Goal: Task Accomplishment & Management: Use online tool/utility

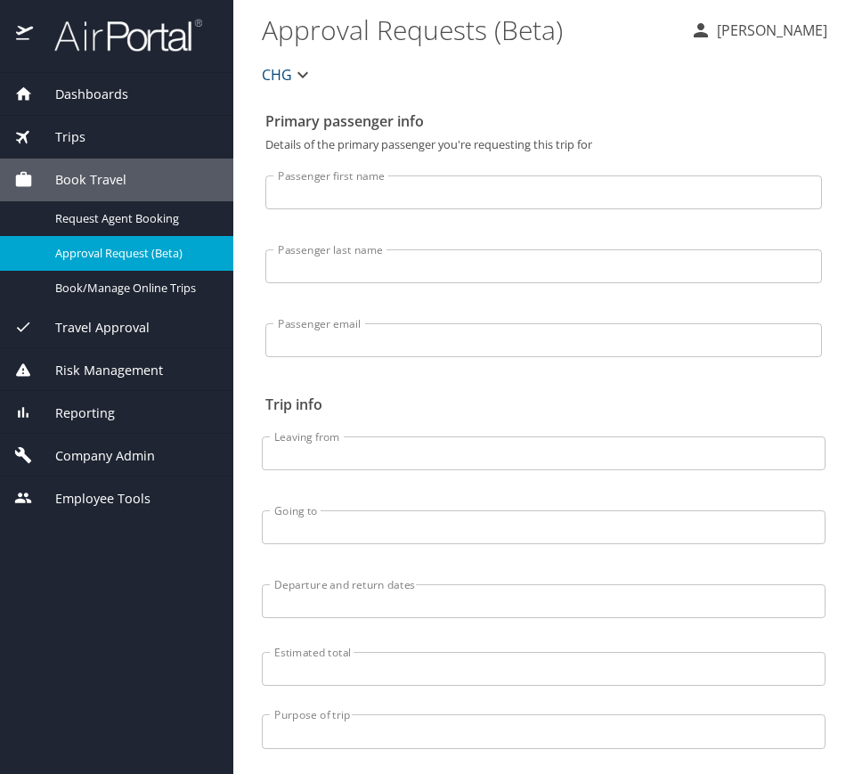
click at [93, 156] on div "Dashboards AirPortal 360™ Manager My Travel Dashboard Trips Airtinerary® Lookup…" at bounding box center [116, 296] width 233 height 447
click at [93, 146] on div "Trips" at bounding box center [116, 137] width 233 height 43
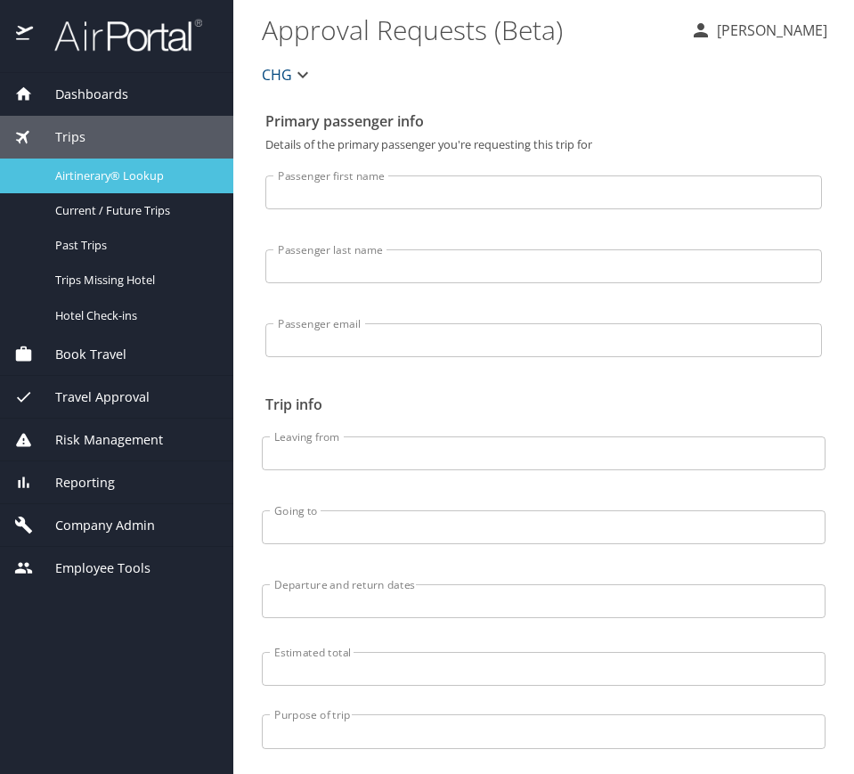
click at [115, 182] on span "Airtinerary® Lookup" at bounding box center [133, 175] width 157 height 17
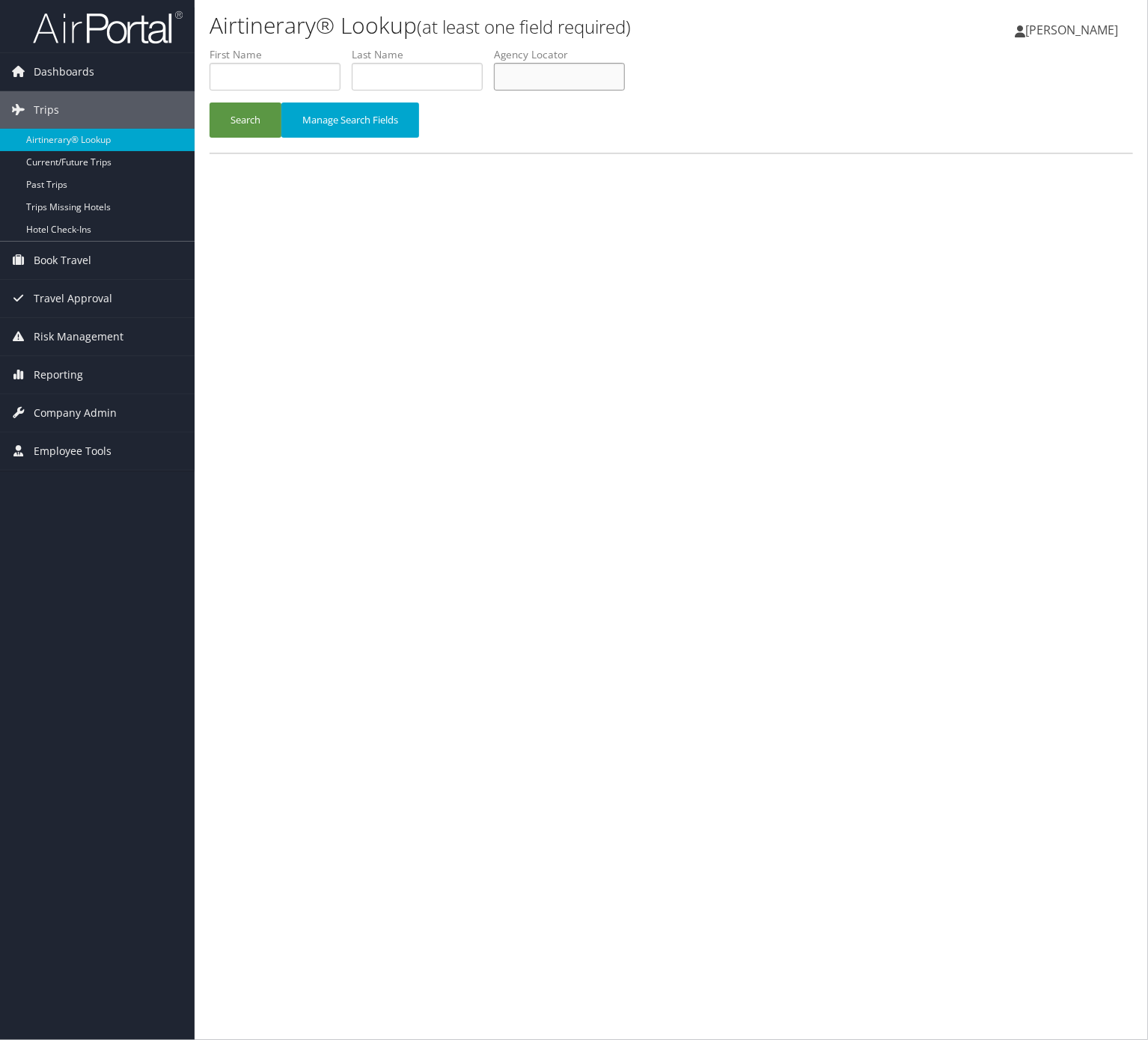
click at [577, 82] on input "text" at bounding box center [560, 77] width 131 height 28
paste input "DOMKWO"
type input "DOMKWO"
drag, startPoint x: 258, startPoint y: 103, endPoint x: 260, endPoint y: 123, distance: 20.1
click at [260, 119] on form "First Name Last Name Departure City Arrival City Company/Division Airport/City …" at bounding box center [671, 99] width 924 height 105
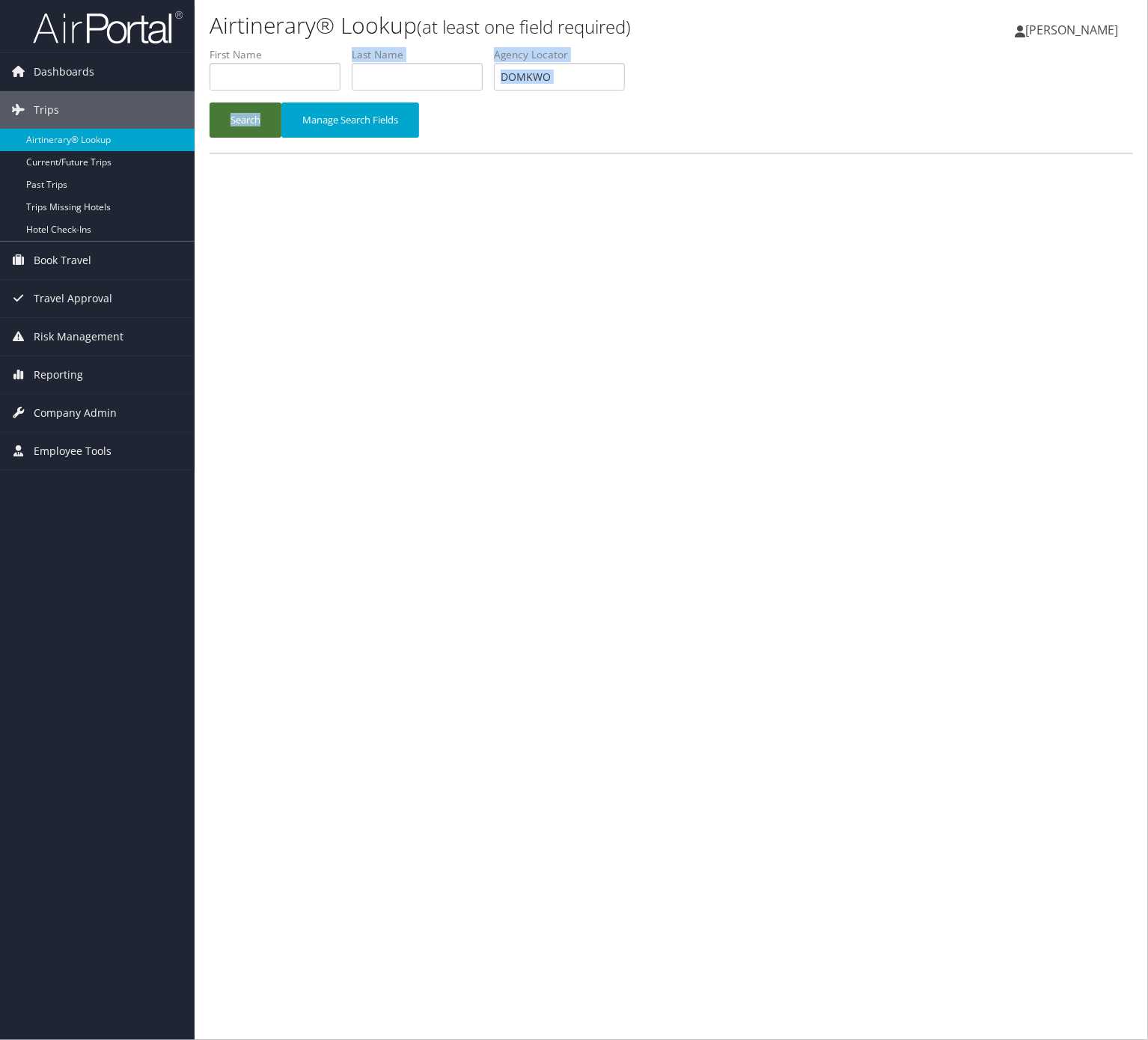
click at [260, 135] on button "Search" at bounding box center [245, 120] width 71 height 35
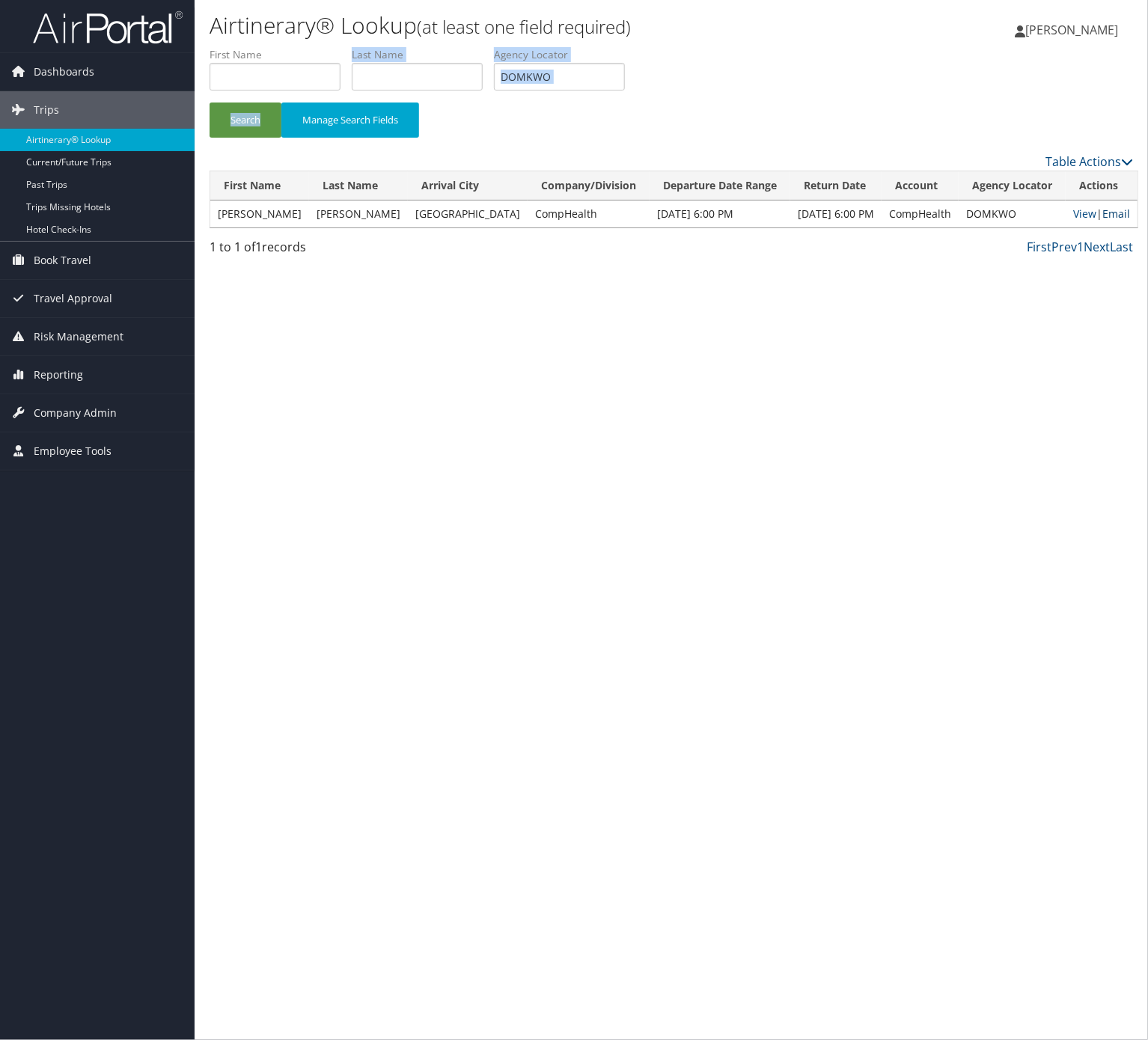
click at [1104, 214] on link "Email" at bounding box center [1115, 214] width 28 height 14
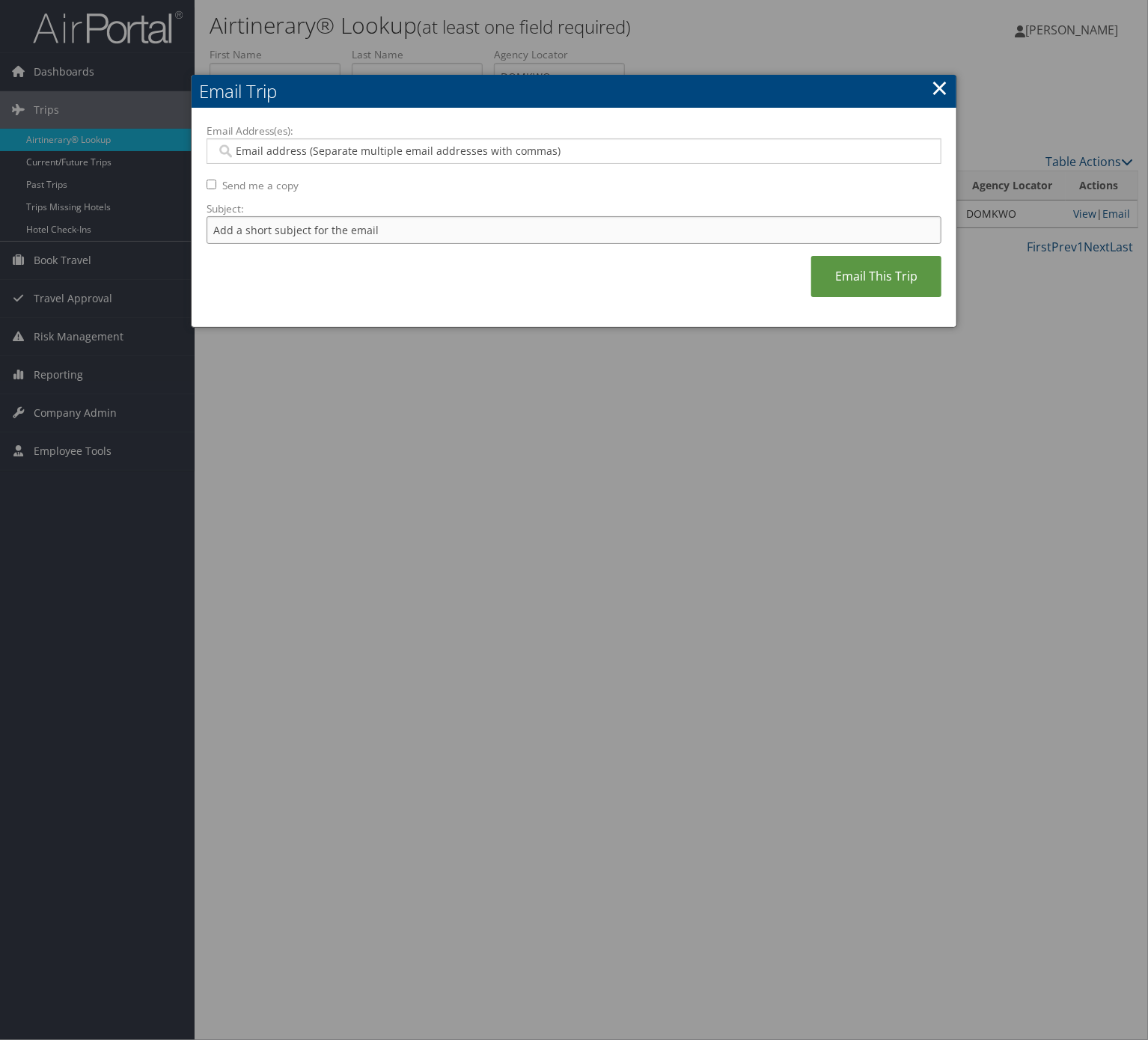
drag, startPoint x: 354, startPoint y: 227, endPoint x: 360, endPoint y: 242, distance: 16.2
click at [354, 227] on input "Subject:" at bounding box center [574, 230] width 735 height 28
click at [404, 220] on input "Itinerary Change. Please see notes in TR-733167" at bounding box center [574, 230] width 735 height 28
click at [428, 235] on input "Itinerary Change. Please see notes in TR-733167" at bounding box center [574, 230] width 735 height 28
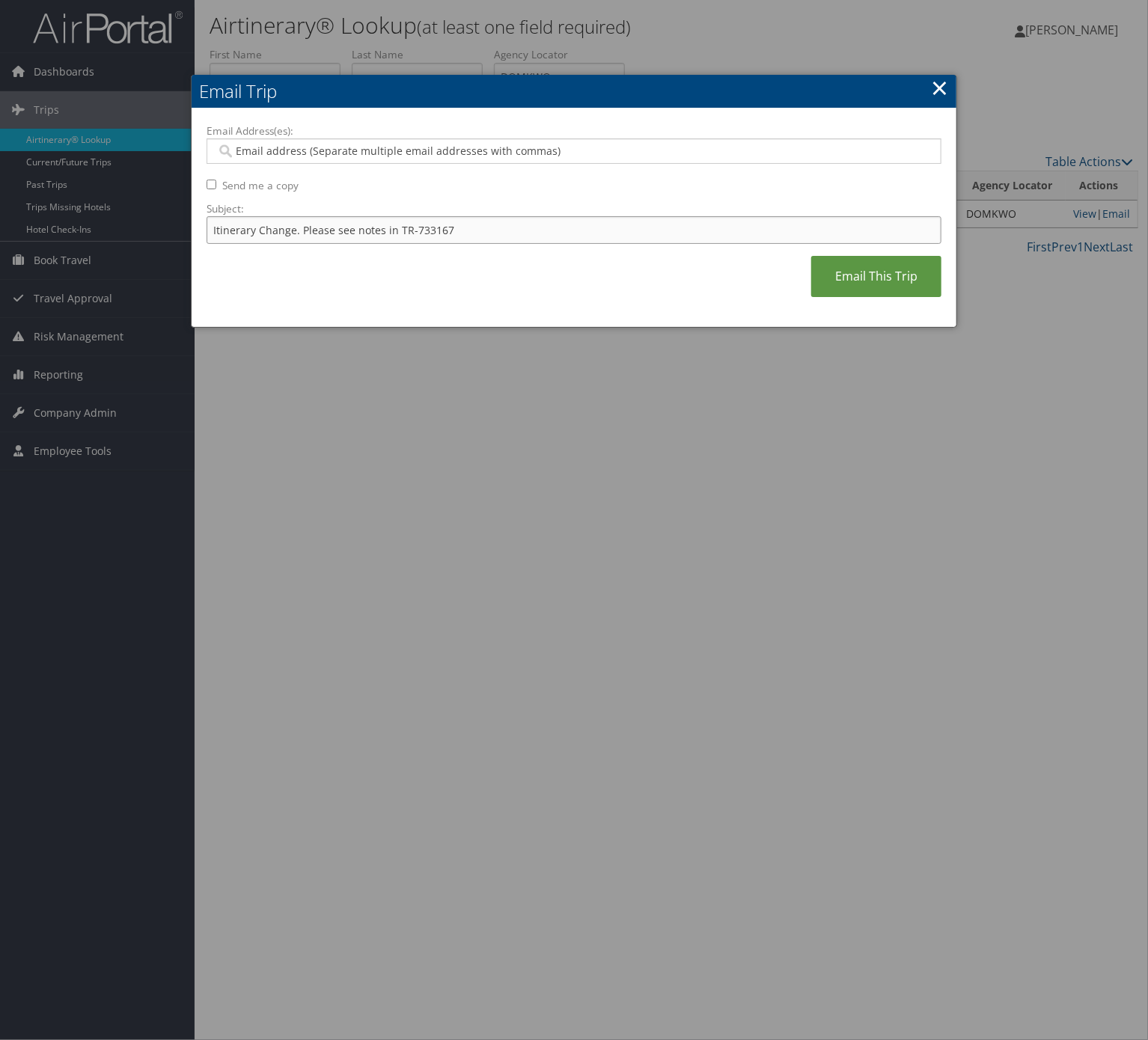
paste input "41656"
type input "Itinerary Change. Please see notes in TR-741656"
click at [393, 161] on div at bounding box center [574, 151] width 735 height 25
type input "chris"
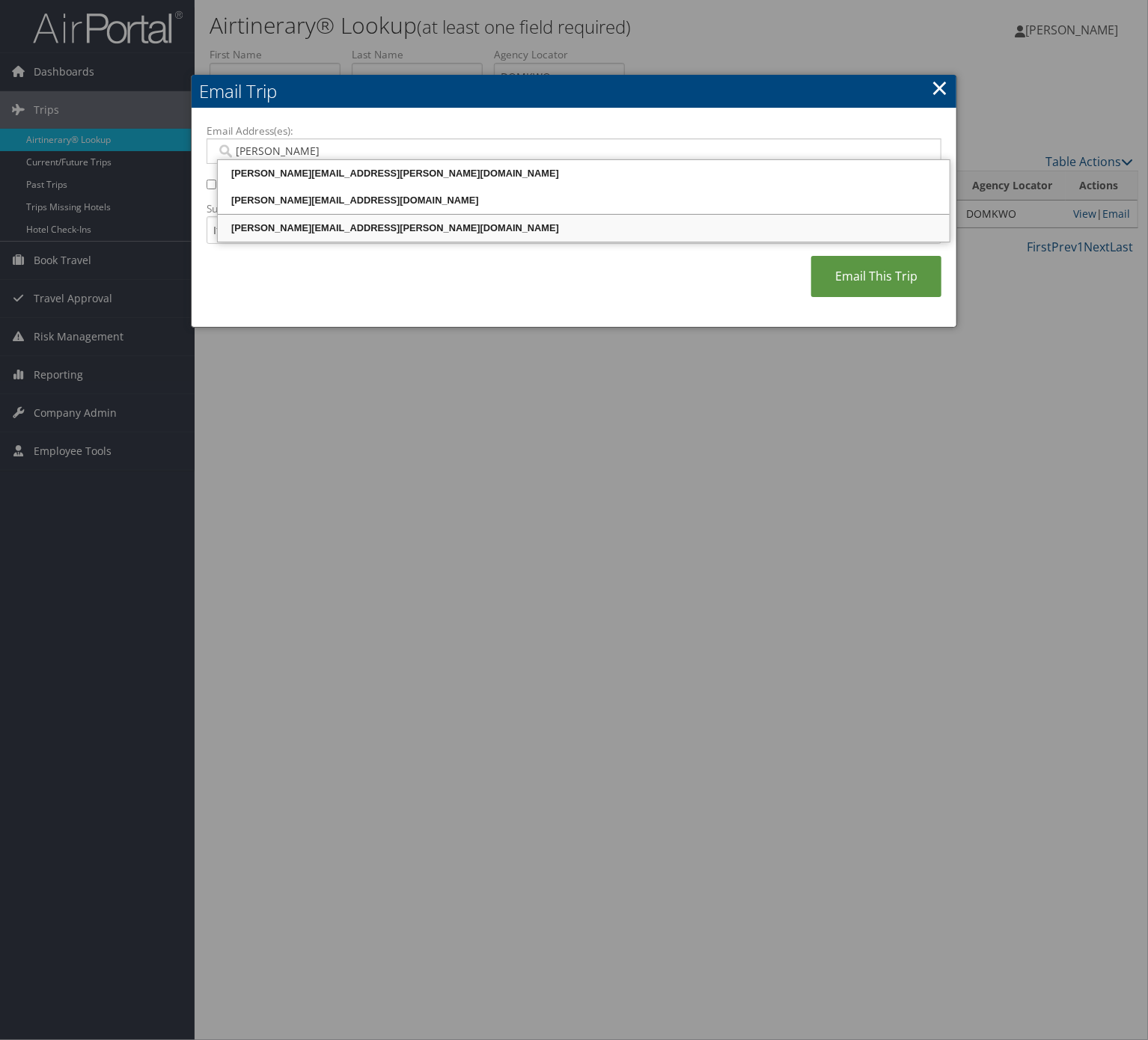
click at [380, 227] on div "christina.snell@comphealth.com" at bounding box center [583, 229] width 727 height 15
type input "christina.snell@comphealth.com"
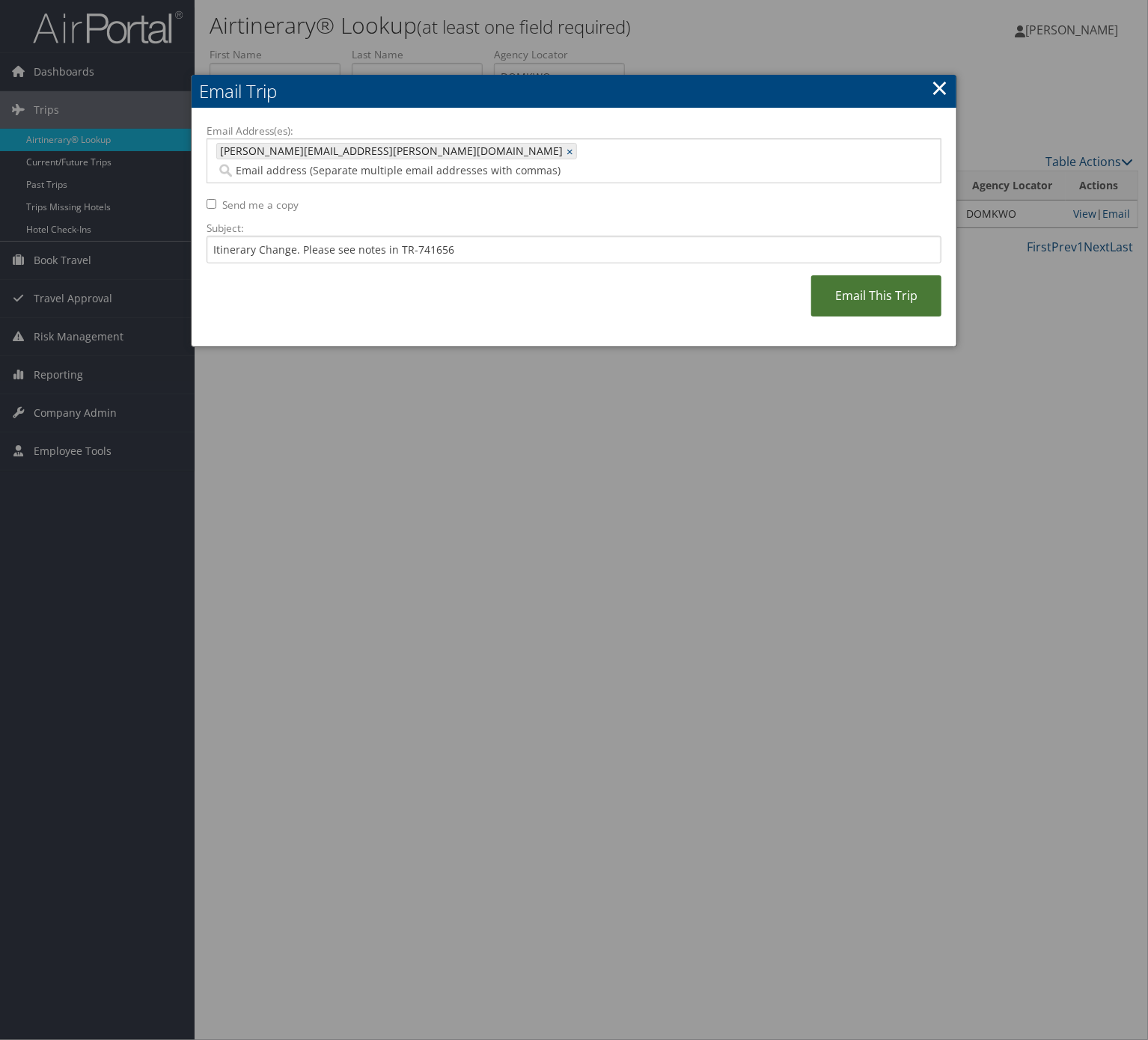
click at [882, 277] on link "Email This Trip" at bounding box center [876, 296] width 130 height 41
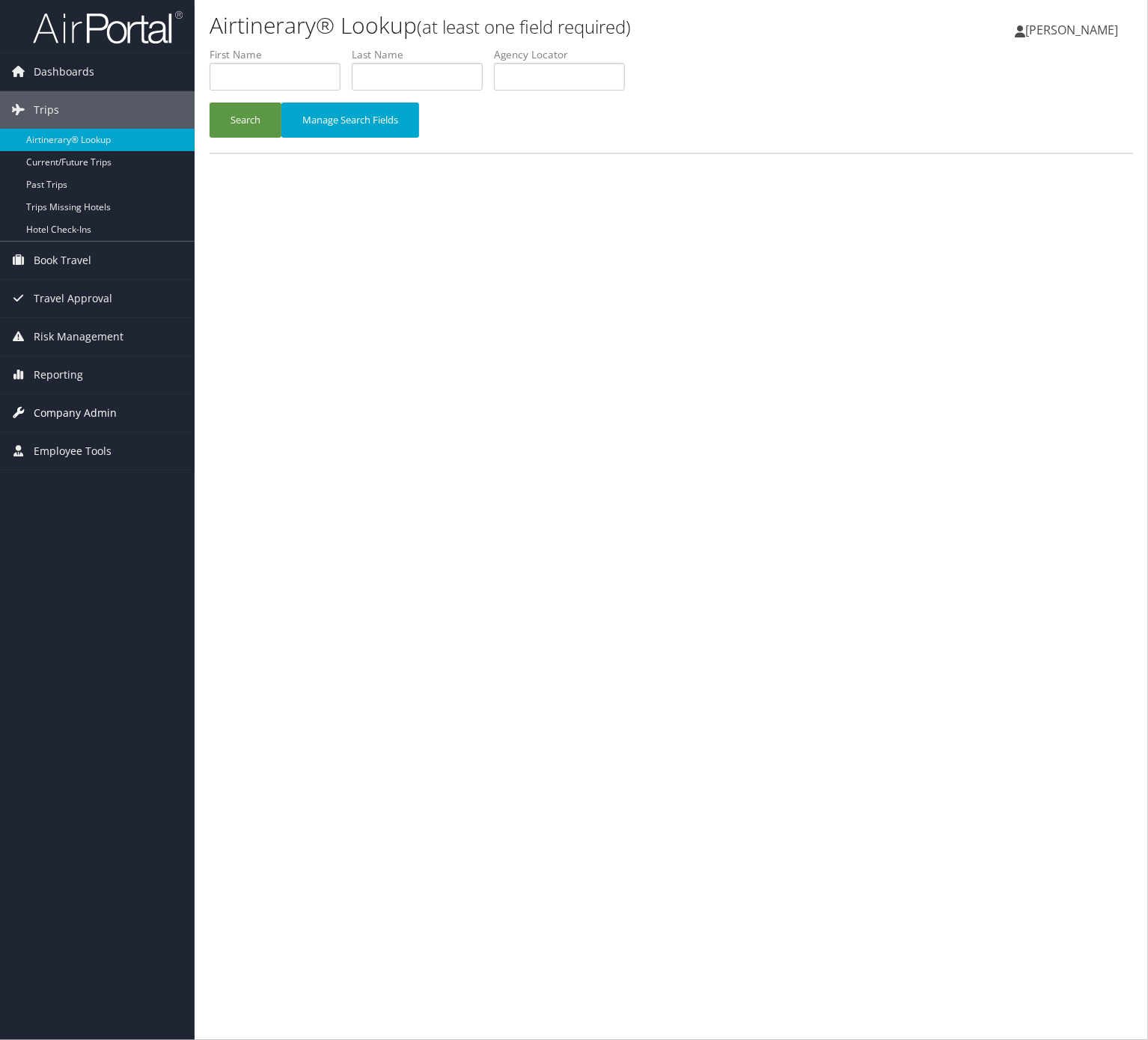
click at [72, 399] on span "Company Admin" at bounding box center [75, 413] width 83 height 38
click at [91, 366] on link "Reporting" at bounding box center [97, 375] width 194 height 38
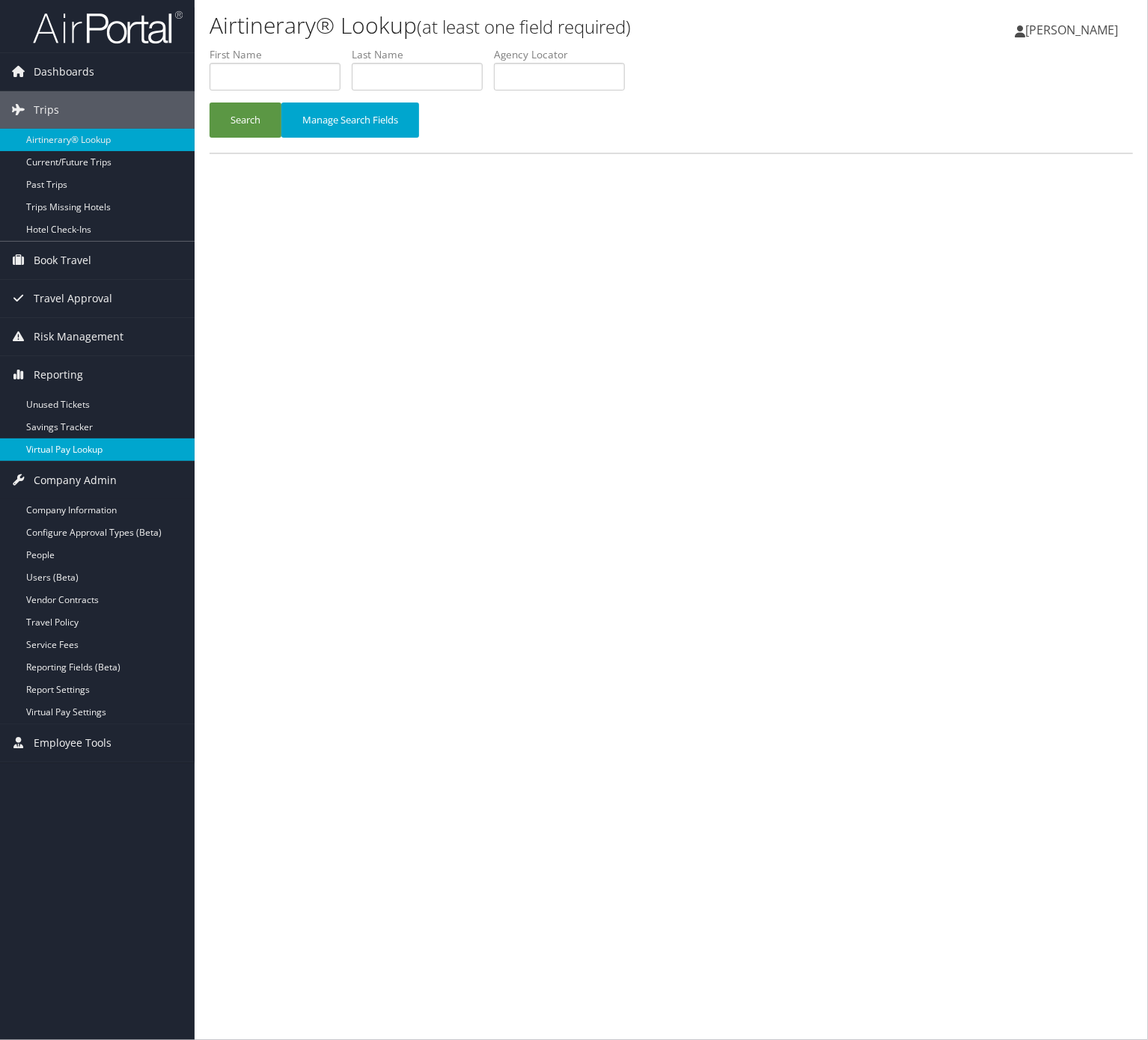
click at [138, 458] on link "Virtual Pay Lookup" at bounding box center [97, 450] width 194 height 23
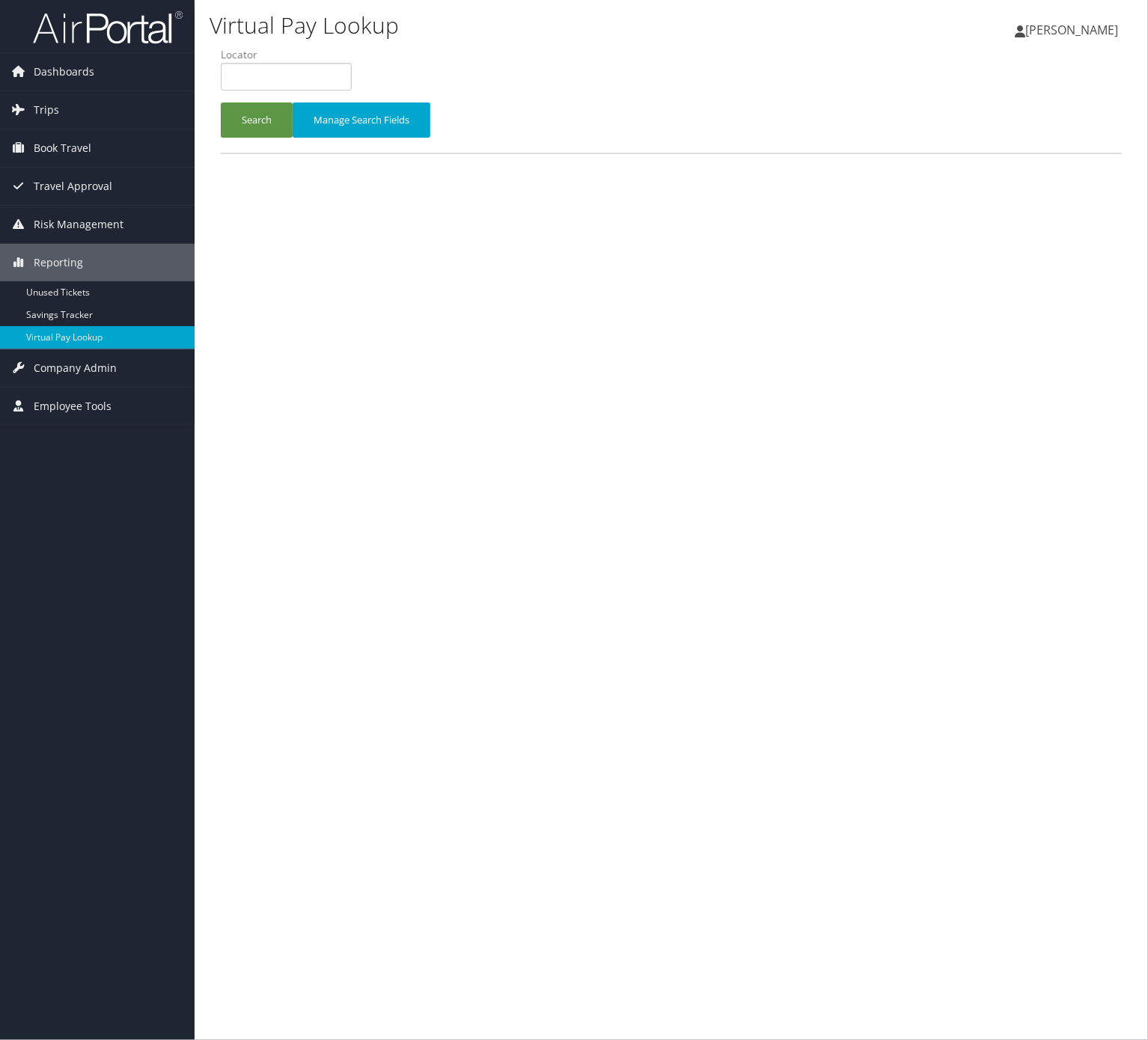
click at [218, 73] on div "Search Manage Search Fields" at bounding box center [671, 99] width 924 height 105
drag, startPoint x: 224, startPoint y: 72, endPoint x: 234, endPoint y: 79, distance: 12.2
click at [226, 72] on input "text" at bounding box center [287, 77] width 131 height 28
paste input "CIDHBS"
type input "CIDHBS"
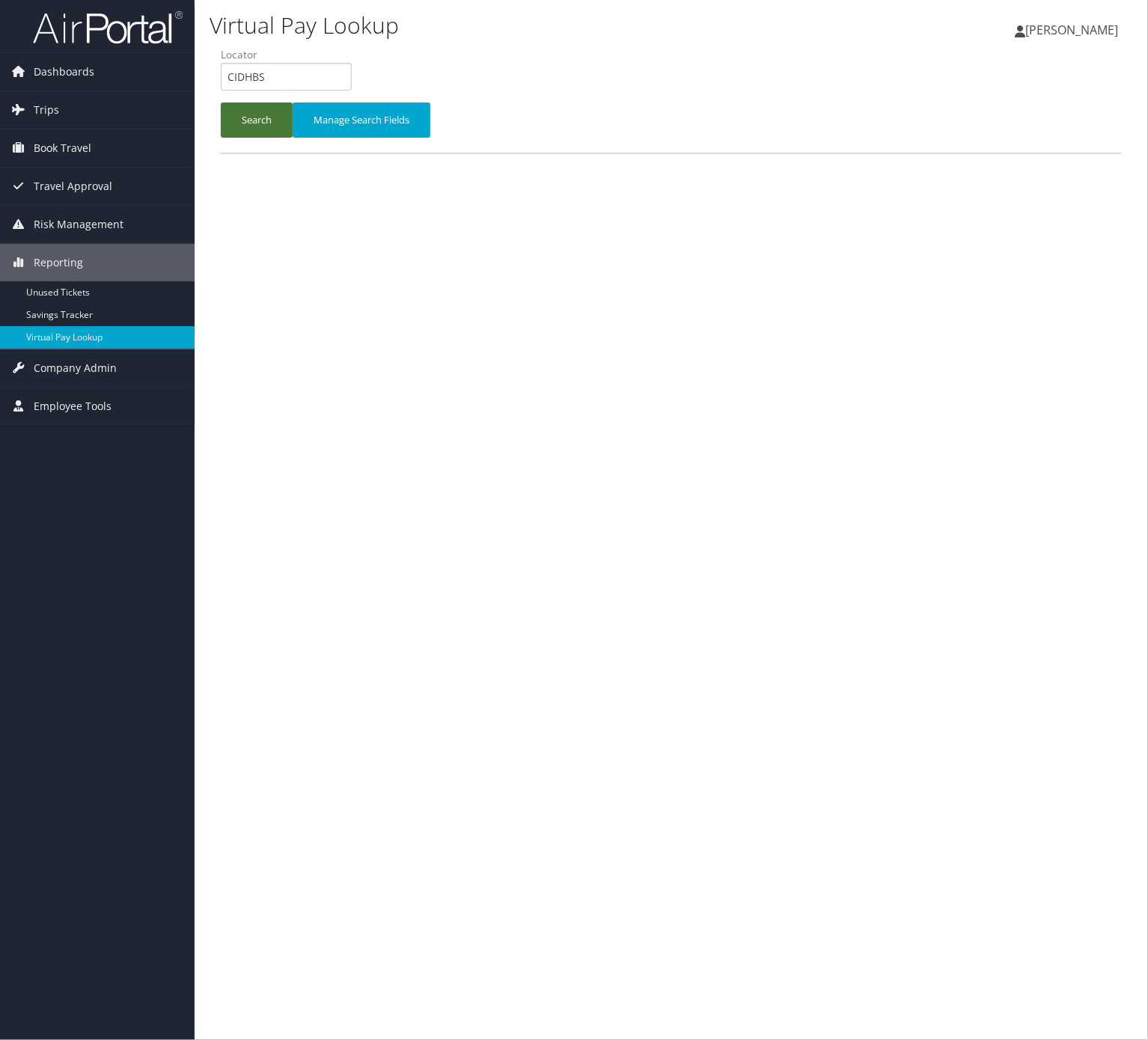
drag, startPoint x: 266, startPoint y: 140, endPoint x: 260, endPoint y: 130, distance: 11.7
click at [264, 139] on div "Search Manage Search Fields" at bounding box center [671, 128] width 924 height 50
click at [260, 129] on button "Search" at bounding box center [256, 120] width 71 height 35
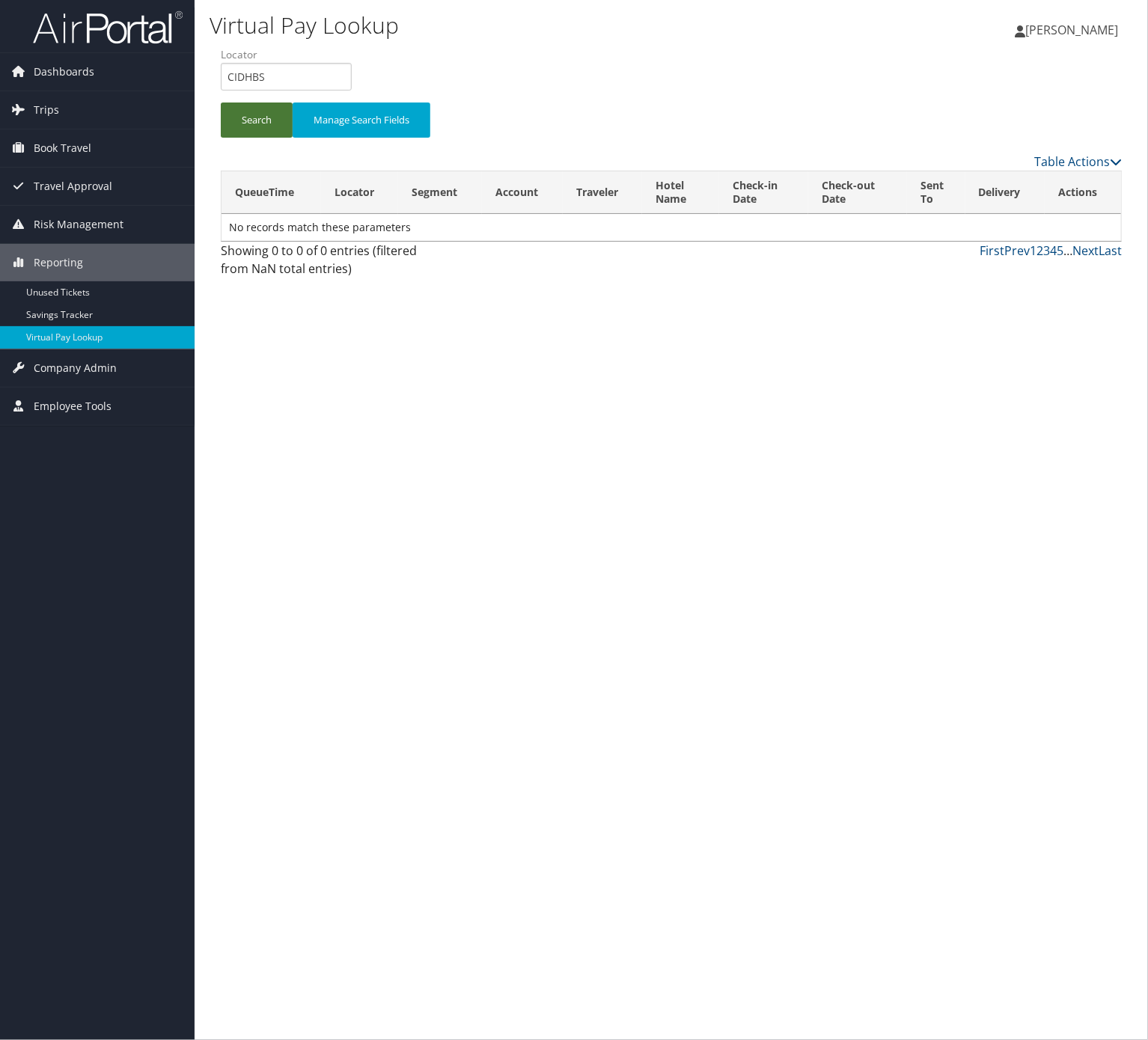
click at [278, 115] on button "Search" at bounding box center [256, 120] width 71 height 35
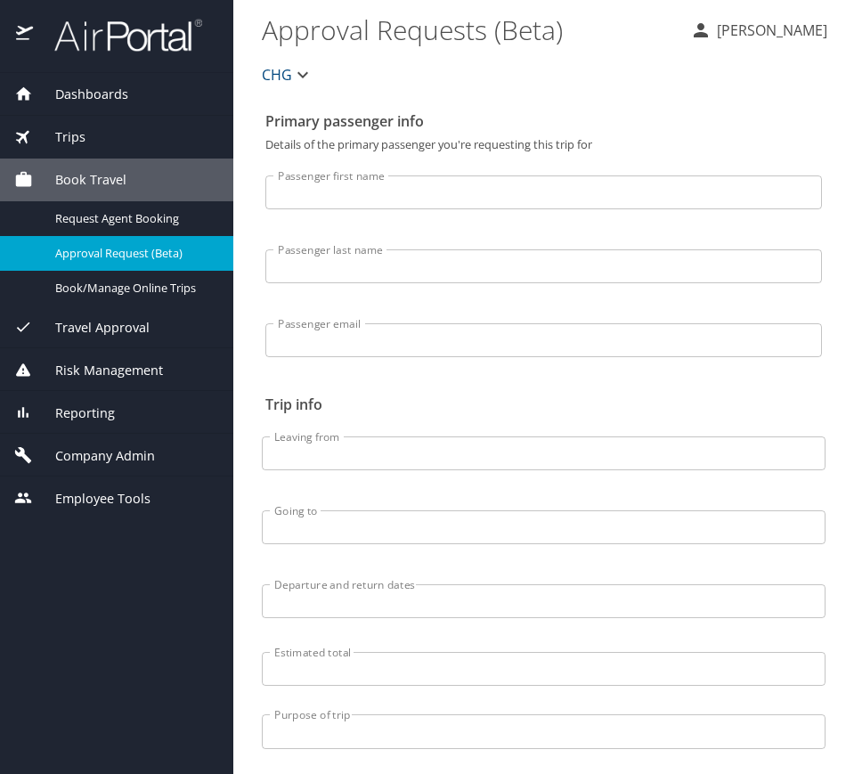
click at [108, 144] on div "Trips" at bounding box center [116, 137] width 205 height 20
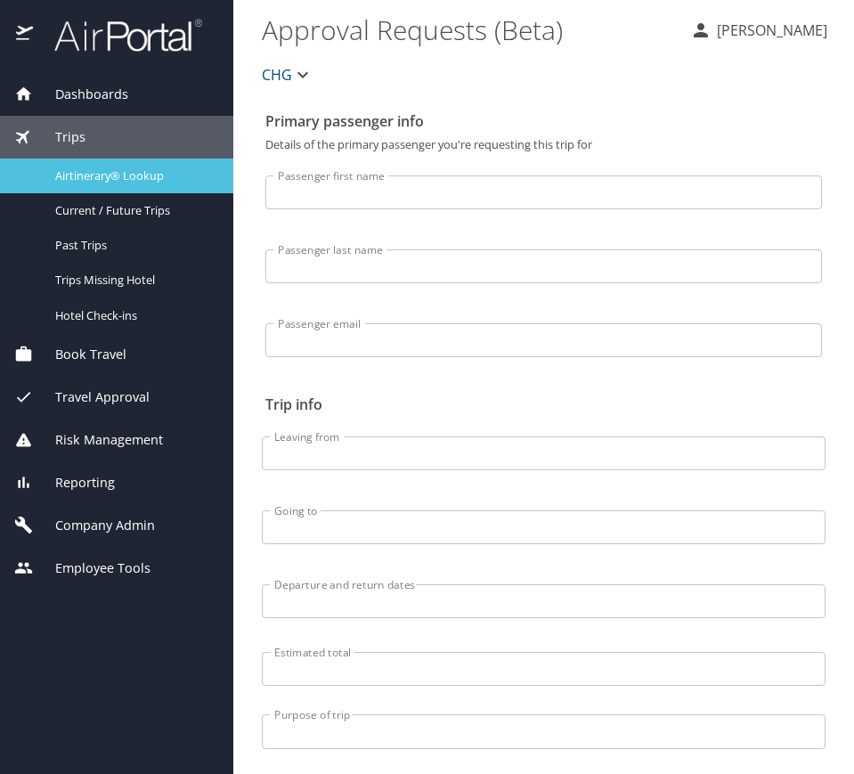
click at [187, 164] on link "Airtinerary® Lookup" at bounding box center [116, 175] width 233 height 35
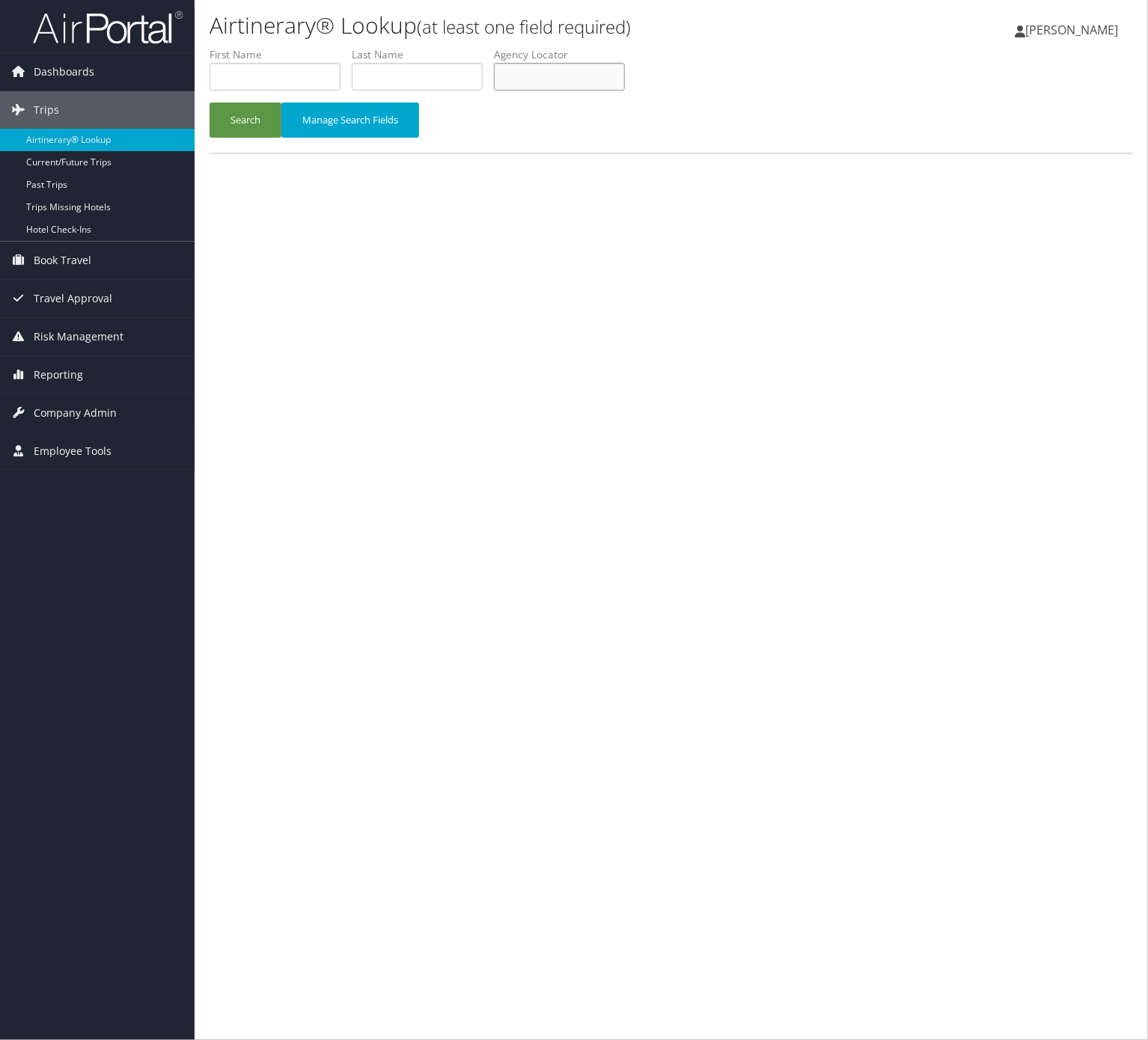
click at [598, 67] on input "text" at bounding box center [560, 77] width 131 height 28
paste input "DOMKWO"
type input "DOMKWO"
click at [224, 114] on button "Search" at bounding box center [245, 120] width 71 height 35
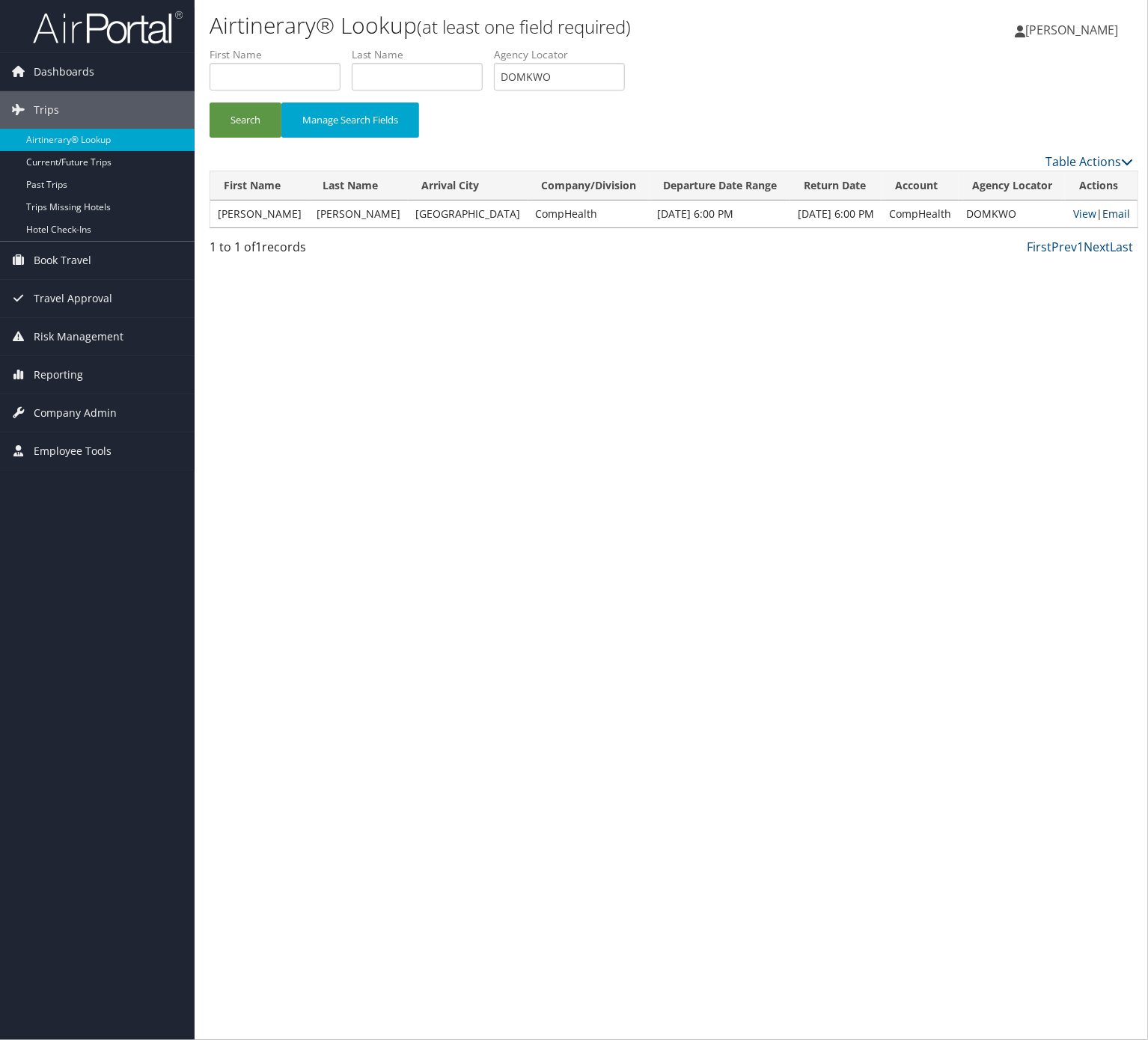
click at [1114, 211] on link "Email" at bounding box center [1115, 214] width 28 height 14
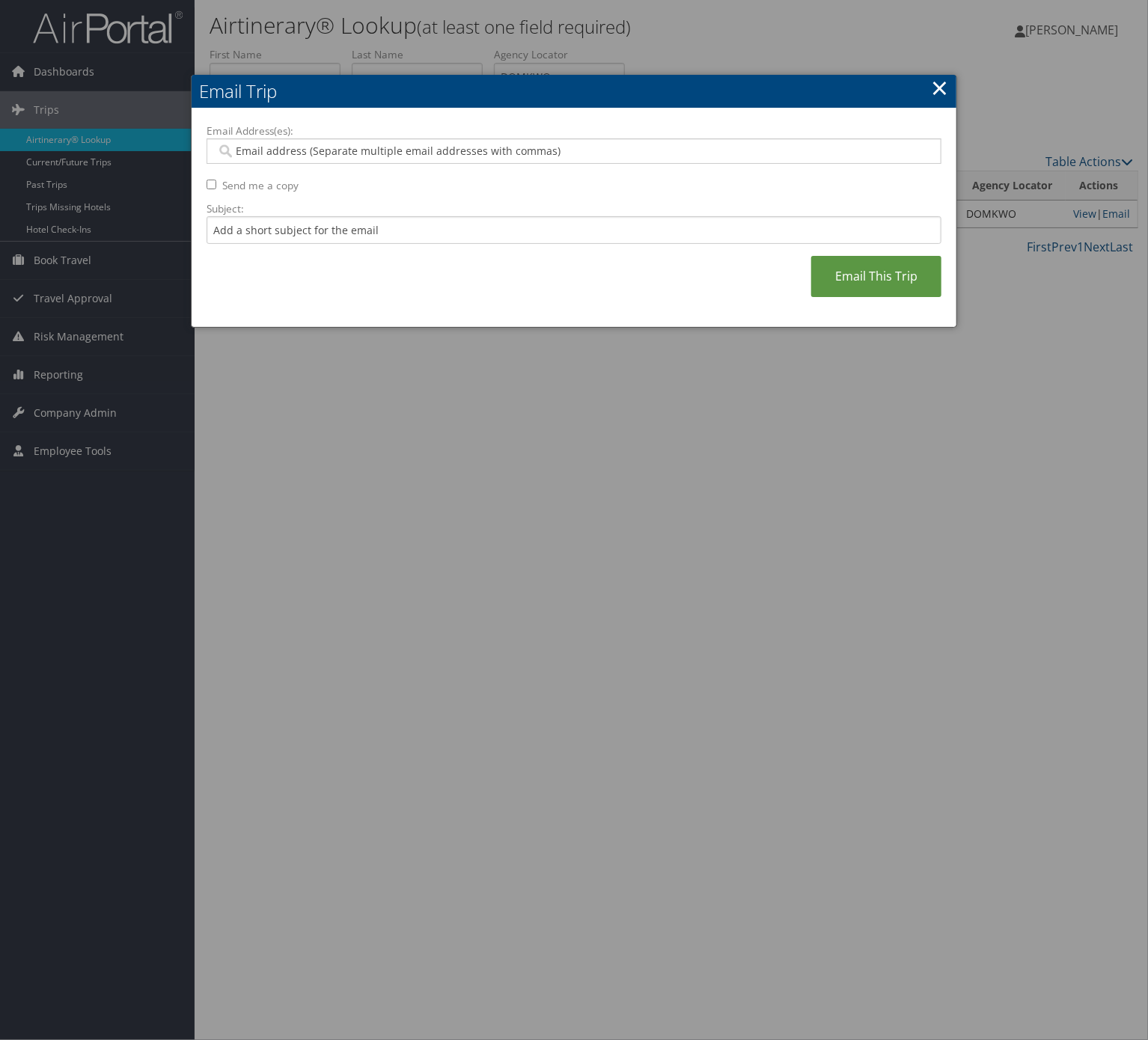
click at [493, 249] on div "Email Address(es): Send me a copy Subject: Email This Trip" at bounding box center [574, 218] width 735 height 189
click at [482, 232] on input "Subject:" at bounding box center [574, 230] width 735 height 28
click at [431, 238] on input "Itinerary Change. Please see notes in TR-733167" at bounding box center [574, 230] width 735 height 28
click at [431, 239] on input "Itinerary Change. Please see notes in TR-733167" at bounding box center [574, 230] width 735 height 28
paste input "41656"
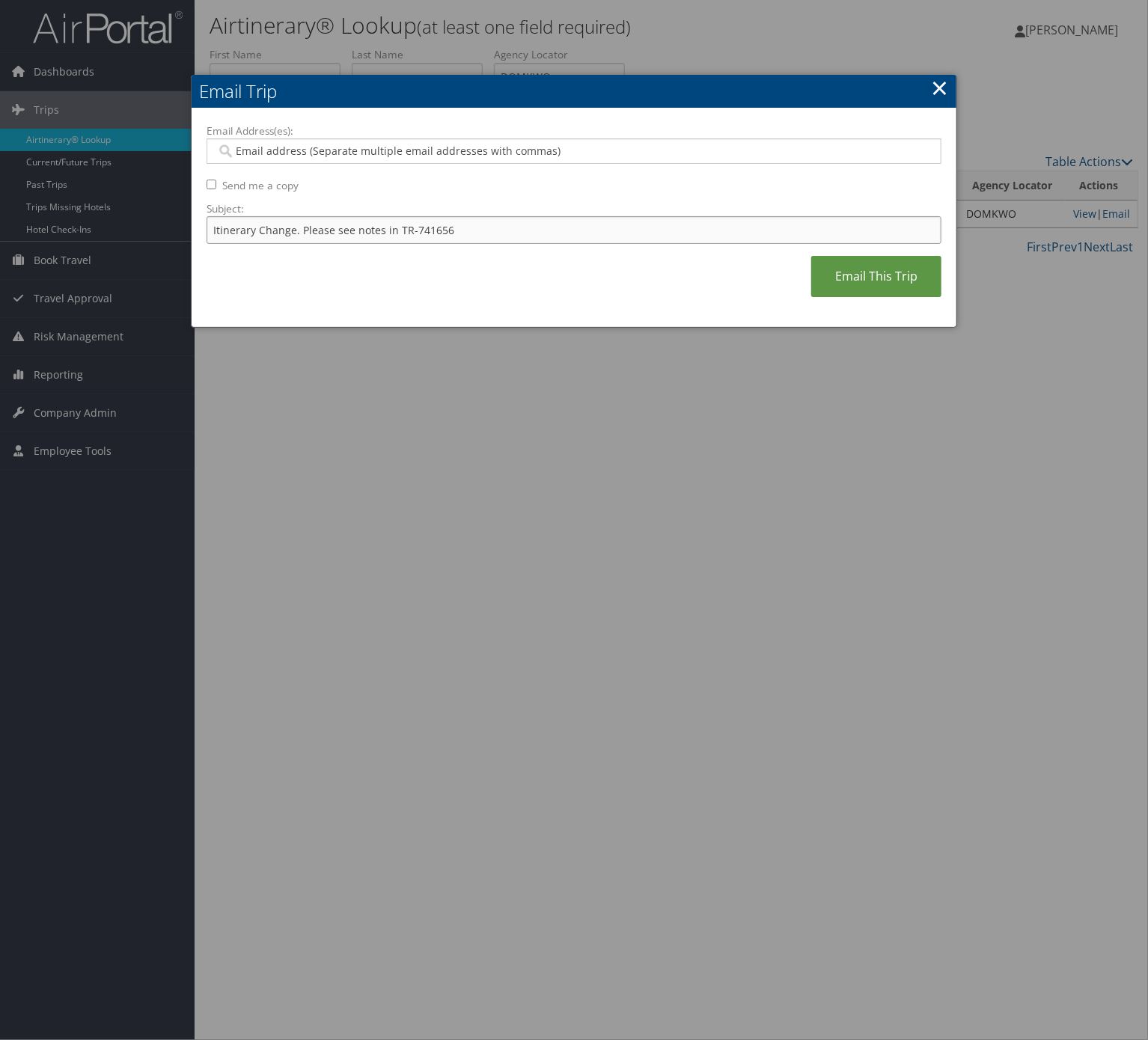
type input "Itinerary Change. Please see notes in TR-741656"
drag, startPoint x: 384, startPoint y: 146, endPoint x: 377, endPoint y: 135, distance: 13.0
click at [384, 145] on input "Email Address(es):" at bounding box center [571, 151] width 712 height 15
type input "christina"
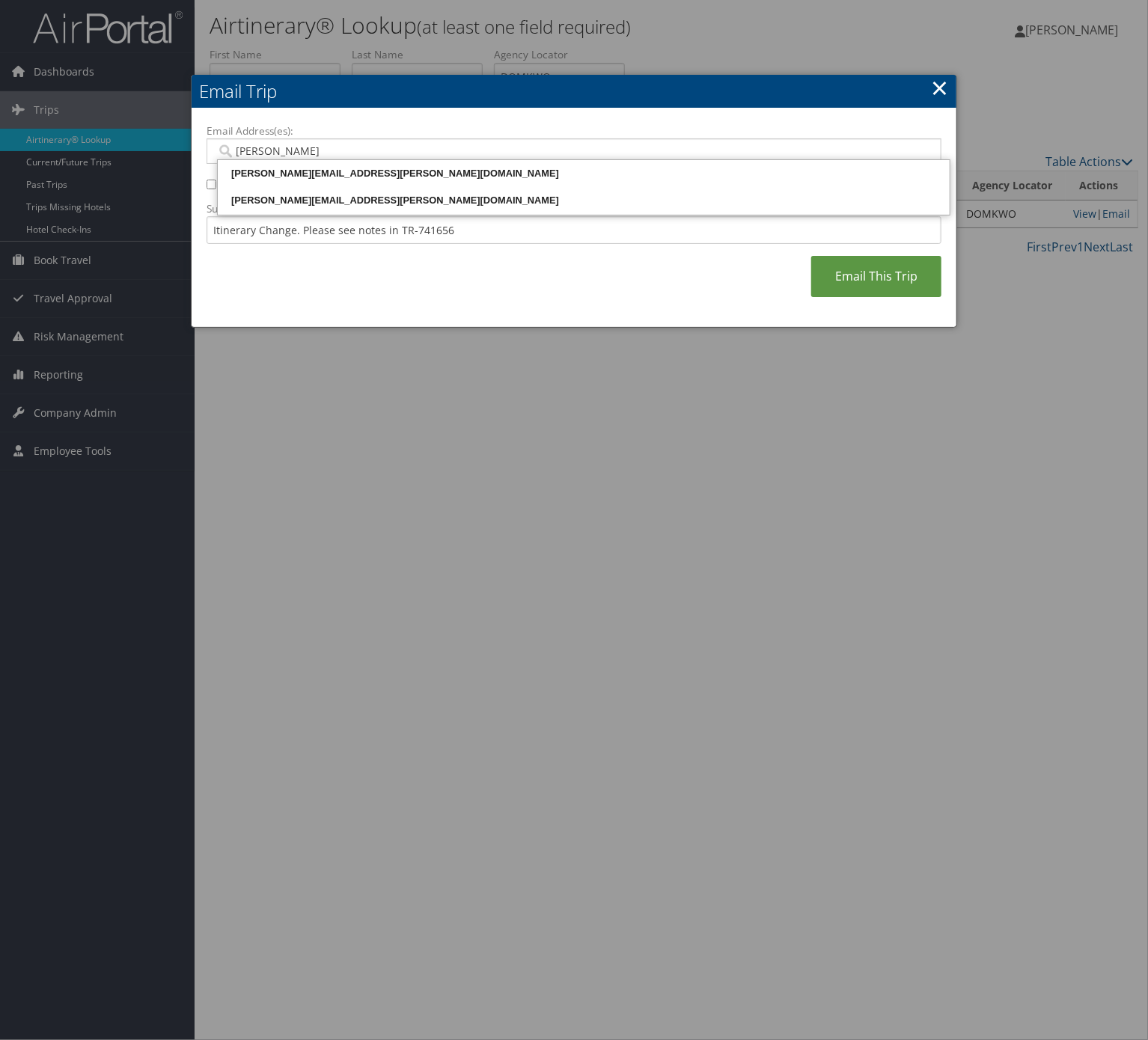
click at [378, 198] on div "christina.snell@comphealth.com" at bounding box center [583, 201] width 727 height 15
type input "christina.snell@comphealth.com"
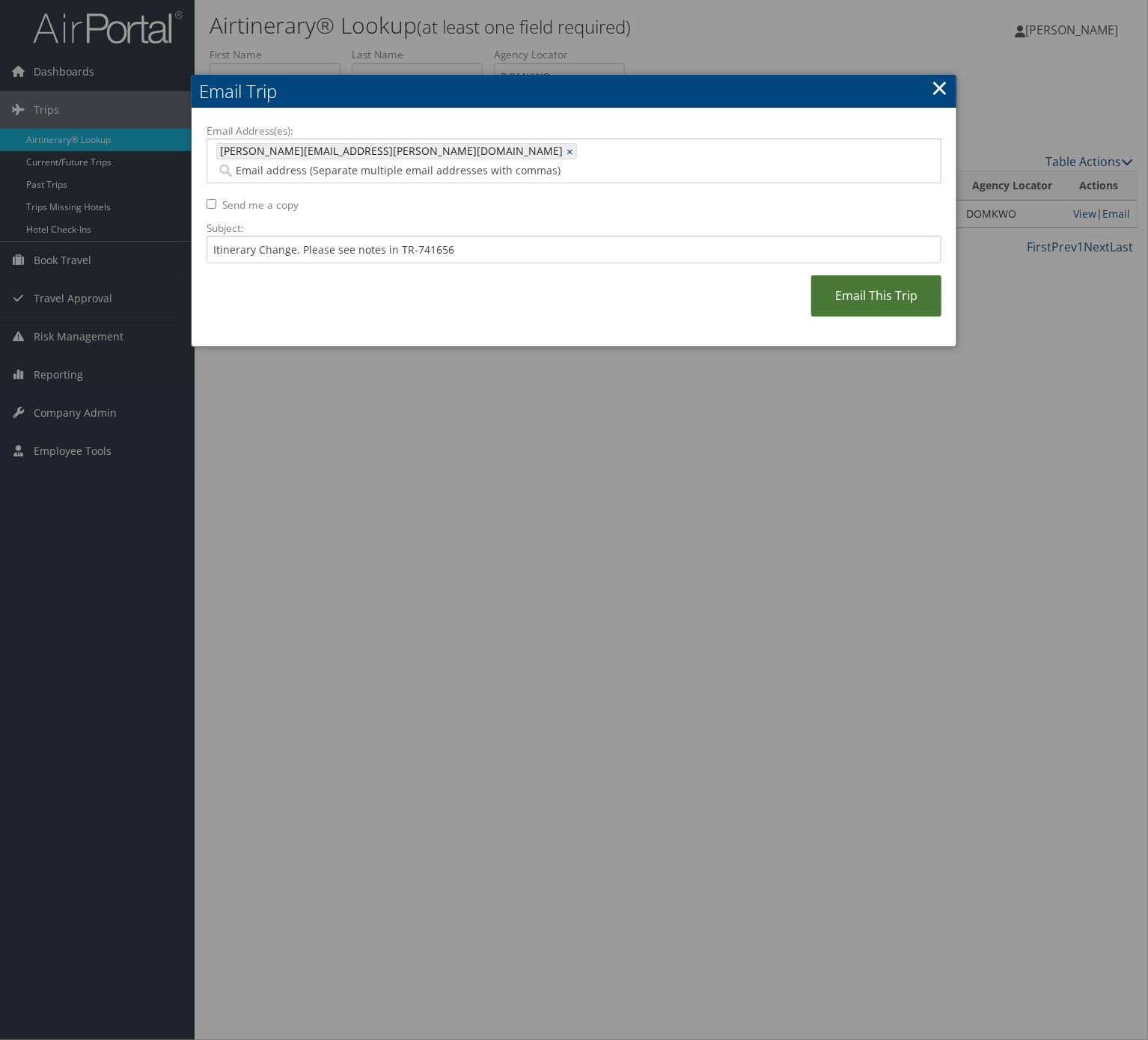
click at [838, 276] on link "Email This Trip" at bounding box center [876, 296] width 130 height 41
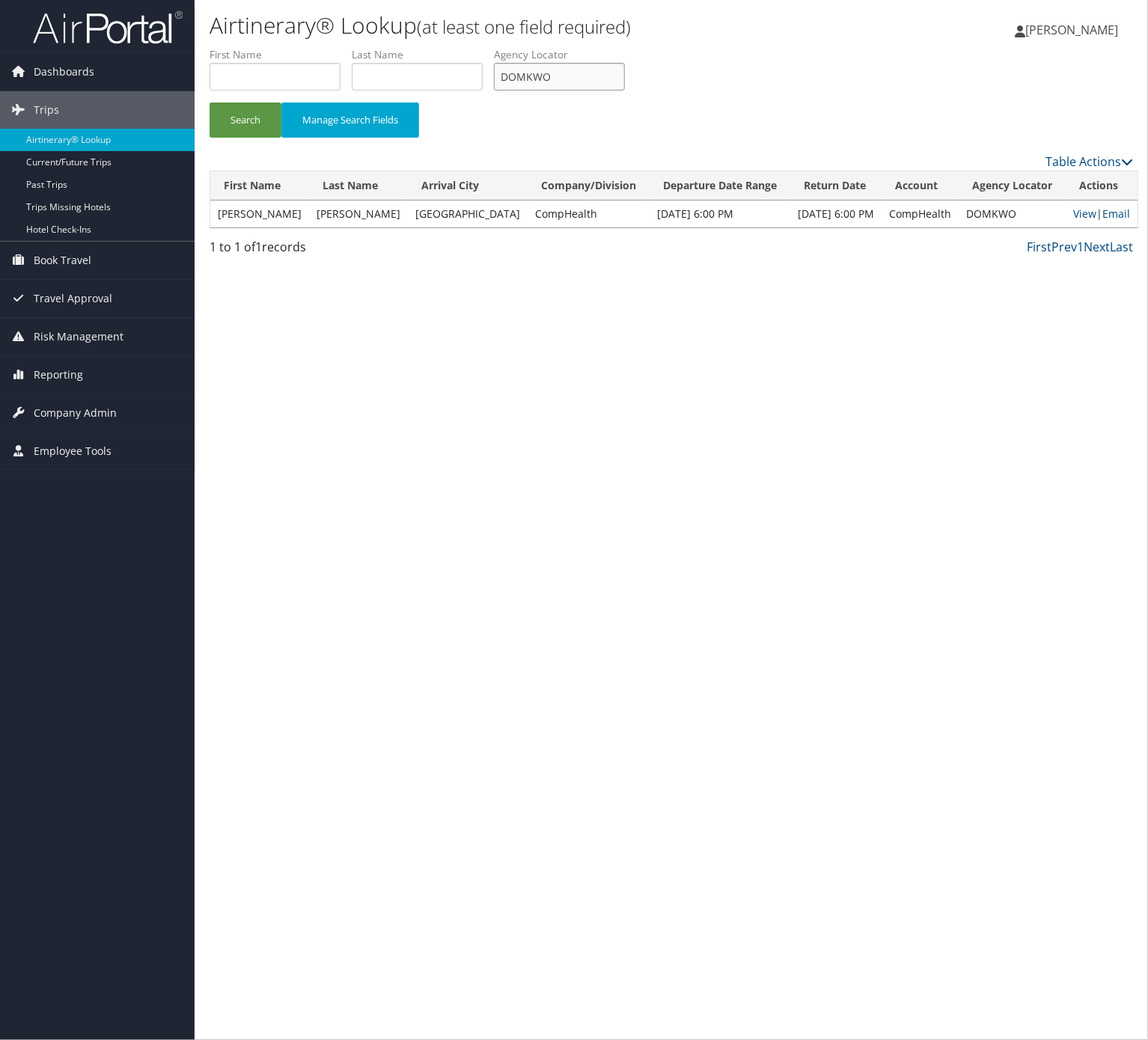
click at [554, 77] on input "DOMKWO" at bounding box center [560, 77] width 131 height 28
paste input "CTFHVE"
click at [255, 115] on button "Search" at bounding box center [245, 120] width 71 height 35
click at [592, 66] on input "CTFHVE" at bounding box center [560, 77] width 131 height 28
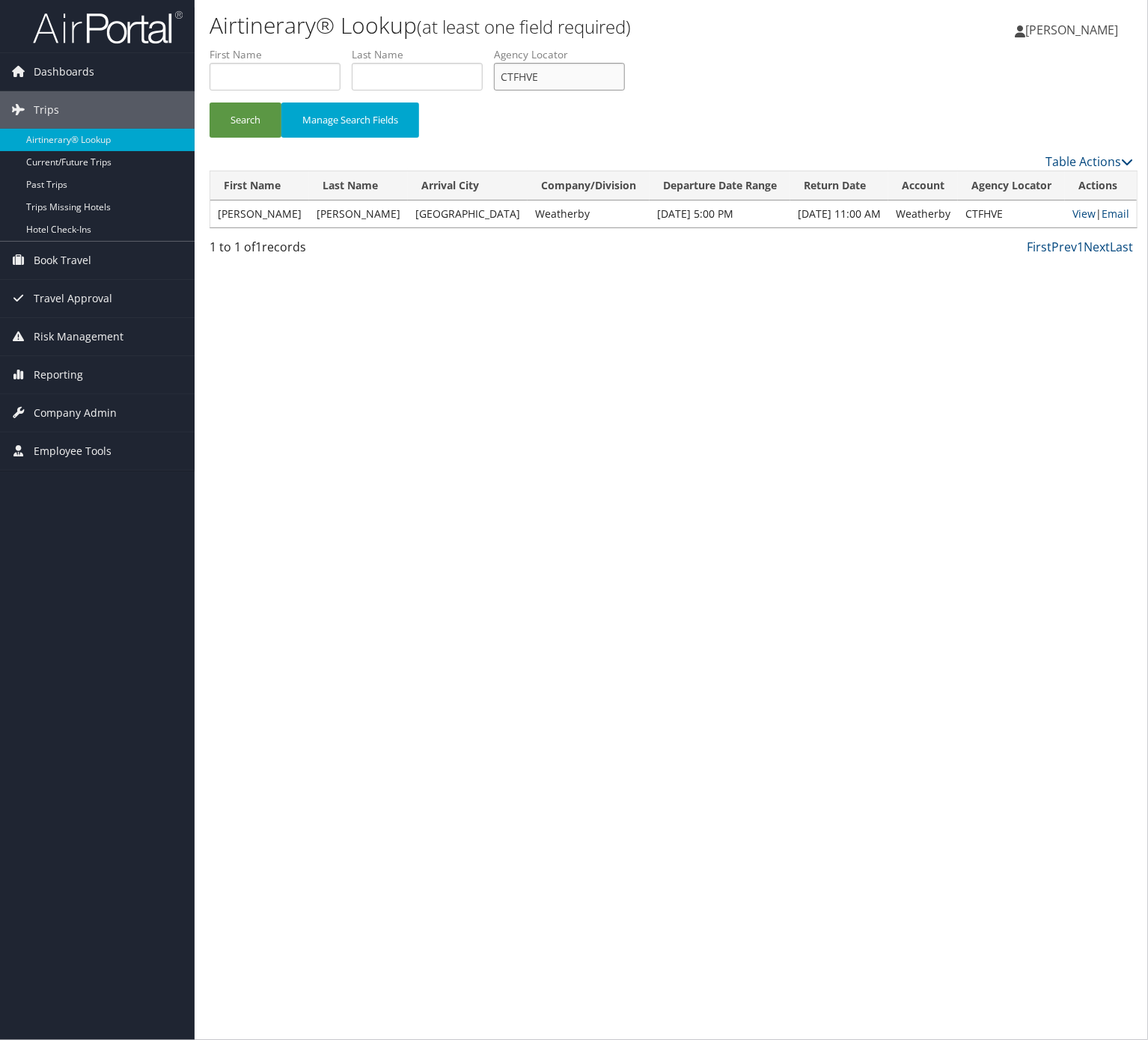
click at [592, 66] on input "CTFHVE" at bounding box center [560, 77] width 131 height 28
paste input "OLAKMV"
click at [209, 103] on button "Search" at bounding box center [245, 120] width 71 height 35
drag, startPoint x: 123, startPoint y: 400, endPoint x: 50, endPoint y: 370, distance: 78.9
click at [596, 85] on input "OLAKMV" at bounding box center [560, 77] width 131 height 28
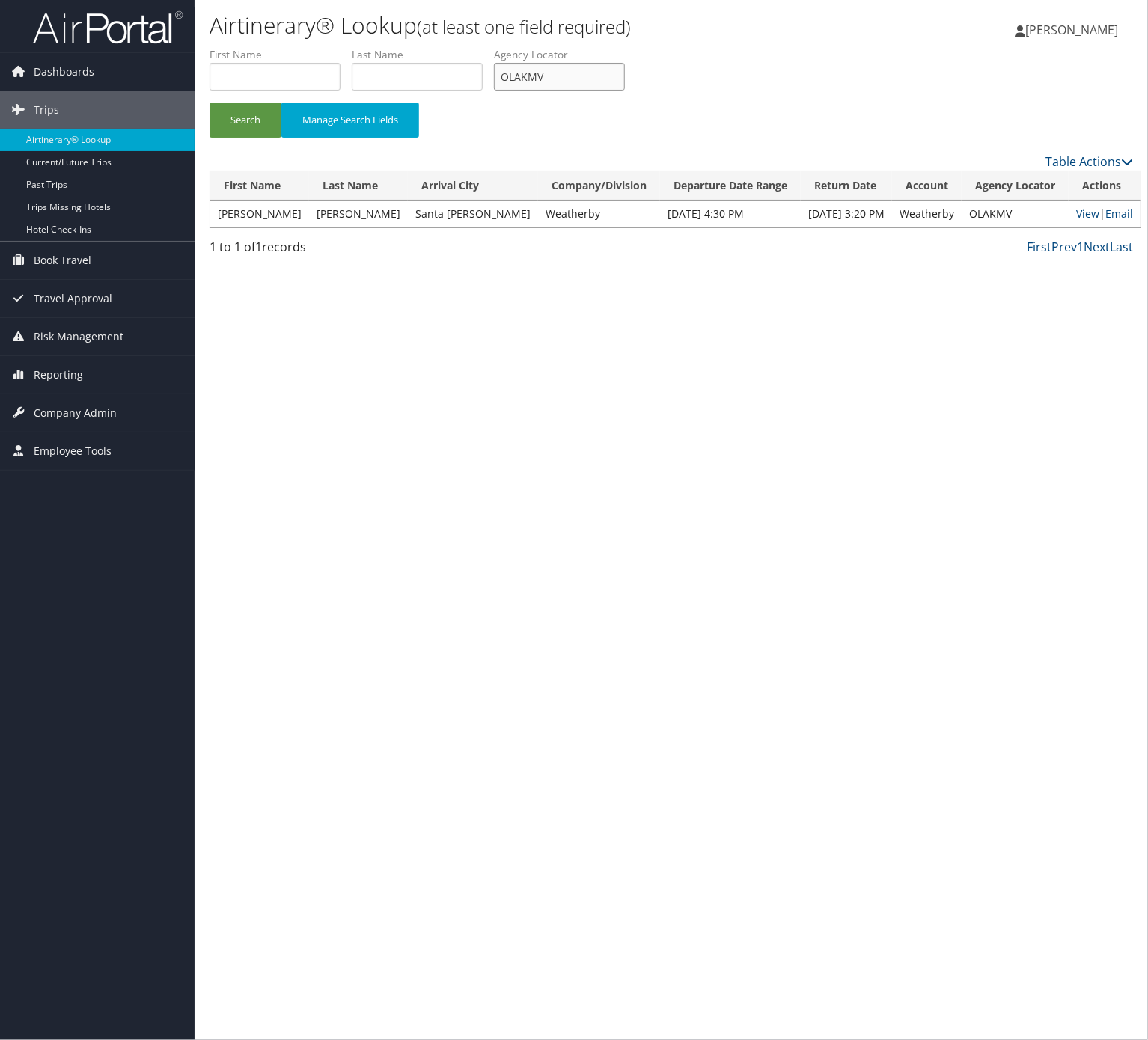
click at [596, 85] on input "OLAKMV" at bounding box center [560, 77] width 131 height 28
paste input "KINTVA"
type input "KINTVA"
click at [257, 106] on button "Search" at bounding box center [245, 120] width 71 height 35
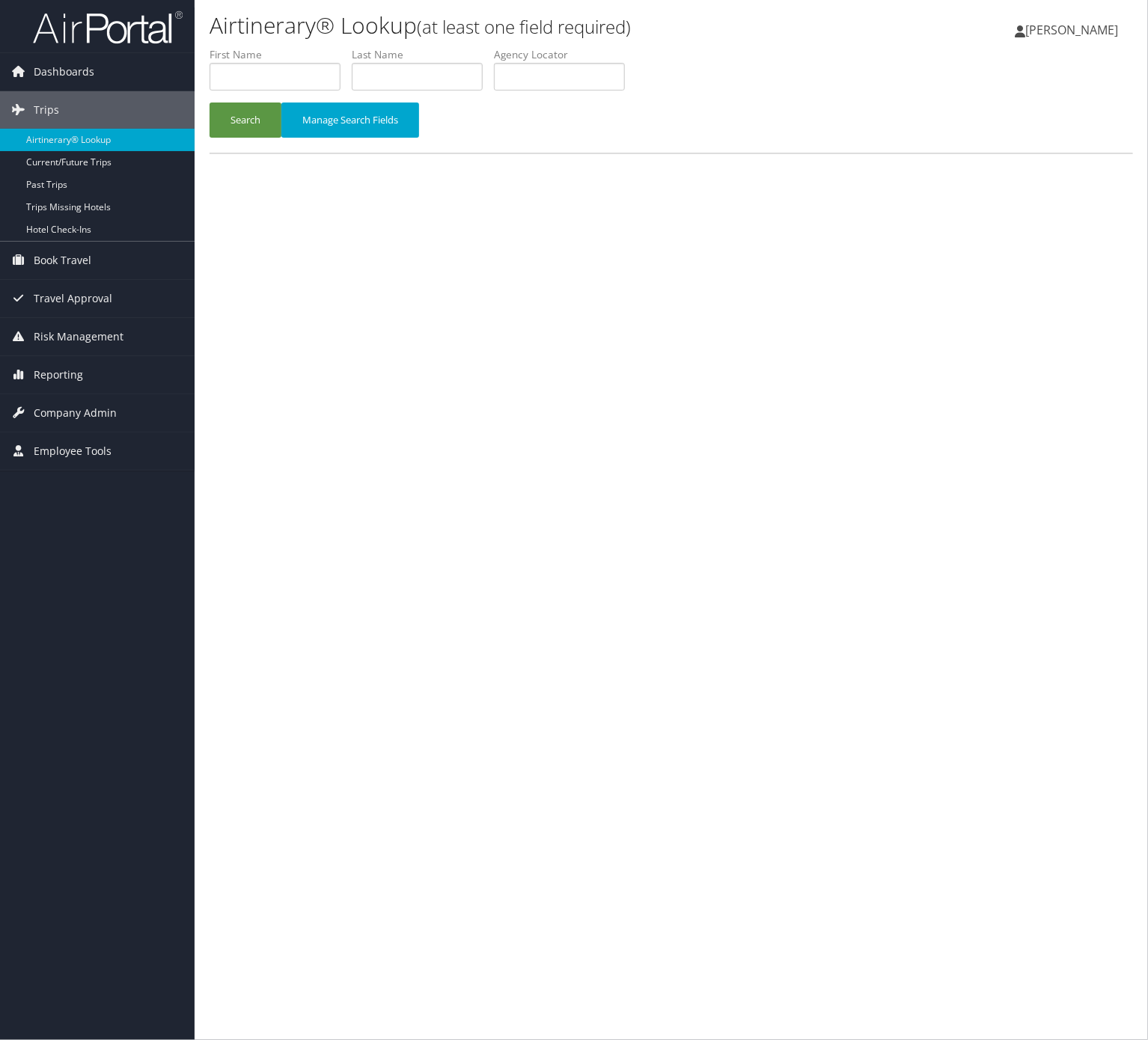
click at [161, 1037] on div "Dashboards AirPortal 360™ (Manager) AirPortal 360™ (Agent) My Travel Dashboard …" at bounding box center [574, 520] width 1148 height 1040
click at [534, 85] on input "text" at bounding box center [560, 77] width 131 height 28
paste input "CIDHBS"
type input "CIDHBS"
click at [249, 125] on button "Search" at bounding box center [245, 120] width 71 height 35
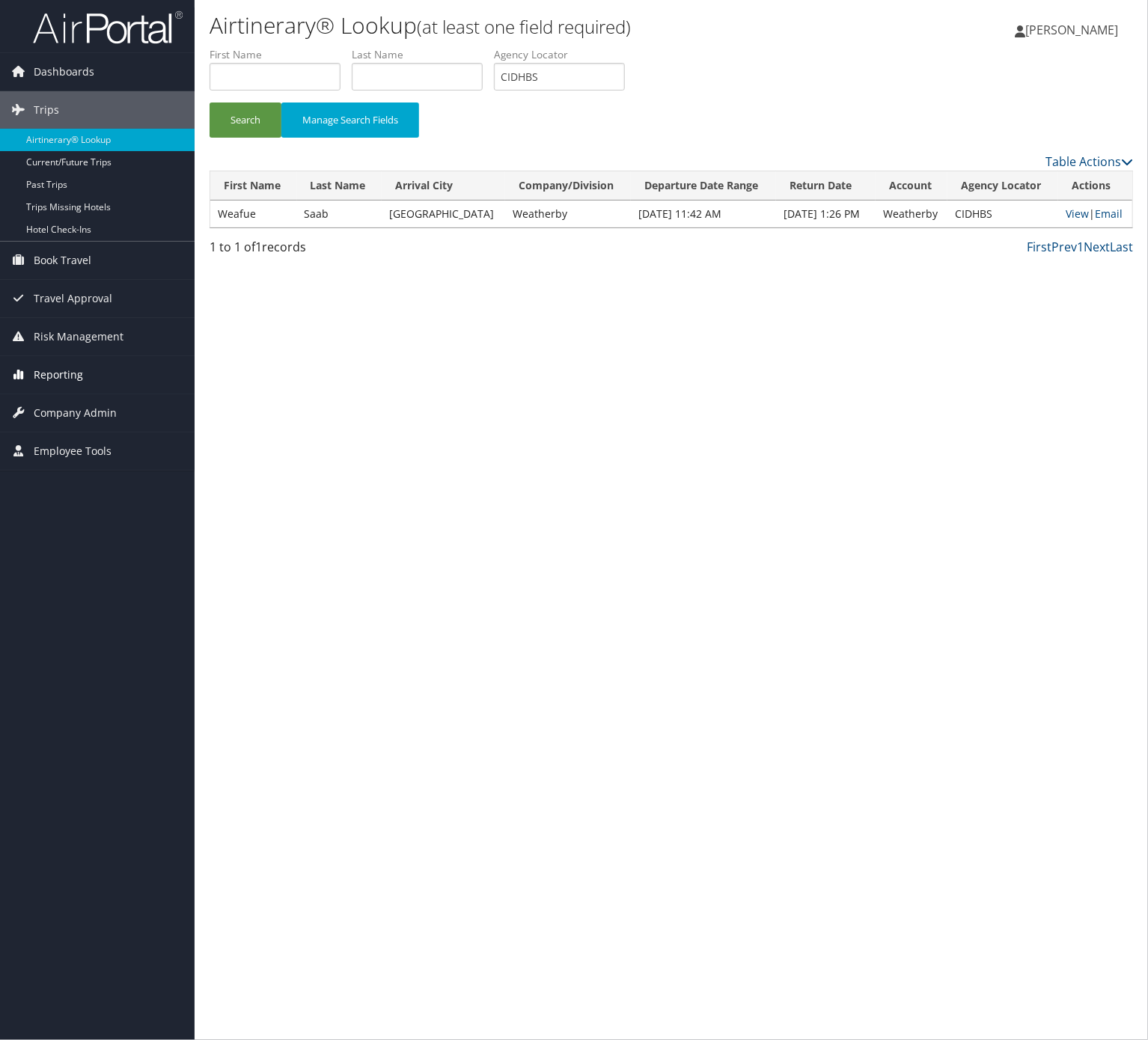
click at [114, 372] on link "Reporting" at bounding box center [97, 375] width 194 height 38
click at [106, 452] on link "Virtual Pay Lookup" at bounding box center [97, 450] width 194 height 23
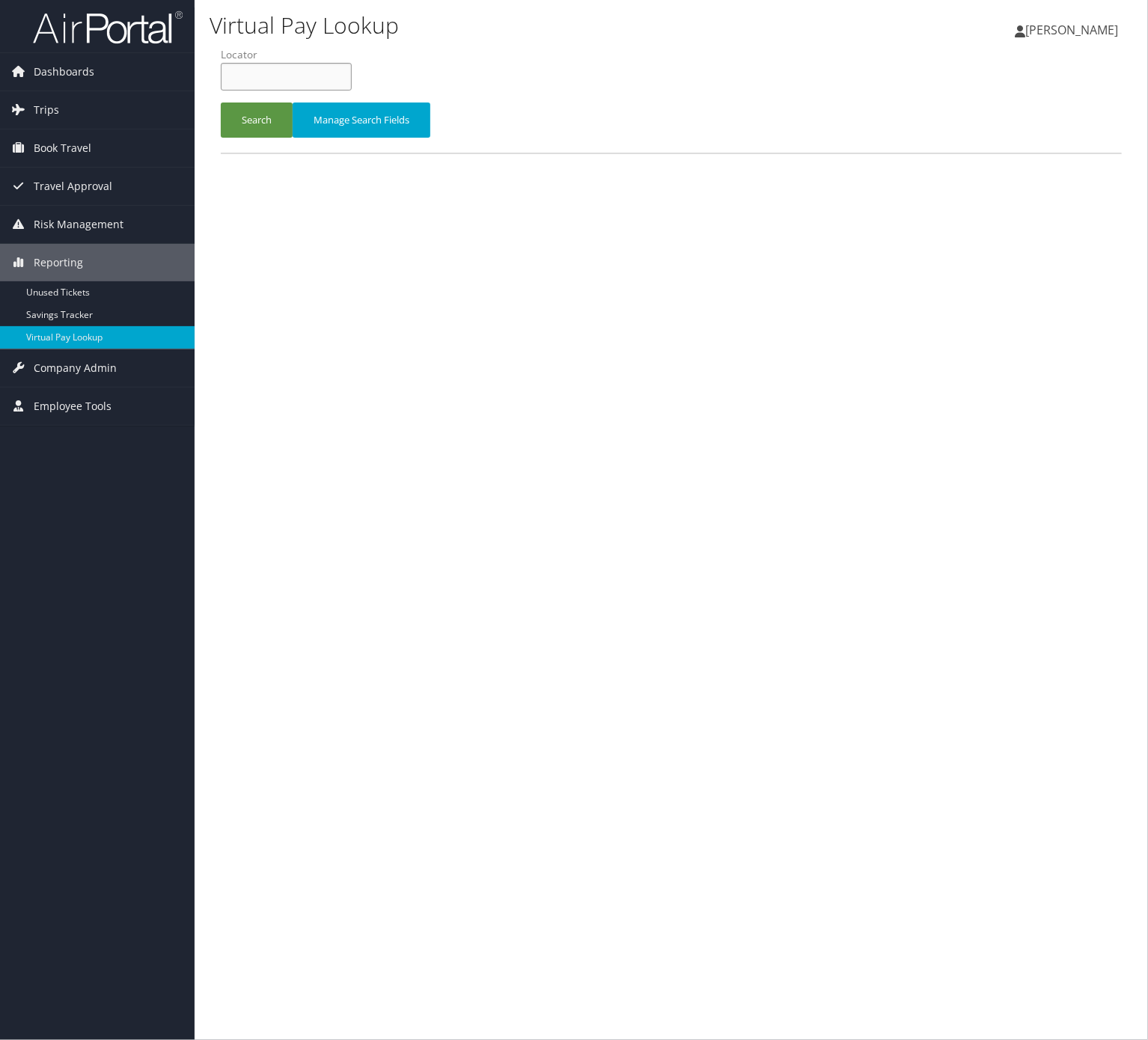
click at [332, 71] on input "text" at bounding box center [287, 77] width 131 height 28
paste input "CIDHBS"
type input "CIDHBS"
click at [278, 103] on button "Search" at bounding box center [256, 120] width 71 height 35
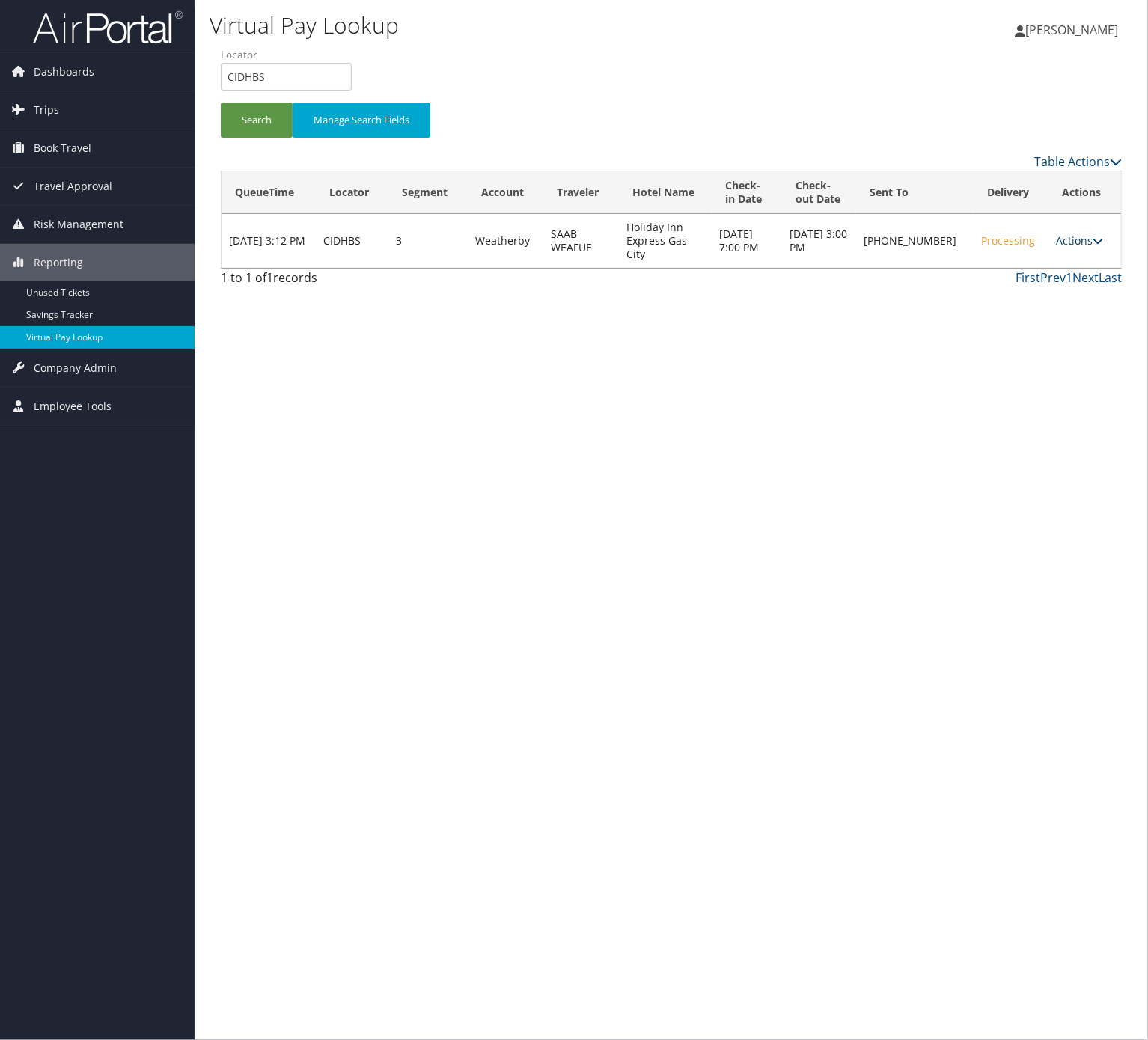
click at [1070, 238] on link "Actions" at bounding box center [1080, 240] width 47 height 14
click at [1035, 251] on link "Resend" at bounding box center [1030, 256] width 128 height 25
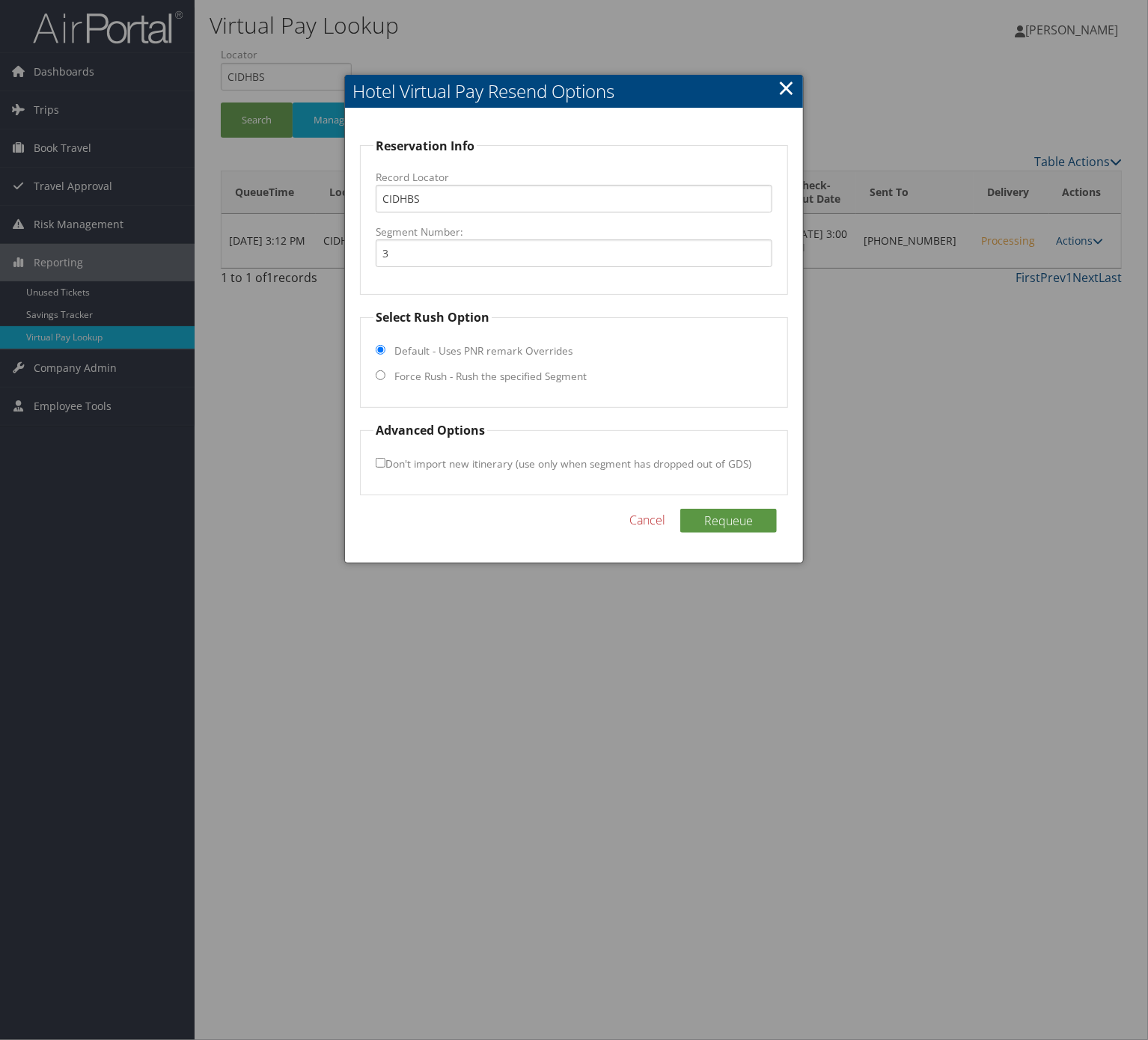
click at [477, 378] on label "Force Rush - Rush the specified Segment" at bounding box center [490, 377] width 192 height 15
click at [385, 378] on input "Force Rush - Rush the specified Segment" at bounding box center [381, 376] width 10 height 10
radio input "true"
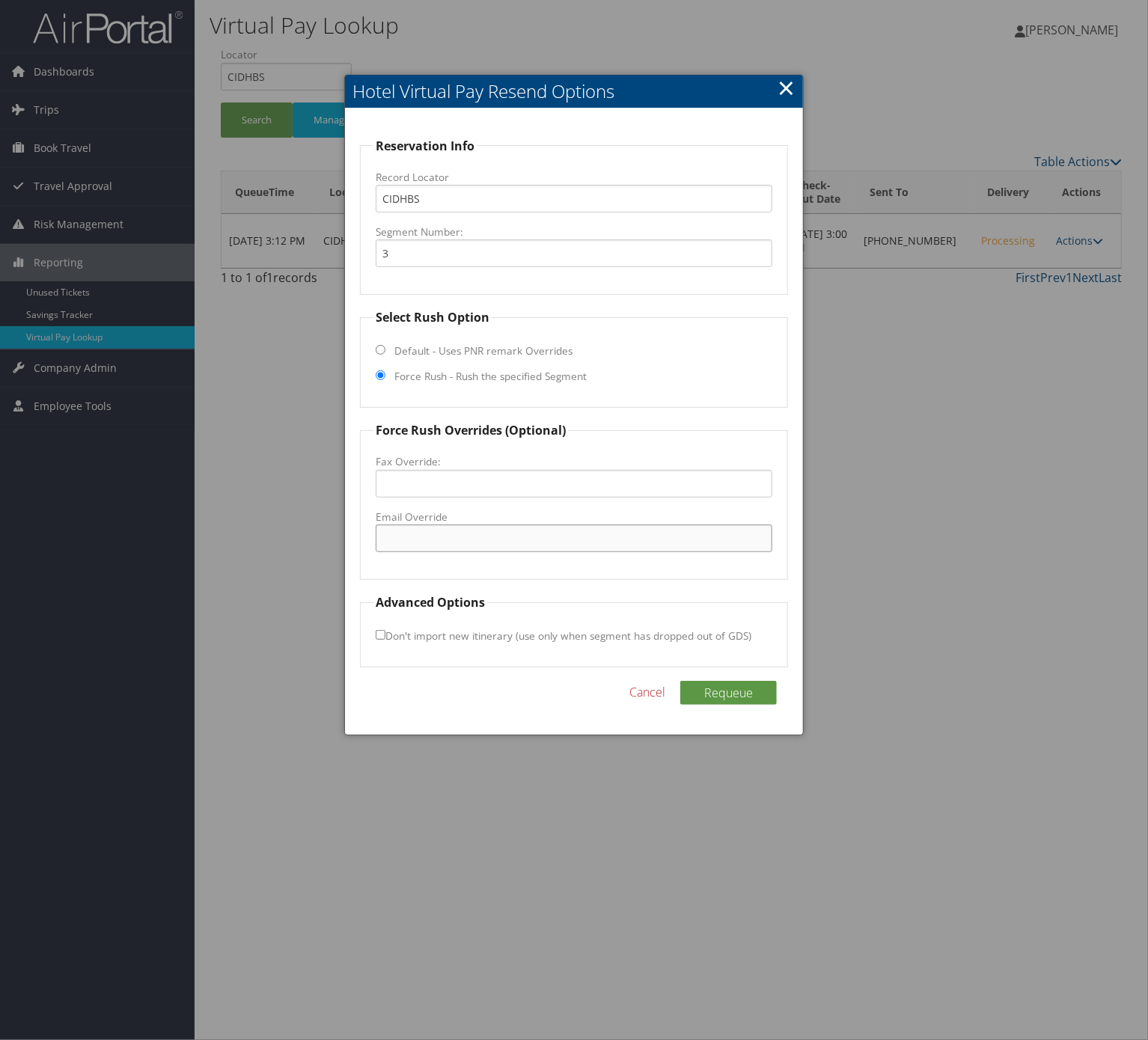
click at [476, 536] on input "Email Override" at bounding box center [574, 538] width 397 height 28
paste input "hixgascity46933@gmail.com"
type input "hixgascity46933@gmail.com"
click at [576, 589] on form "Reservation Info Record Locator CIDHBS Segment Number: 3 Select Rush Option Def…" at bounding box center [573, 403] width 428 height 531
click at [712, 678] on div "Reservation Info Record Locator CIDHBS Segment Number: 3 Select Rush Option Def…" at bounding box center [573, 422] width 458 height 627
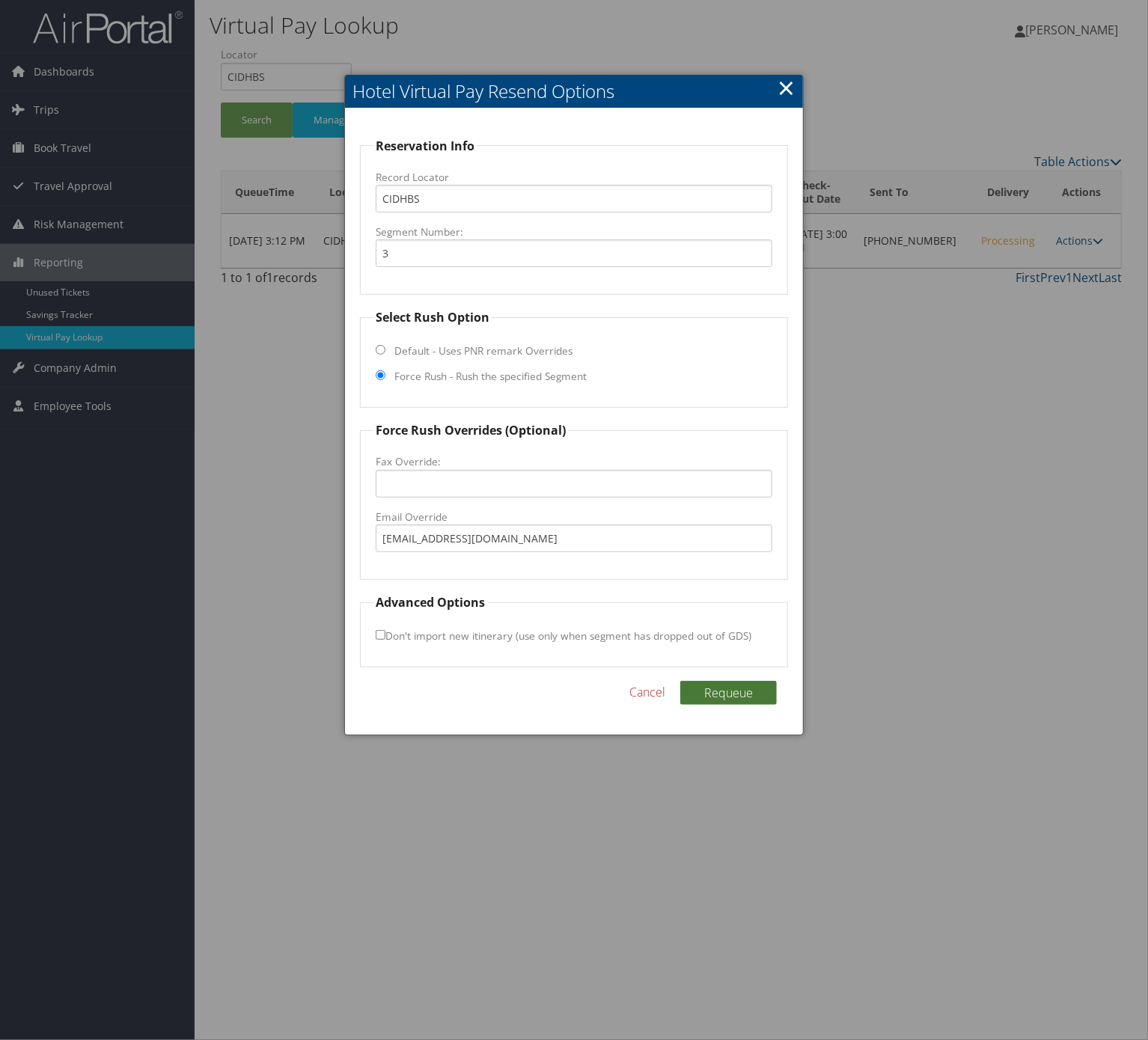
click at [712, 693] on button "Requeue" at bounding box center [728, 693] width 97 height 24
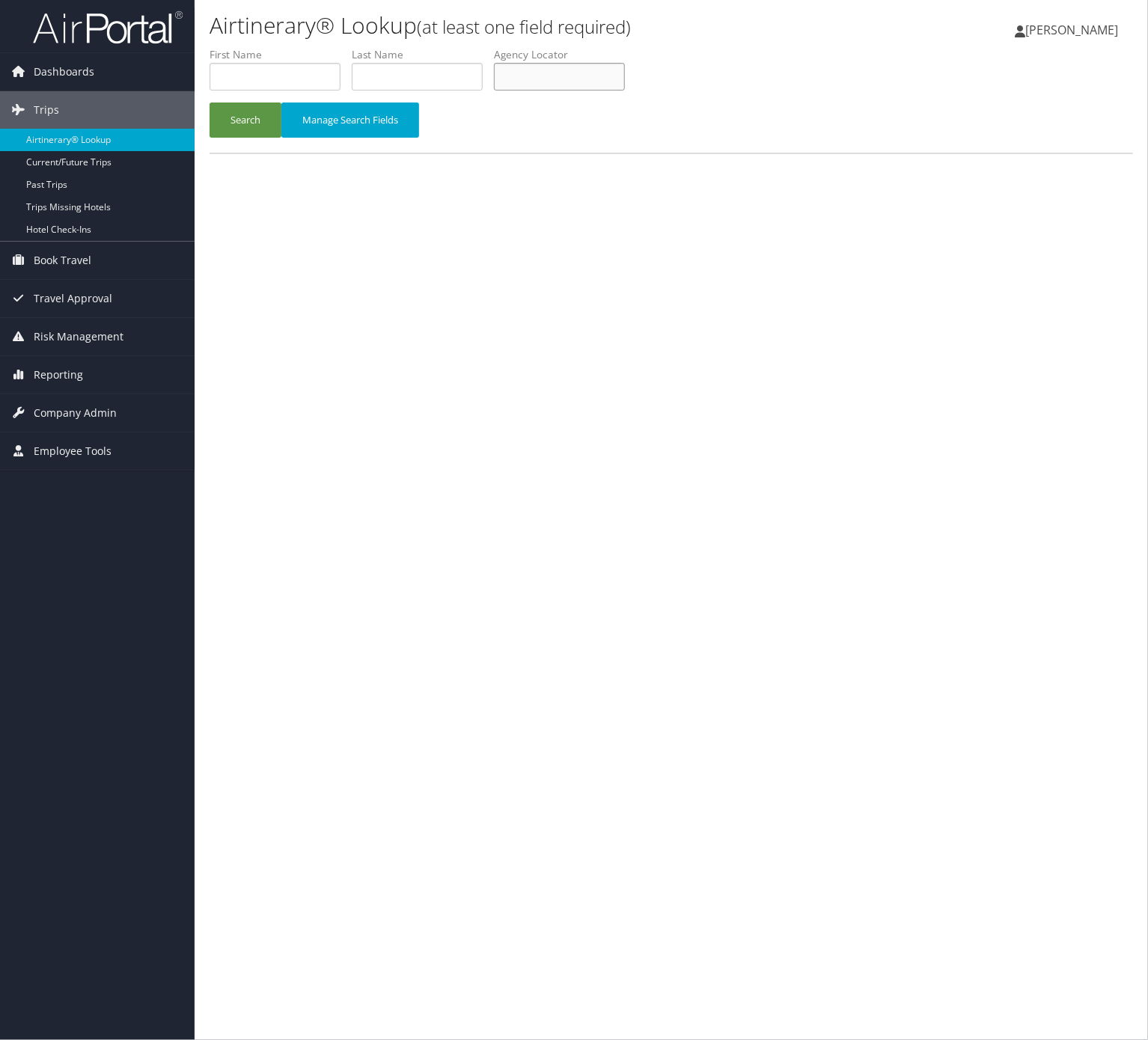
drag, startPoint x: 582, startPoint y: 66, endPoint x: 576, endPoint y: 71, distance: 7.8
click at [582, 66] on input "text" at bounding box center [560, 77] width 131 height 28
paste input "Sent NEW Itinerary to AC/TC. **Action for TC/AC: Please advise your PR/team of …"
type input "Sent NEW Itinerary to AC/TC. **Action for TC/AC: Please advise your PR/team of …"
paste input "KINTVA"
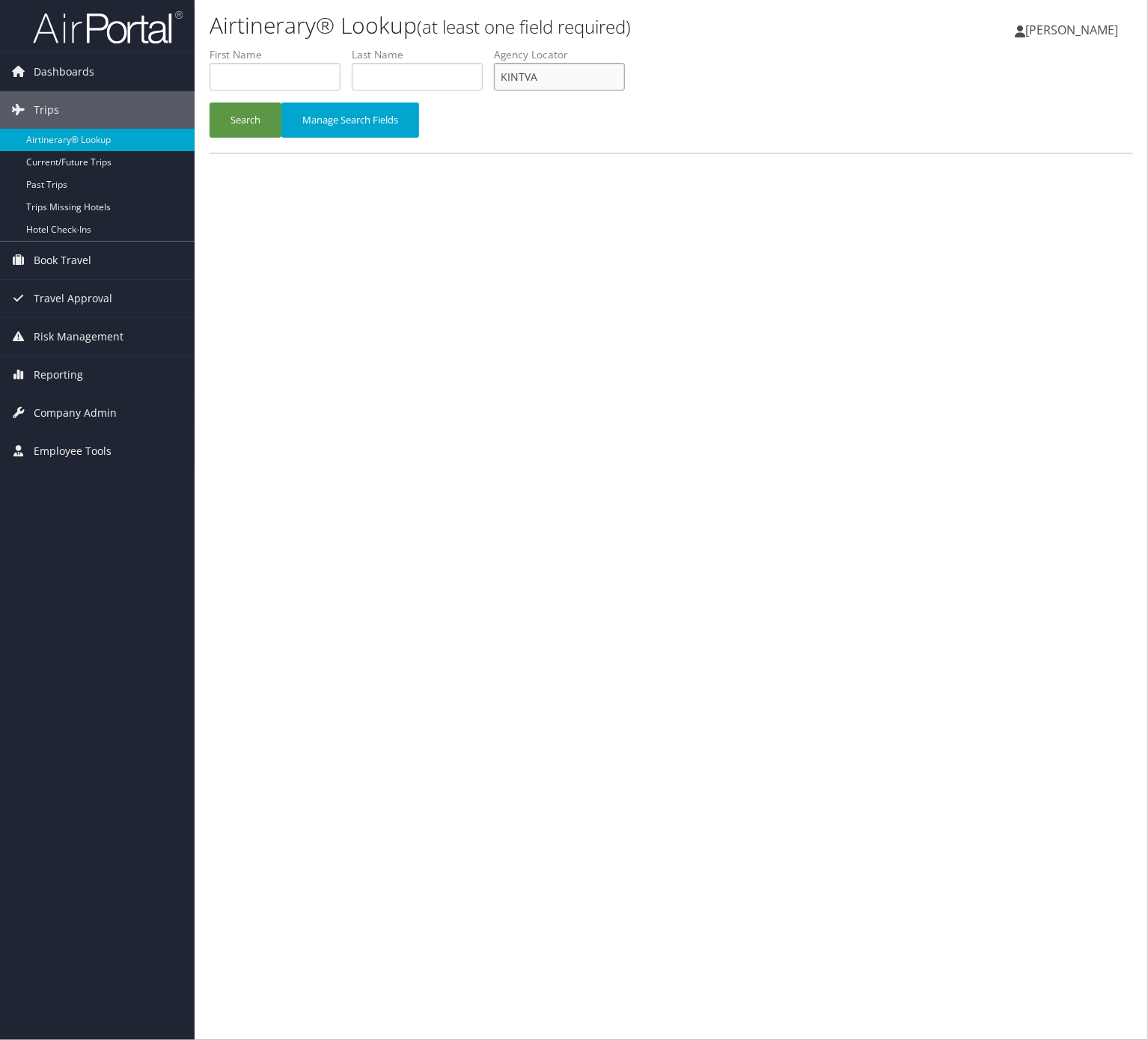
type input "KINTVA"
click at [250, 145] on div "Search Manage Search Fields" at bounding box center [671, 128] width 945 height 50
click at [234, 111] on button "Search" at bounding box center [245, 120] width 71 height 35
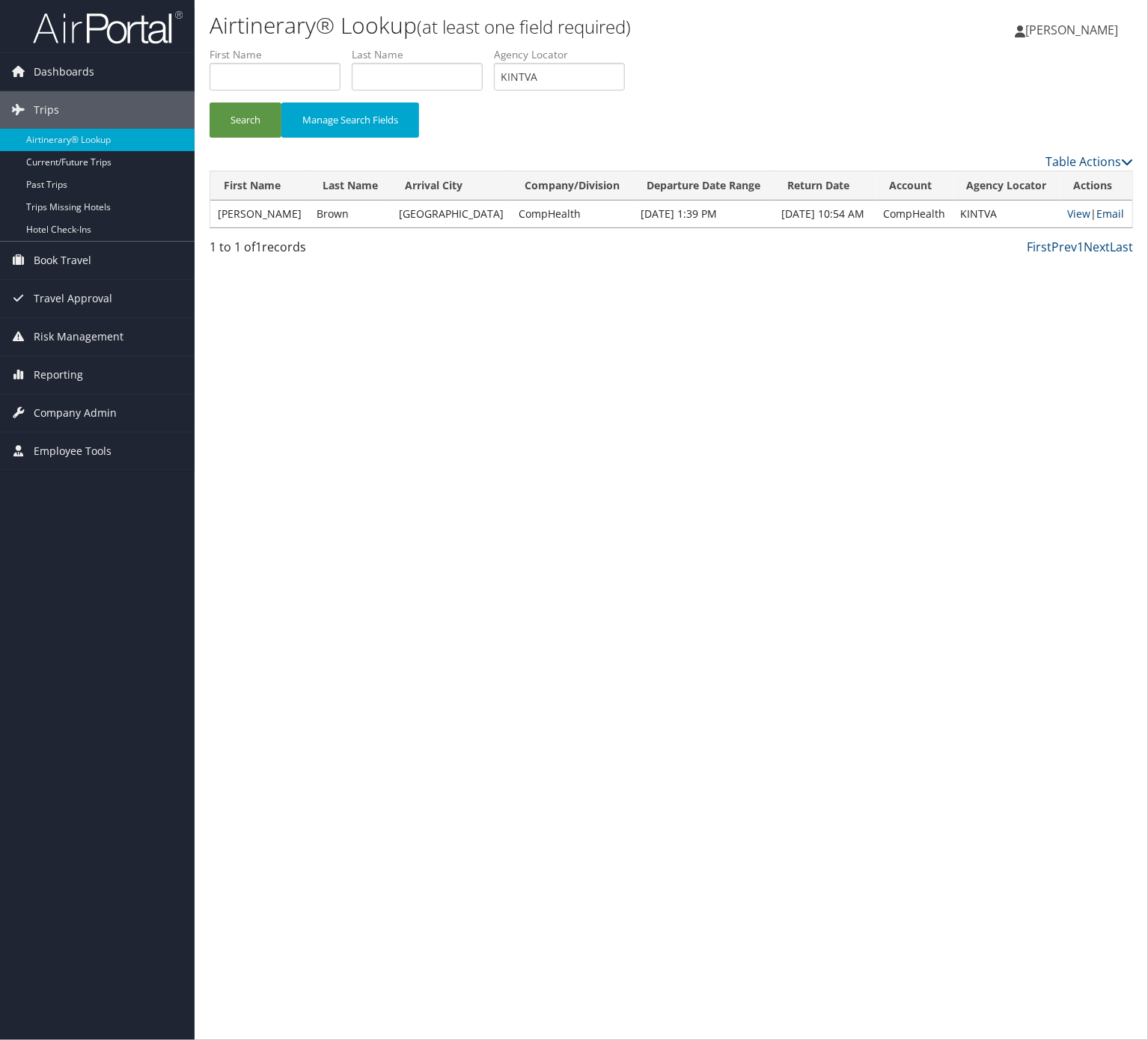
click at [1120, 217] on link "Email" at bounding box center [1110, 214] width 28 height 14
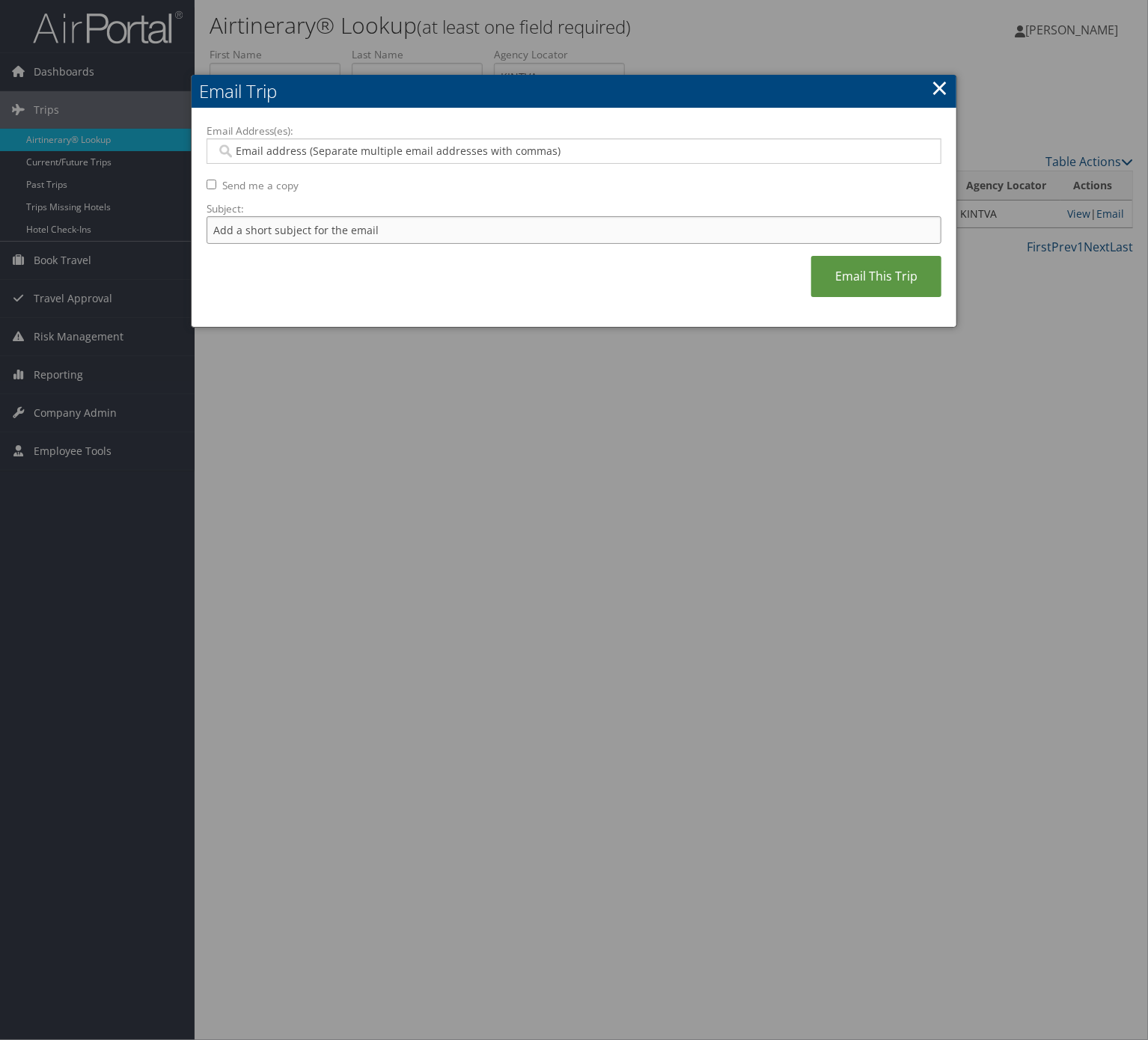
click at [368, 219] on input "Subject:" at bounding box center [574, 230] width 735 height 28
click at [429, 230] on input "Itinerary Change. Please see notes in TR-733167" at bounding box center [574, 230] width 735 height 28
paste input "5034"
type input "Itinerary Change. Please see notes in TR-750347"
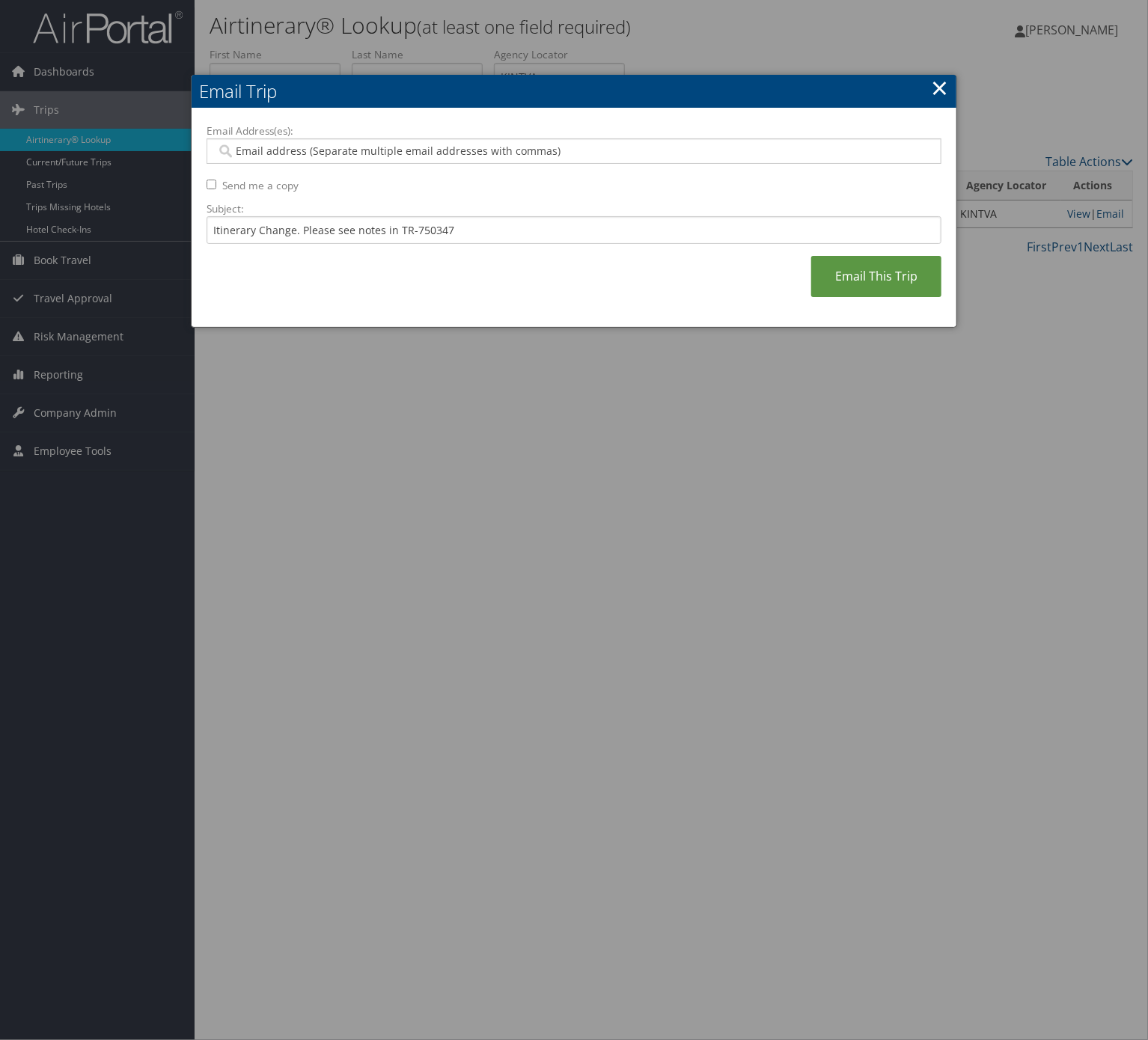
click at [413, 151] on input "Email Address(es):" at bounding box center [571, 151] width 712 height 15
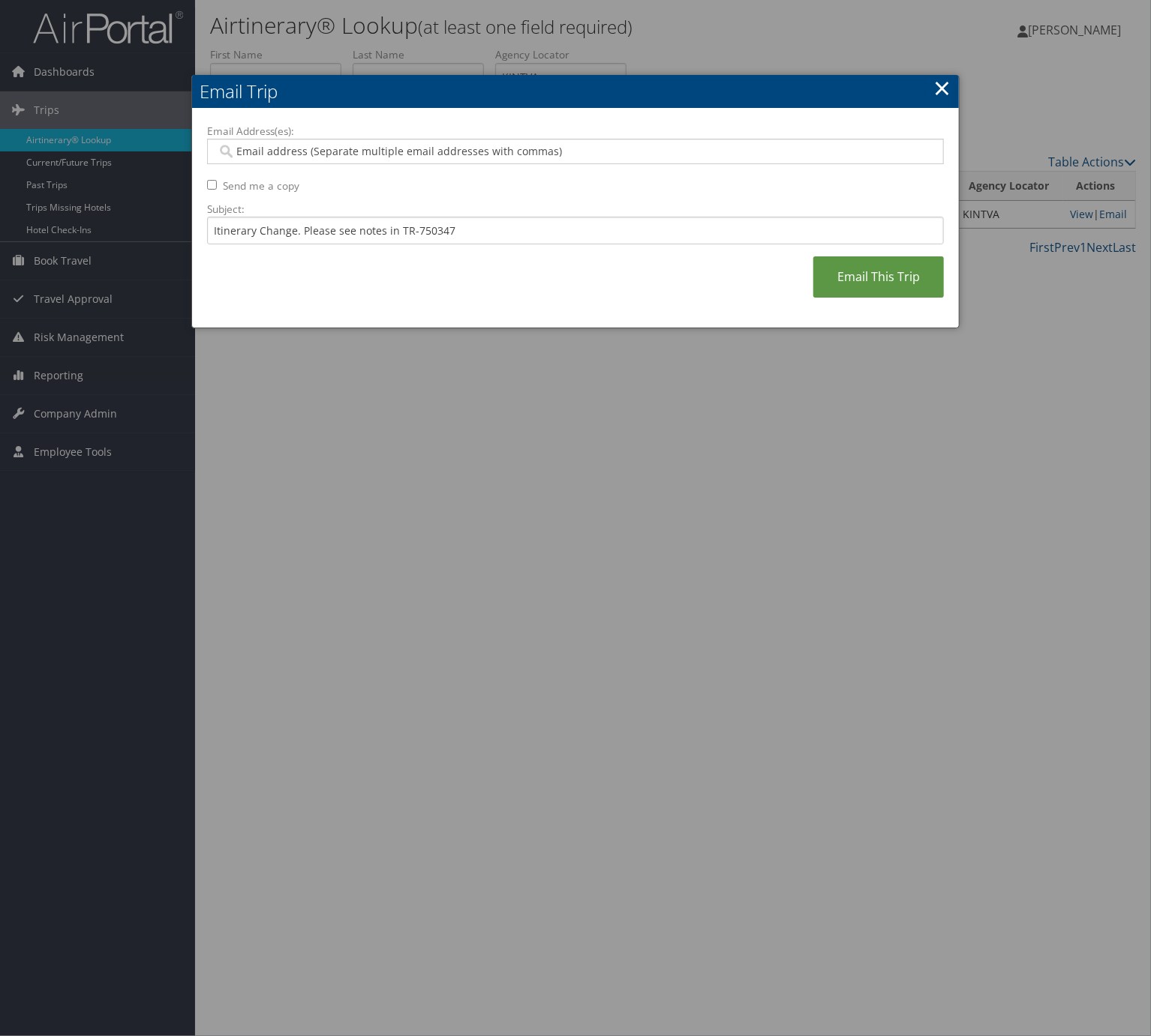
click at [363, 136] on label "Email Address(es):" at bounding box center [576, 131] width 736 height 15
click at [363, 144] on input "Email Address(es):" at bounding box center [573, 152] width 714 height 15
click at [363, 153] on input "Email Address(es):" at bounding box center [573, 152] width 714 height 15
type input "sa"
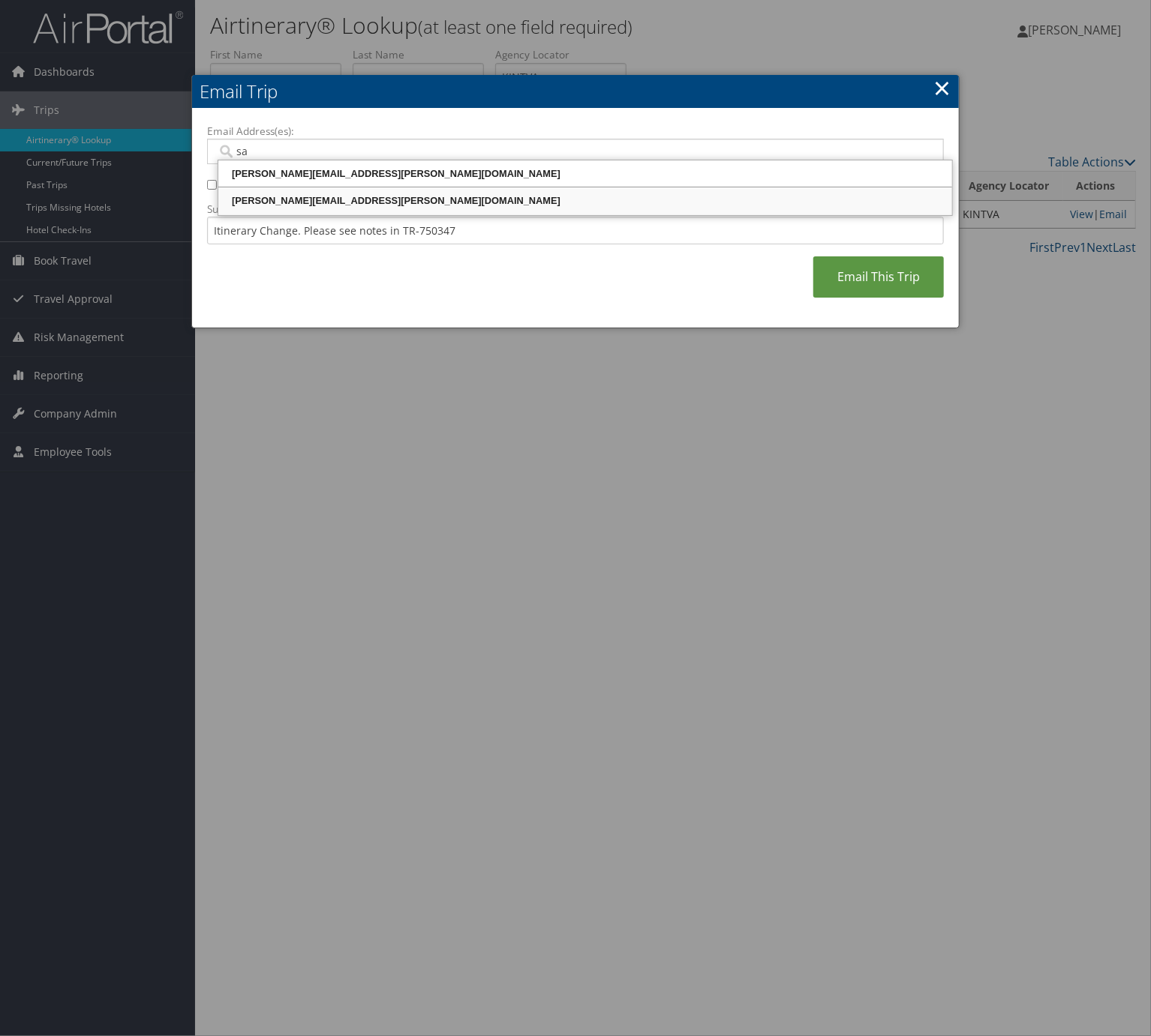
click at [369, 194] on div "[PERSON_NAME][EMAIL_ADDRESS][PERSON_NAME][DOMAIN_NAME]" at bounding box center [585, 201] width 729 height 15
type input "[PERSON_NAME][EMAIL_ADDRESS][PERSON_NAME][DOMAIN_NAME]"
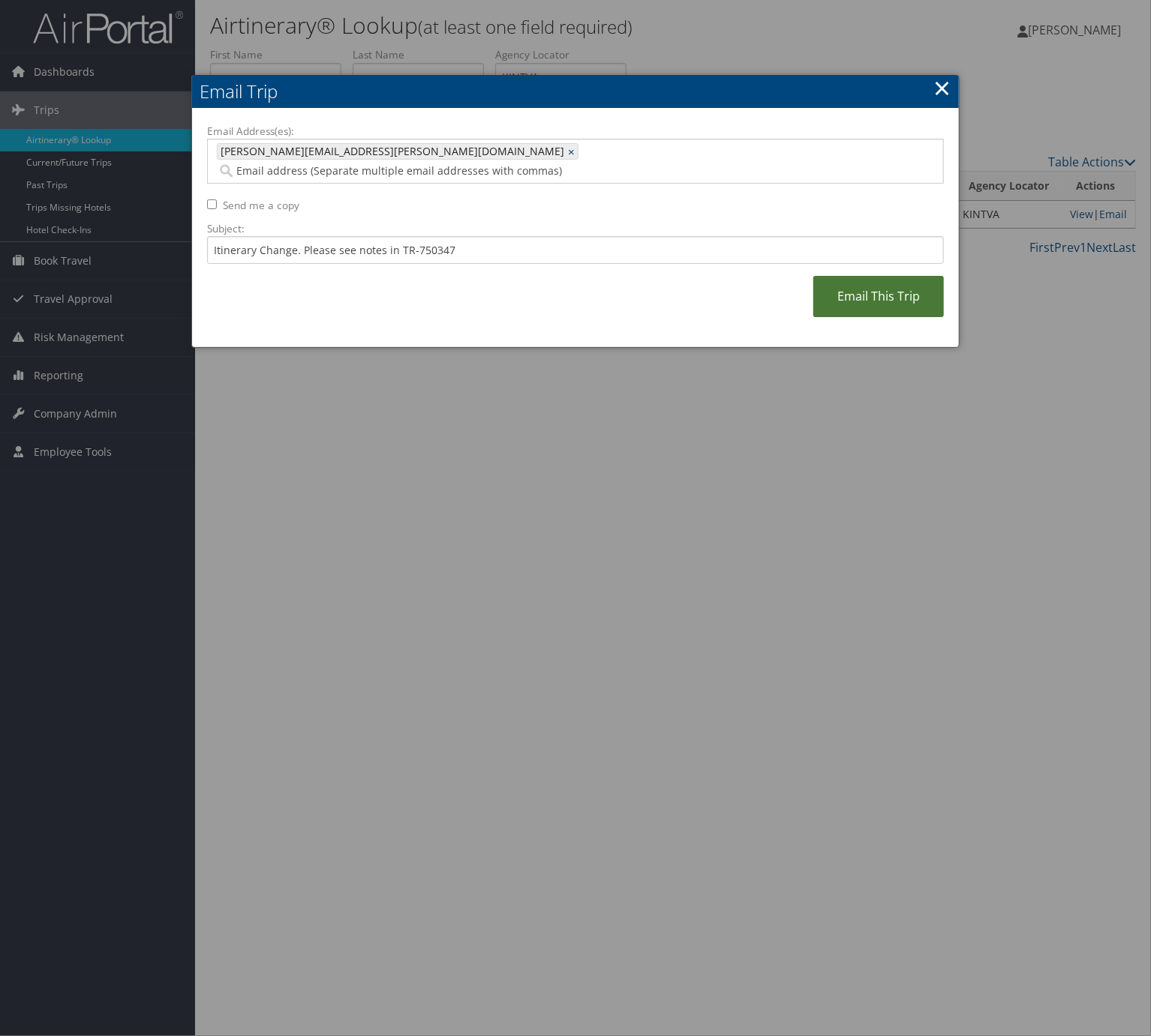
click at [885, 289] on link "Email This Trip" at bounding box center [878, 296] width 131 height 41
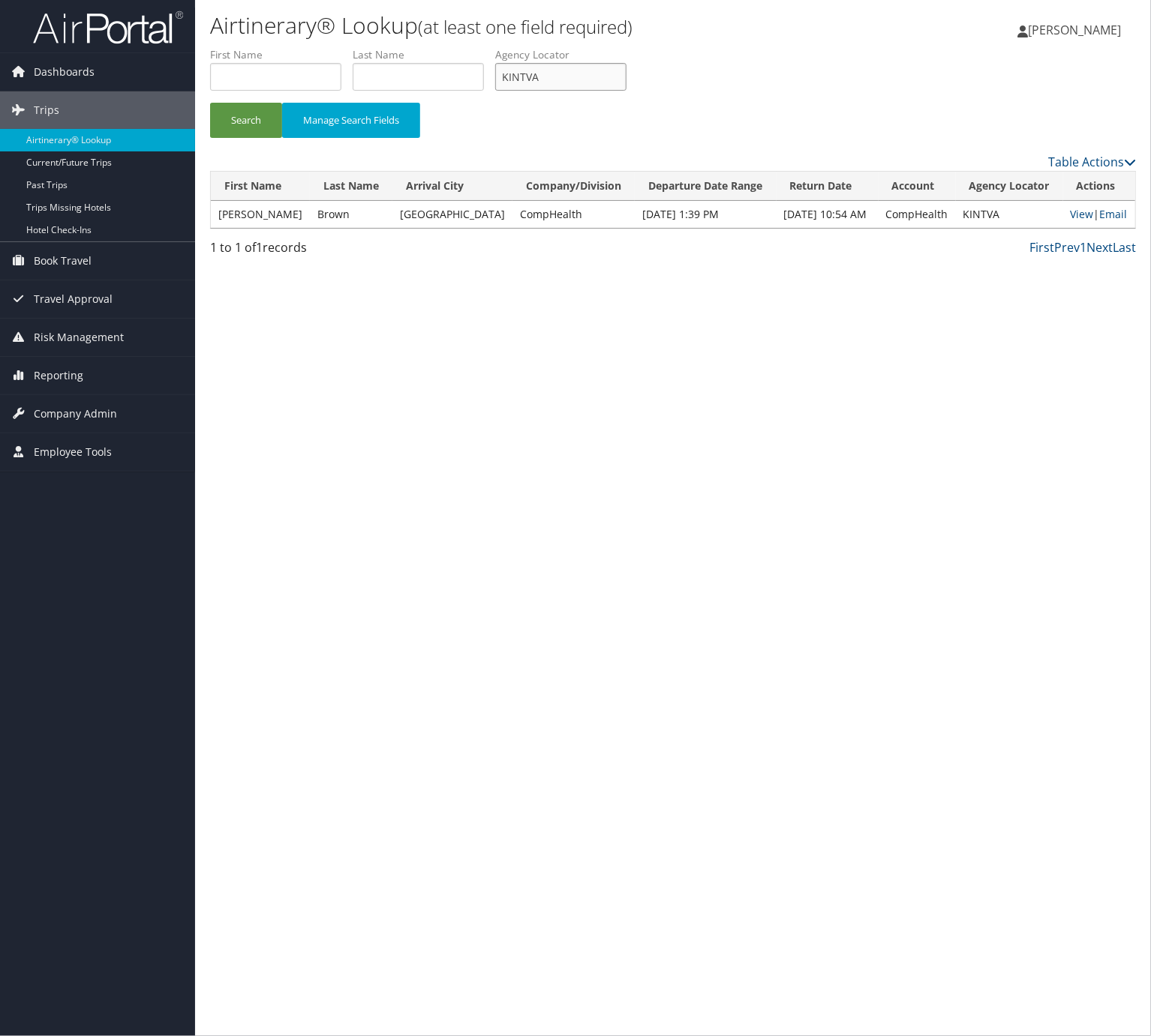
click at [554, 77] on input "KINTVA" at bounding box center [561, 77] width 131 height 28
paste input "GCSRUI"
type input "GCSRUI"
click at [264, 123] on button "Search" at bounding box center [245, 120] width 72 height 35
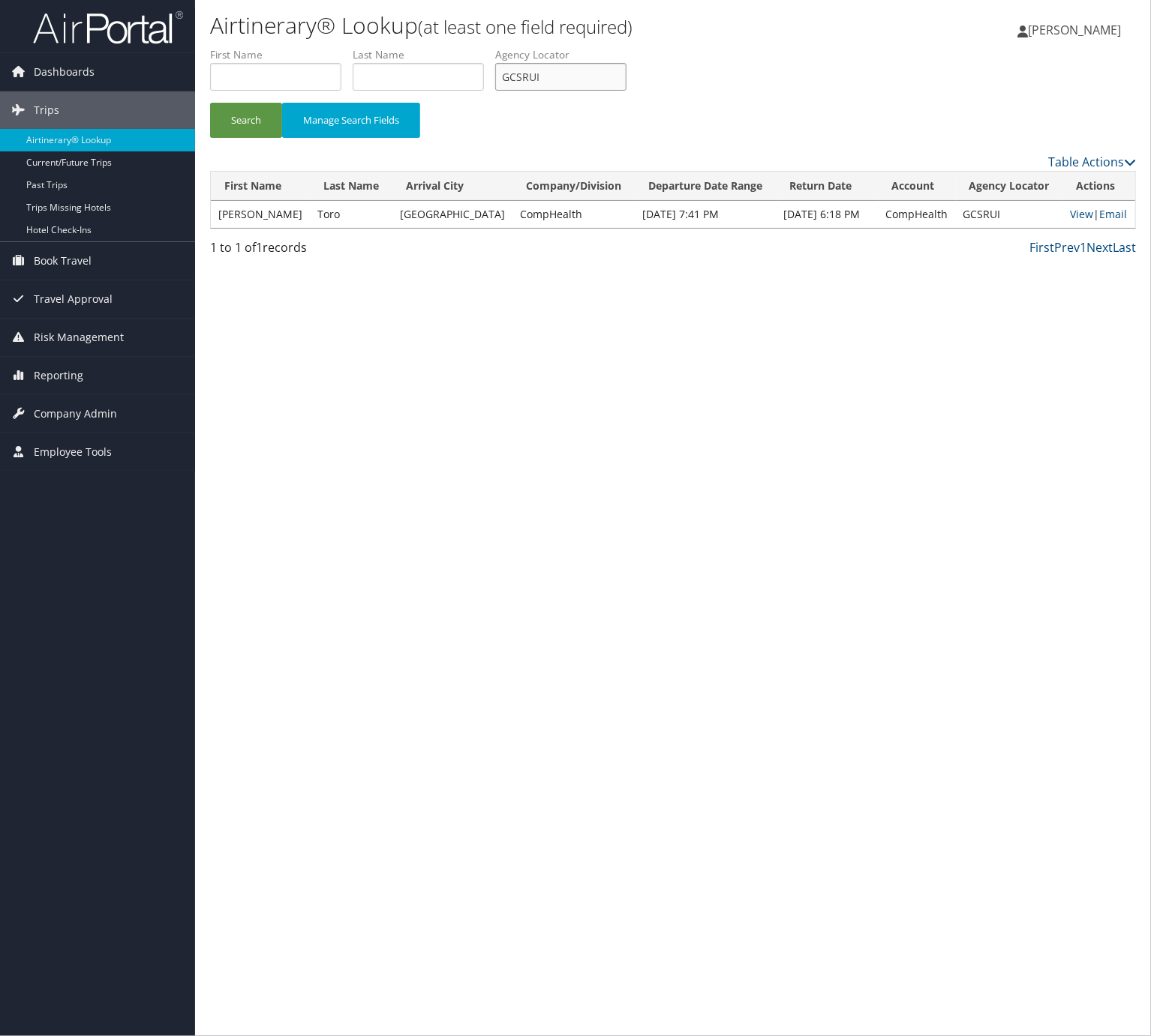
click at [565, 89] on input "GCSRUI" at bounding box center [561, 77] width 131 height 28
click at [564, 85] on input "GCSRUI" at bounding box center [561, 77] width 131 height 28
click at [1105, 215] on link "Email" at bounding box center [1113, 214] width 28 height 14
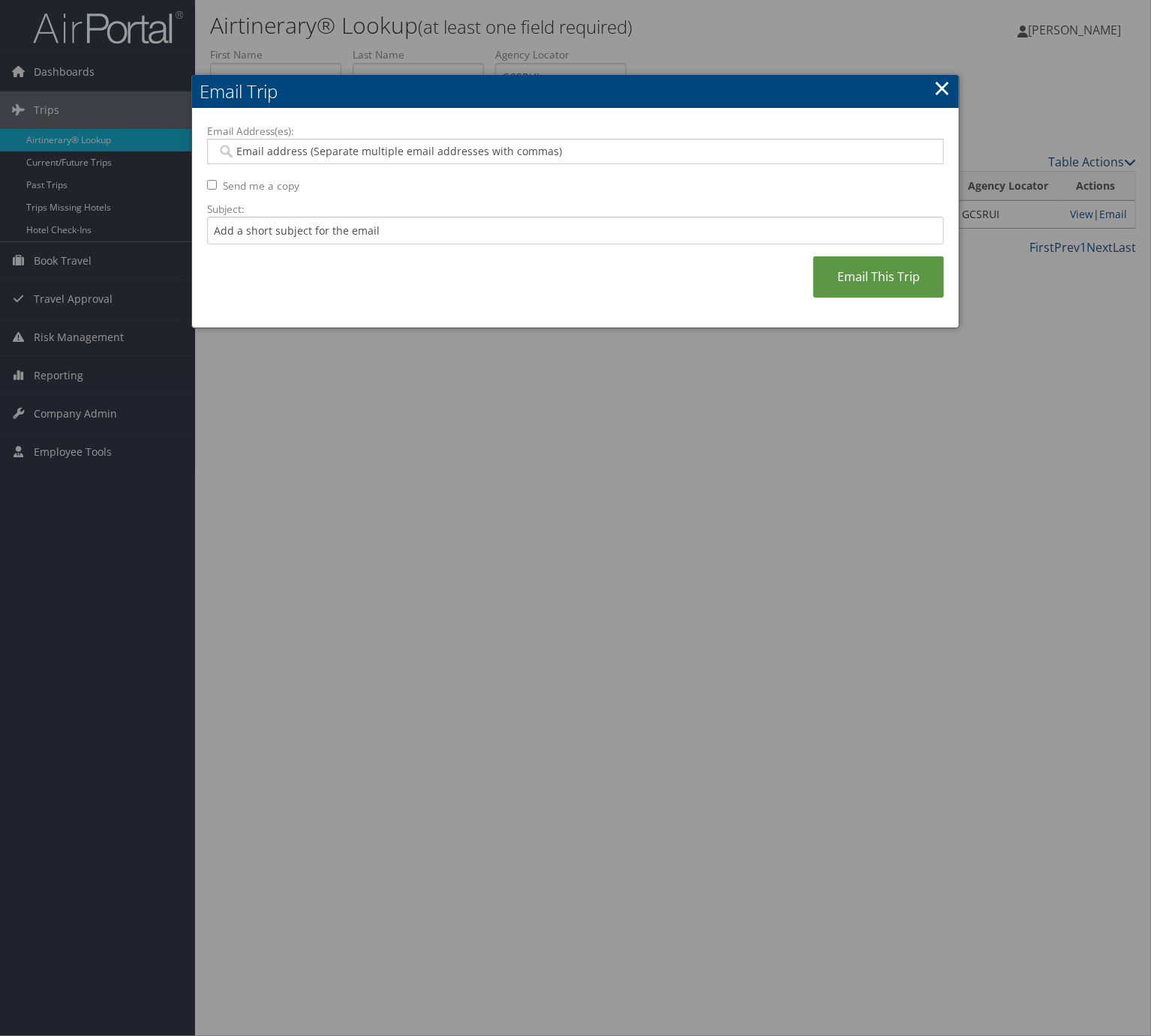
click at [304, 147] on input "Email Address(es):" at bounding box center [573, 152] width 714 height 15
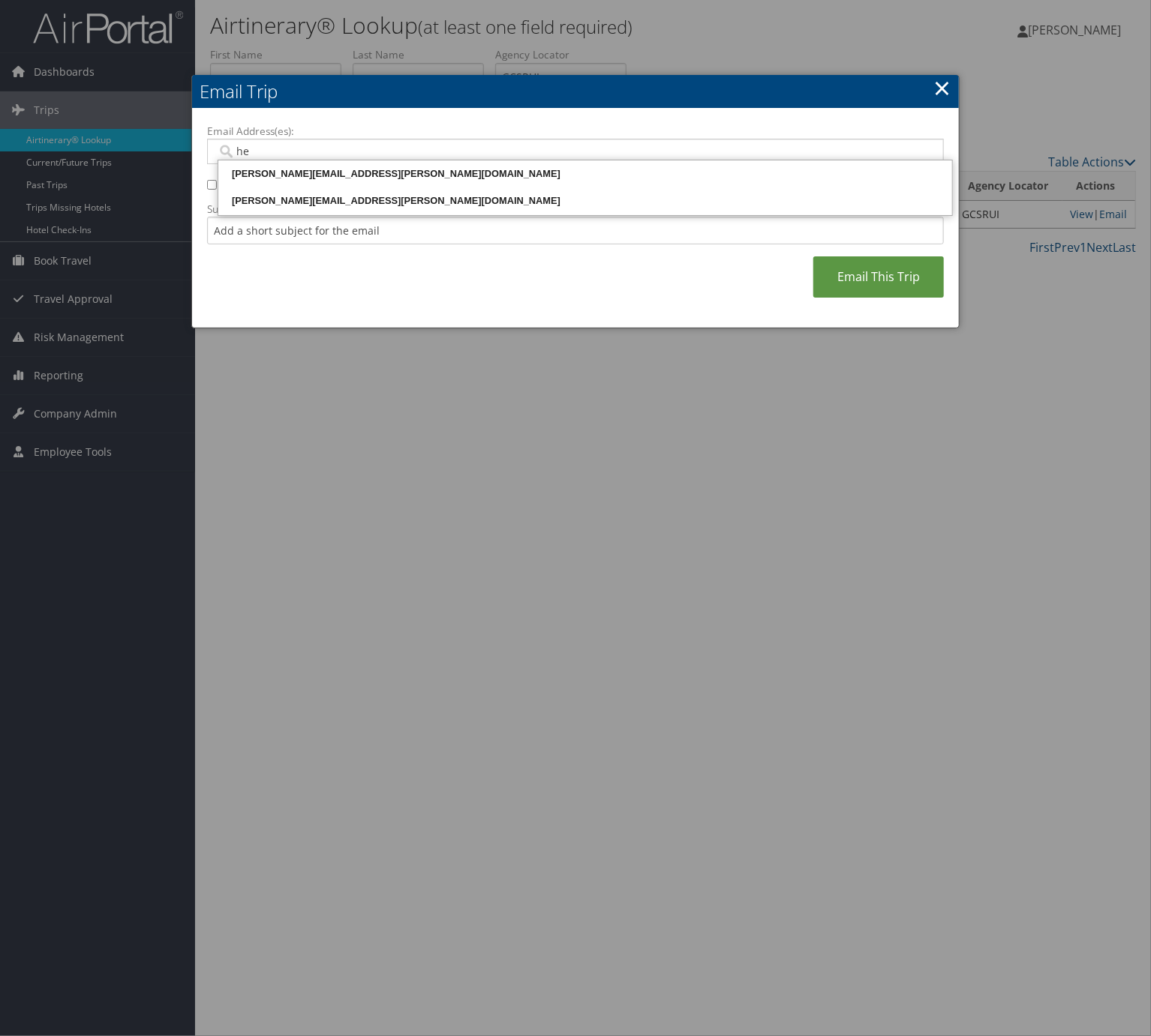
type input "hea"
click at [288, 209] on div "[PERSON_NAME][EMAIL_ADDRESS][PERSON_NAME][DOMAIN_NAME]" at bounding box center [585, 200] width 729 height 23
type input "[PERSON_NAME][EMAIL_ADDRESS][PERSON_NAME][DOMAIN_NAME]"
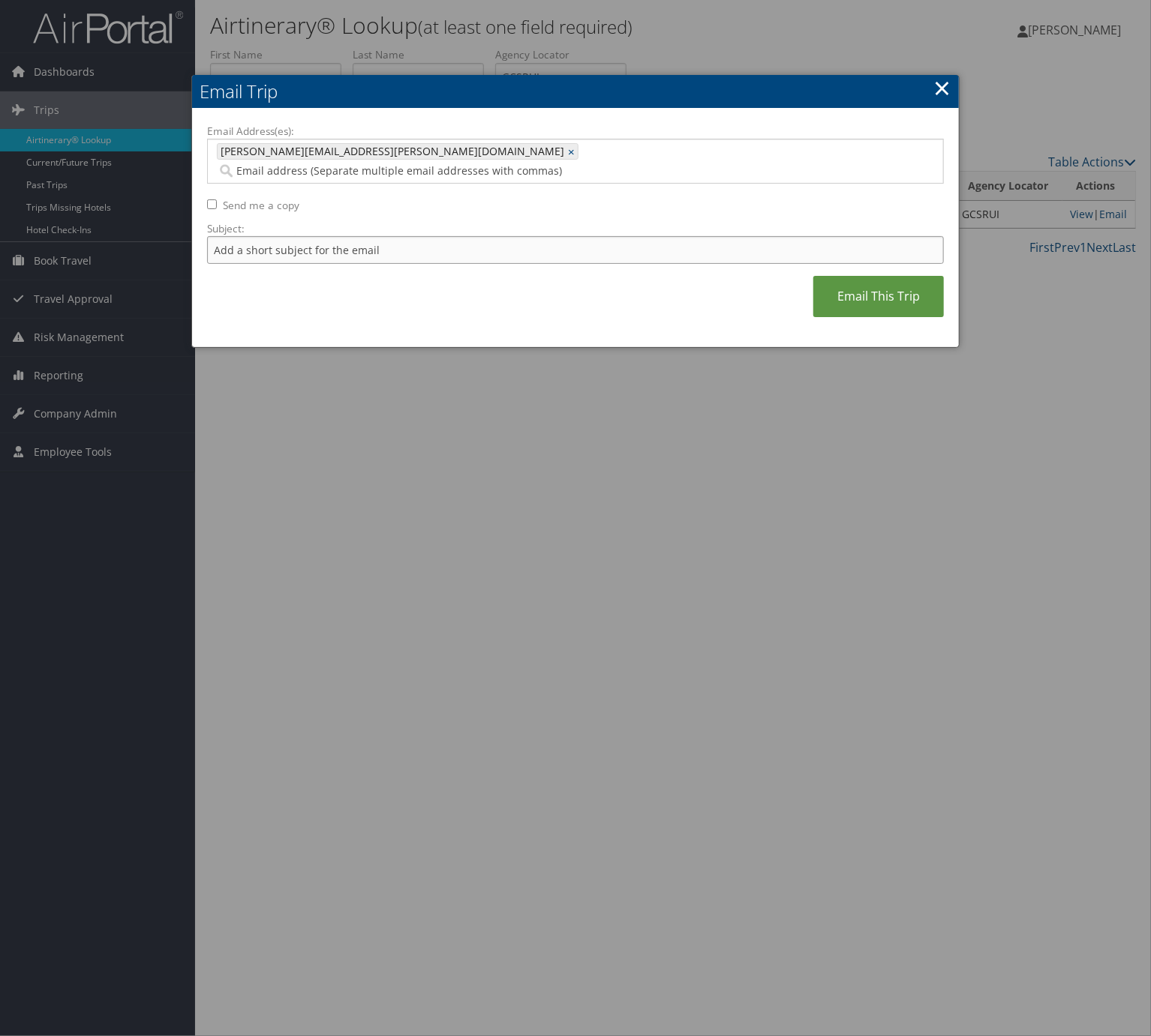
click at [288, 236] on input "Subject:" at bounding box center [576, 249] width 736 height 28
click at [423, 236] on input "Itinerary Change. Please see notes in TR-733167" at bounding box center [576, 249] width 736 height 28
paste input "49554"
type input "Itinerary Change. Please see notes in TR-749554"
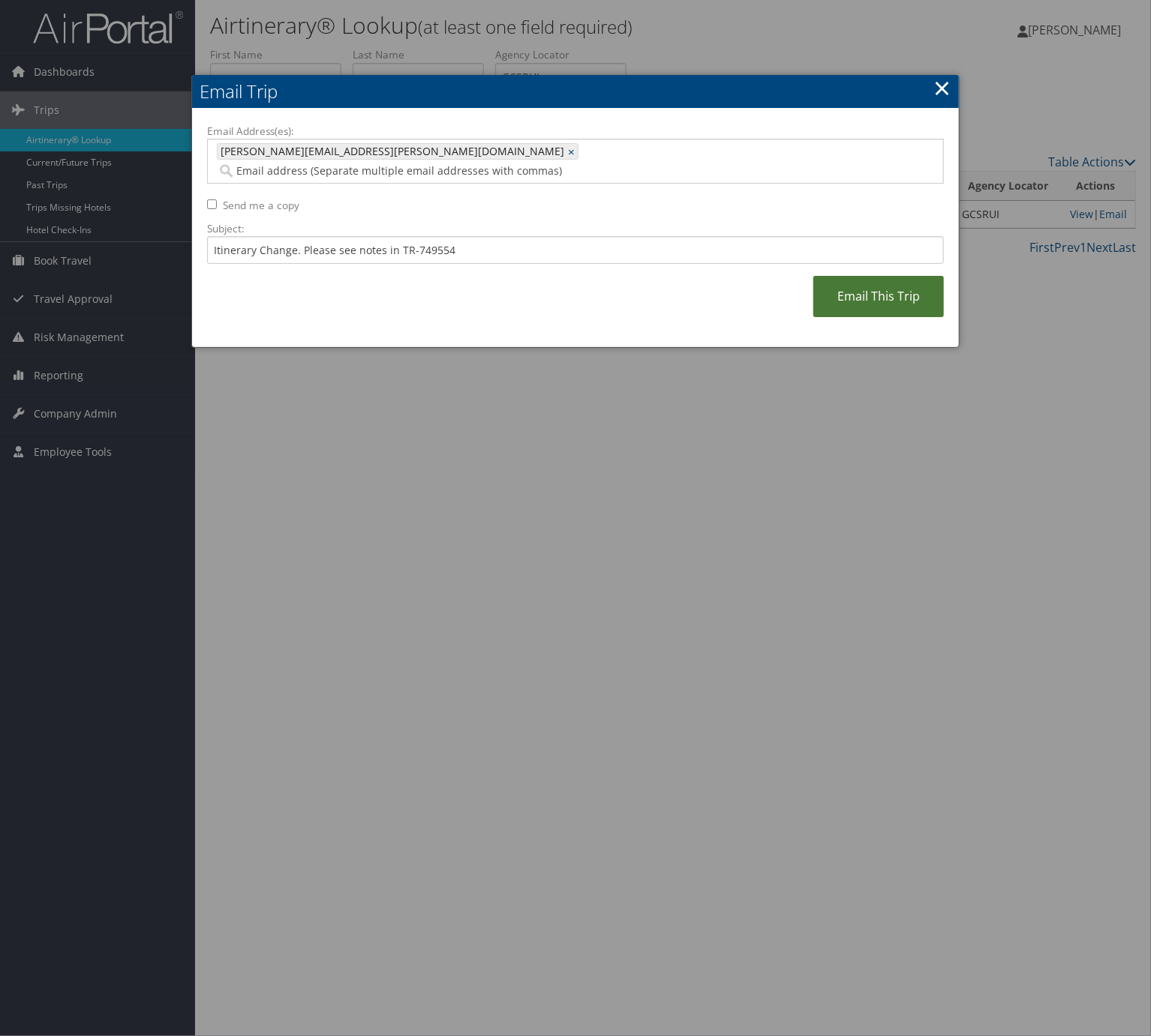
click at [819, 281] on link "Email This Trip" at bounding box center [878, 296] width 131 height 41
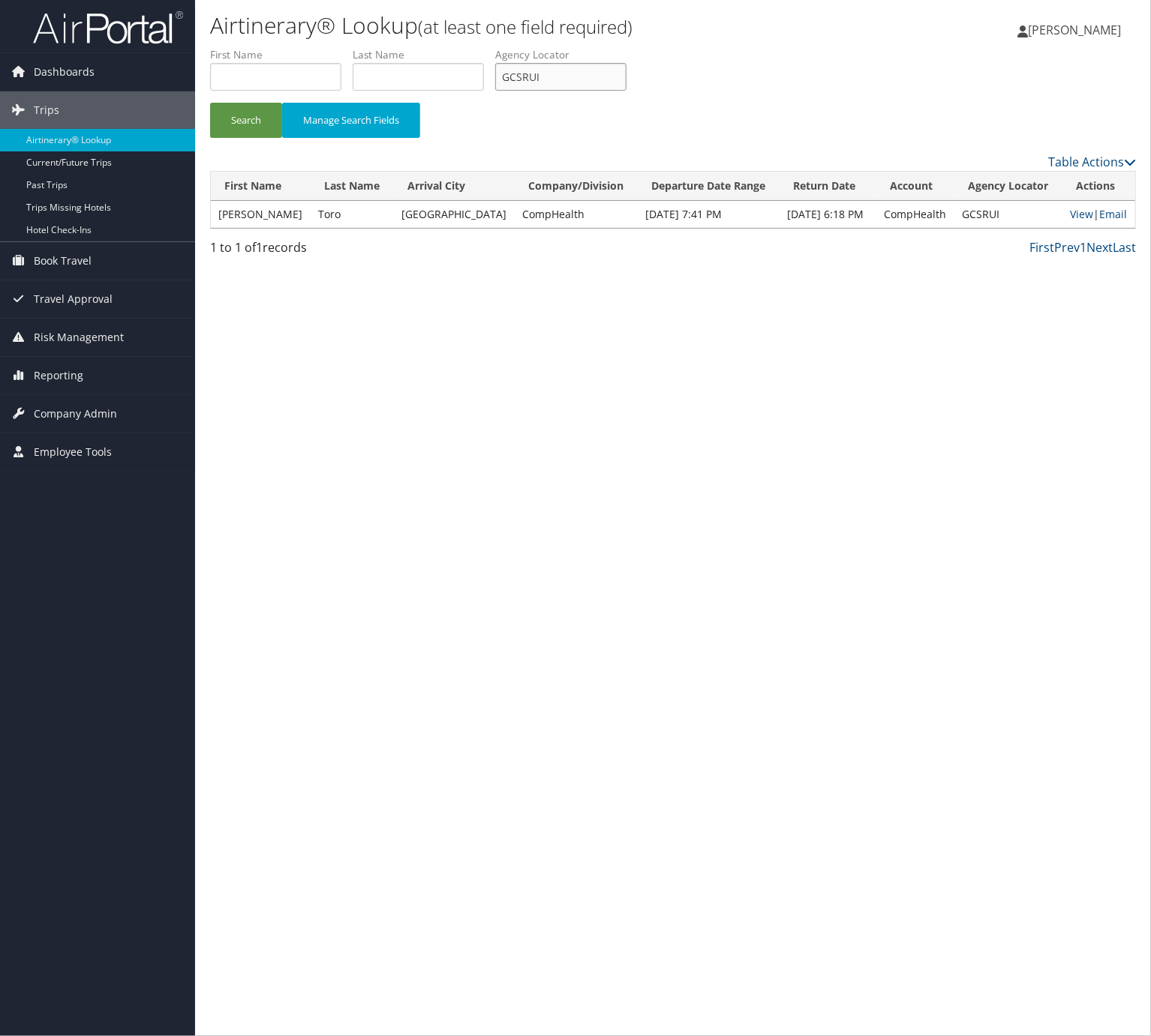
click at [601, 73] on input "GCSRUI" at bounding box center [561, 77] width 131 height 28
paste input "QFNGDD"
type input "QFNGDD"
click at [210, 103] on button "Search" at bounding box center [245, 120] width 72 height 35
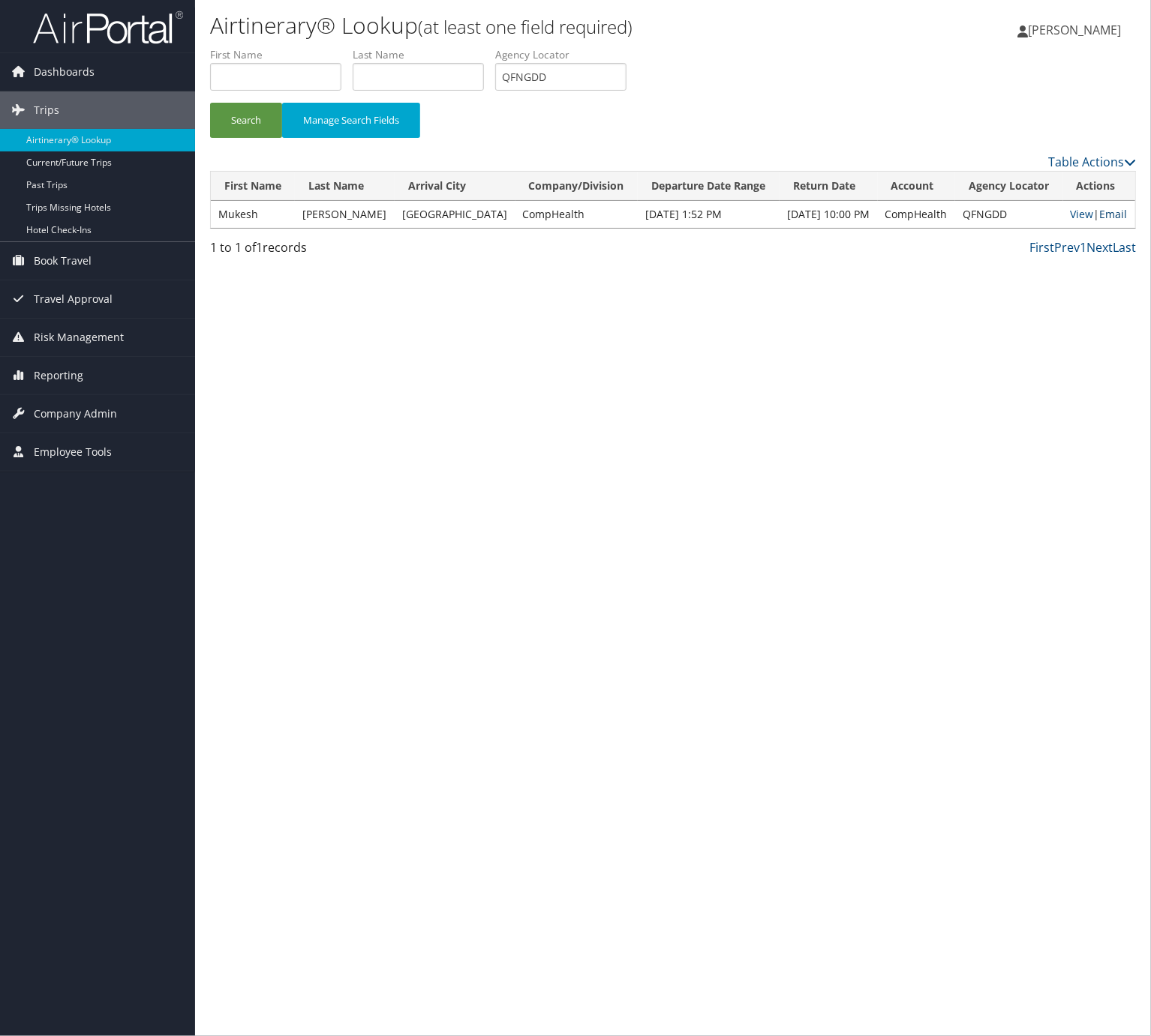
click at [1106, 215] on link "Email" at bounding box center [1113, 214] width 28 height 14
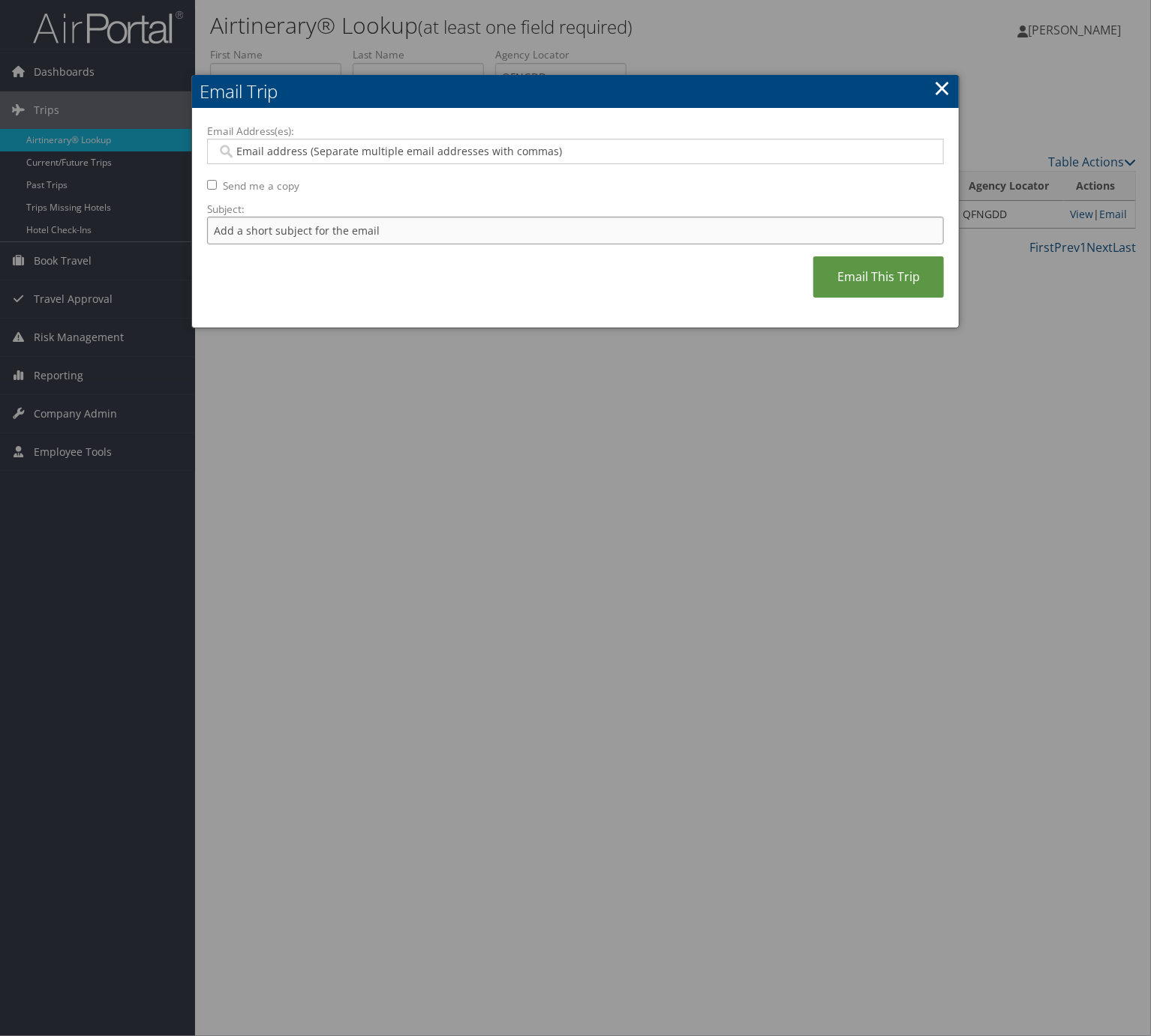
click at [540, 233] on input "Subject:" at bounding box center [576, 230] width 736 height 28
click at [380, 152] on input "Email Address(es):" at bounding box center [573, 152] width 714 height 15
type input "c"
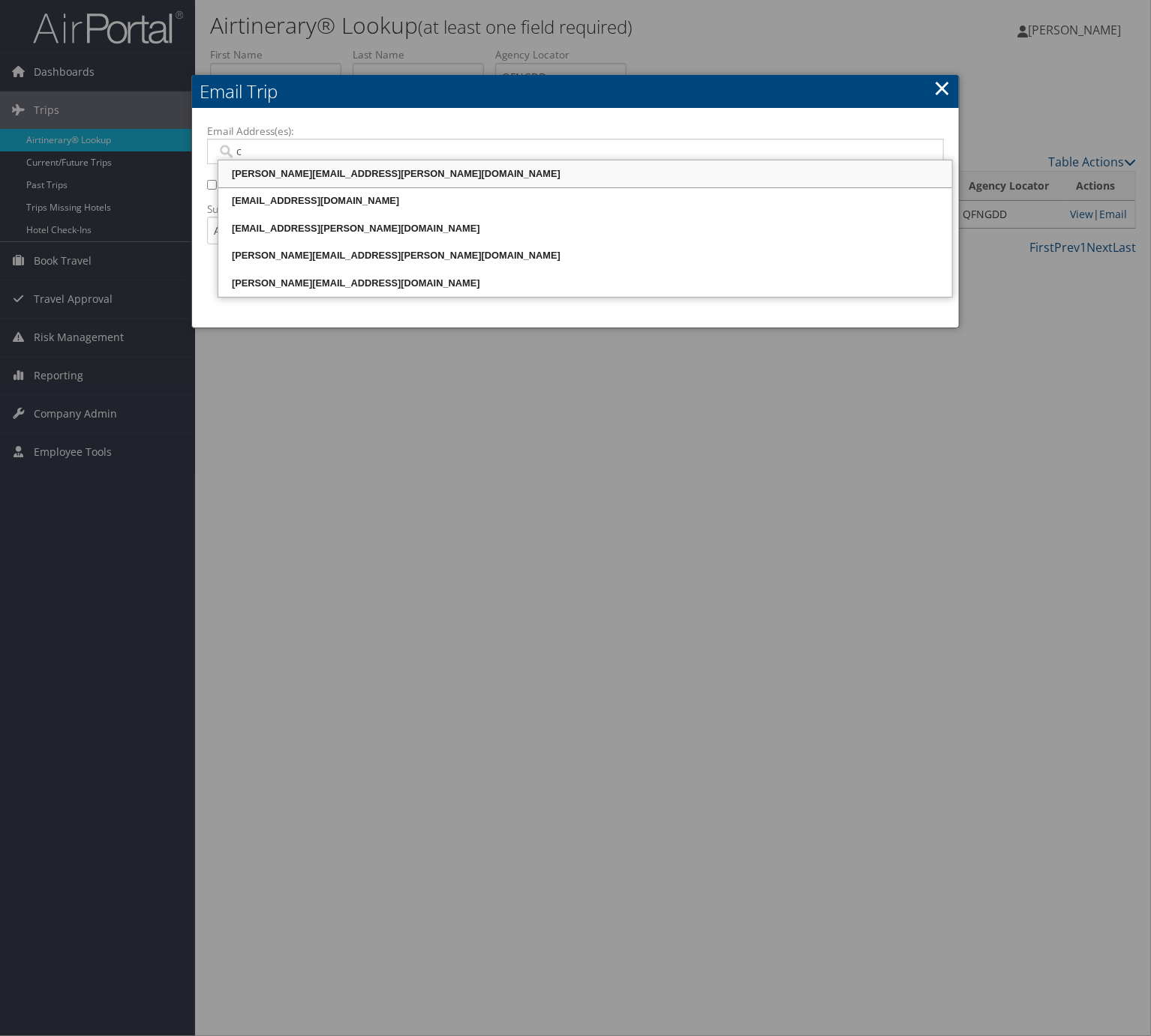
click at [362, 168] on div "[PERSON_NAME][EMAIL_ADDRESS][PERSON_NAME][DOMAIN_NAME]" at bounding box center [585, 174] width 729 height 15
type input "[PERSON_NAME][EMAIL_ADDRESS][PERSON_NAME][DOMAIN_NAME]"
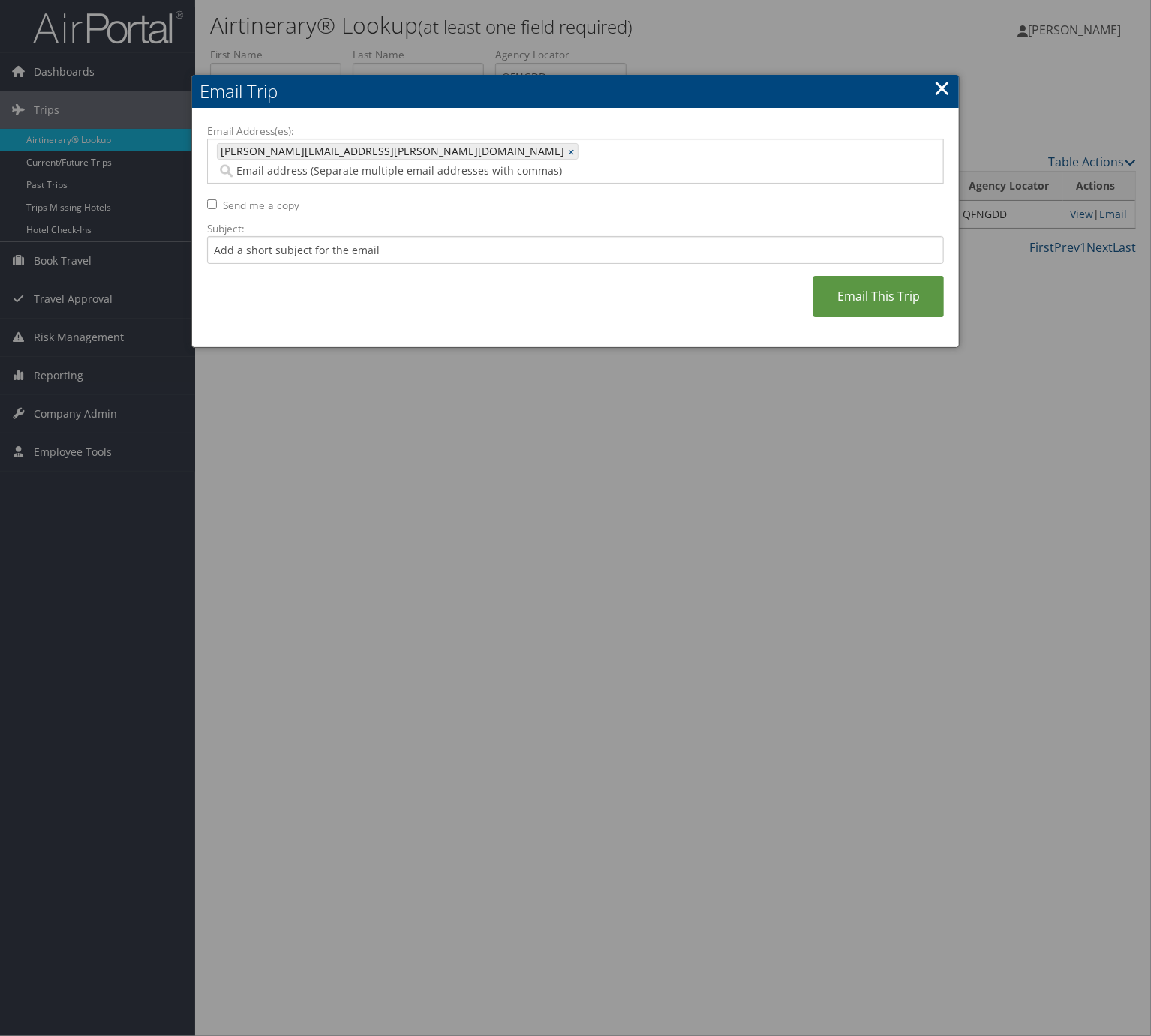
click at [324, 247] on div "Email Address(es): [PERSON_NAME][EMAIL_ADDRESS][PERSON_NAME][DOMAIN_NAME] [PERS…" at bounding box center [576, 228] width 736 height 209
click at [324, 236] on input "Subject:" at bounding box center [576, 249] width 736 height 28
click at [436, 236] on input "Itinerary Change. Please see notes in TR-748126" at bounding box center [576, 249] width 736 height 28
paste input "Sent NEW Itinerary to A"
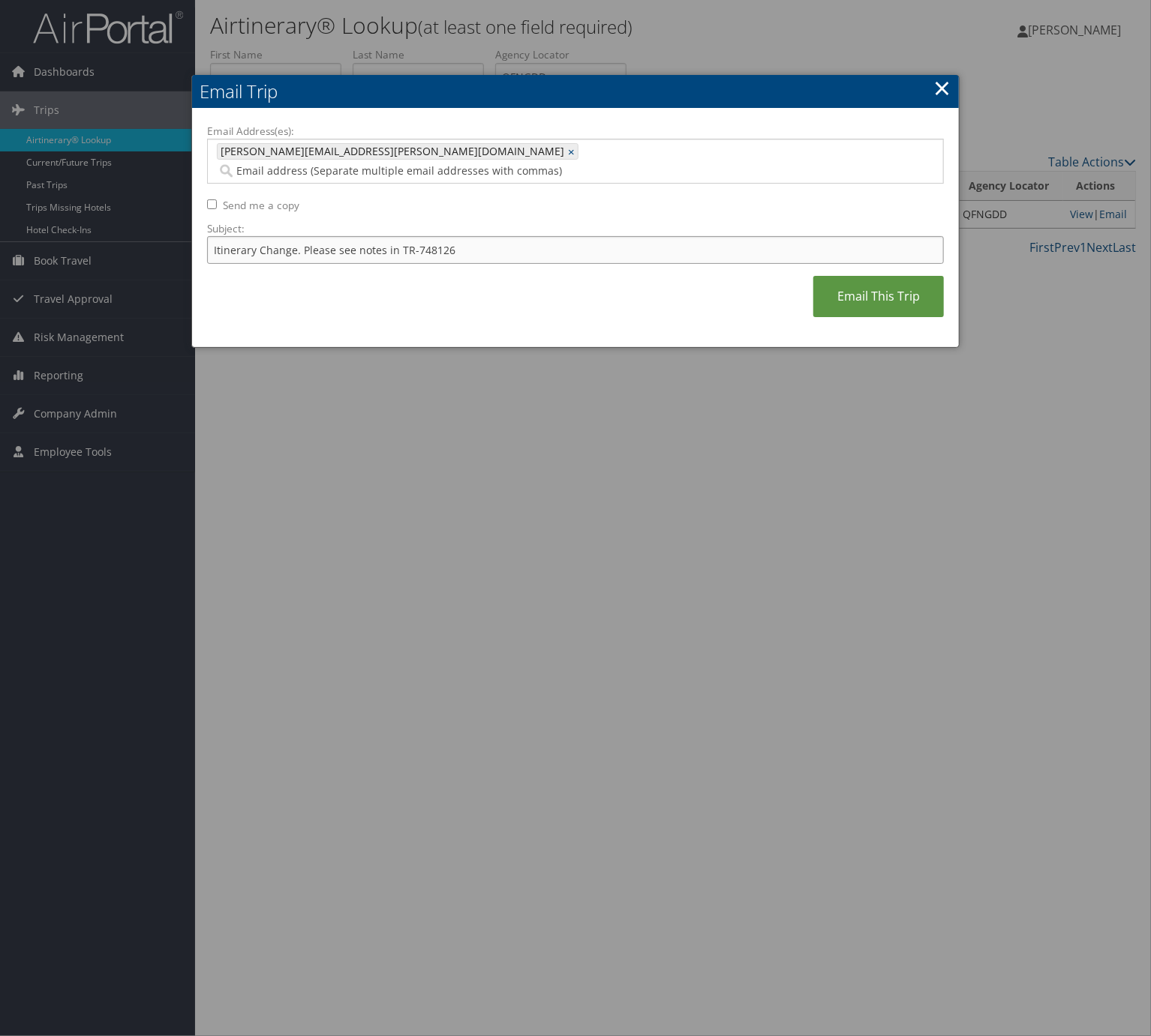
click at [423, 236] on input "Itinerary Change. Please see notes in TR-748126" at bounding box center [576, 249] width 736 height 28
paste input "22718"
type input "Itinerary Change. Please see notes in TR-722718"
click at [888, 281] on link "Email This Trip" at bounding box center [878, 296] width 131 height 41
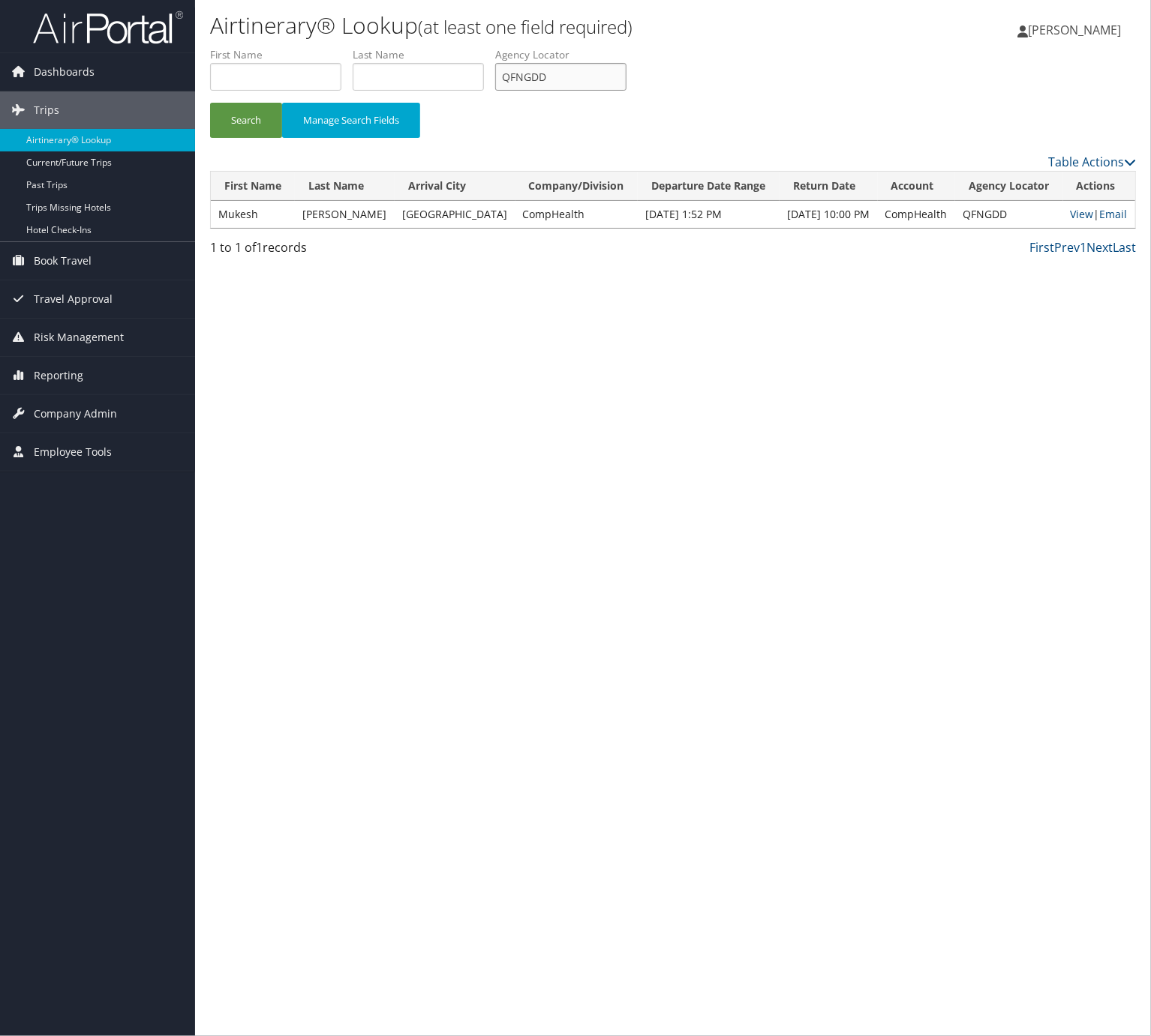
click at [554, 65] on input "QFNGDD" at bounding box center [561, 77] width 131 height 28
paste input "AYGBLR"
type input "AYGBLR"
click at [261, 137] on div "Search Manage Search Fields" at bounding box center [672, 128] width 948 height 51
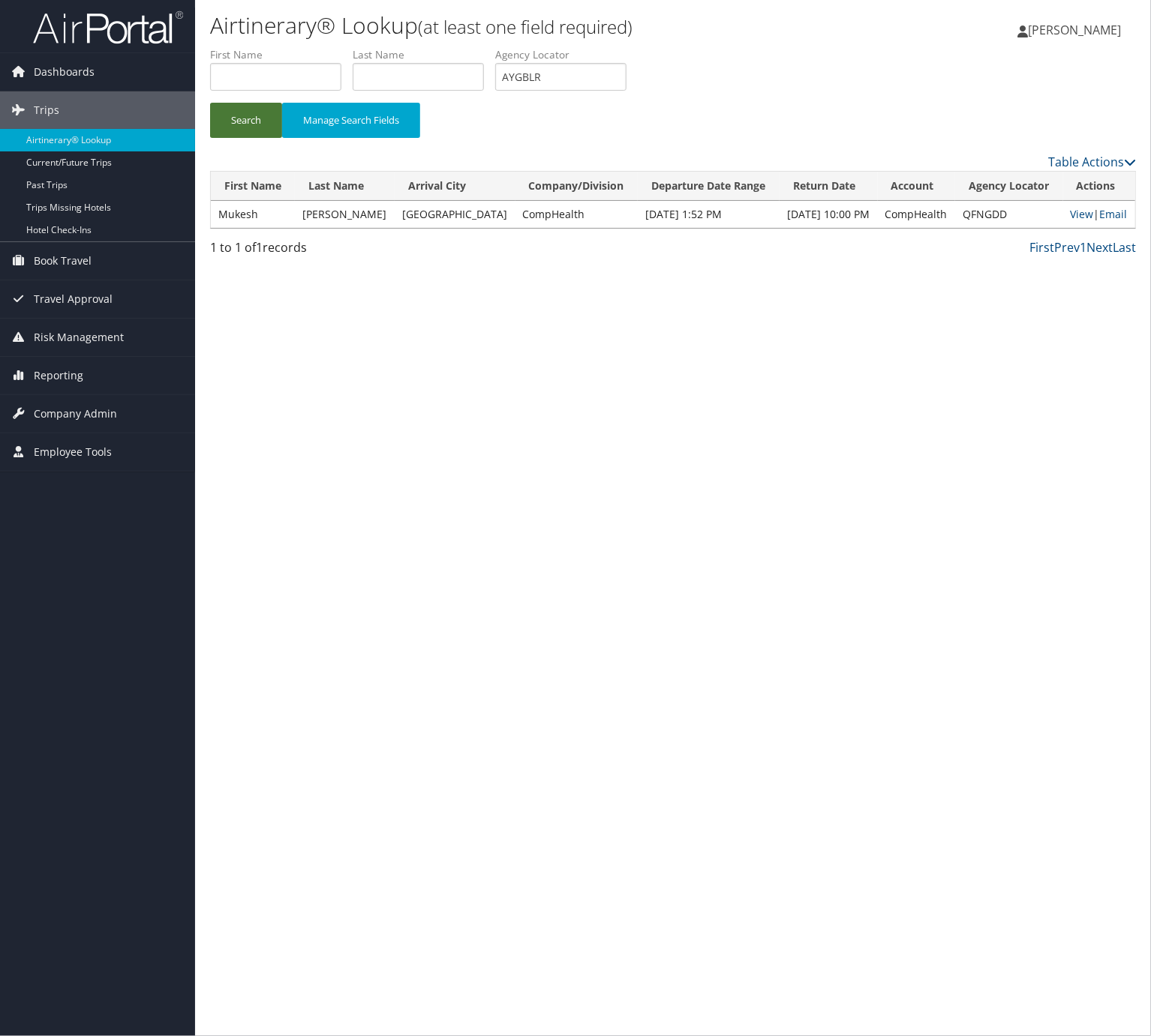
click at [256, 120] on button "Search" at bounding box center [245, 120] width 72 height 35
click at [1115, 207] on link "Email" at bounding box center [1117, 214] width 28 height 14
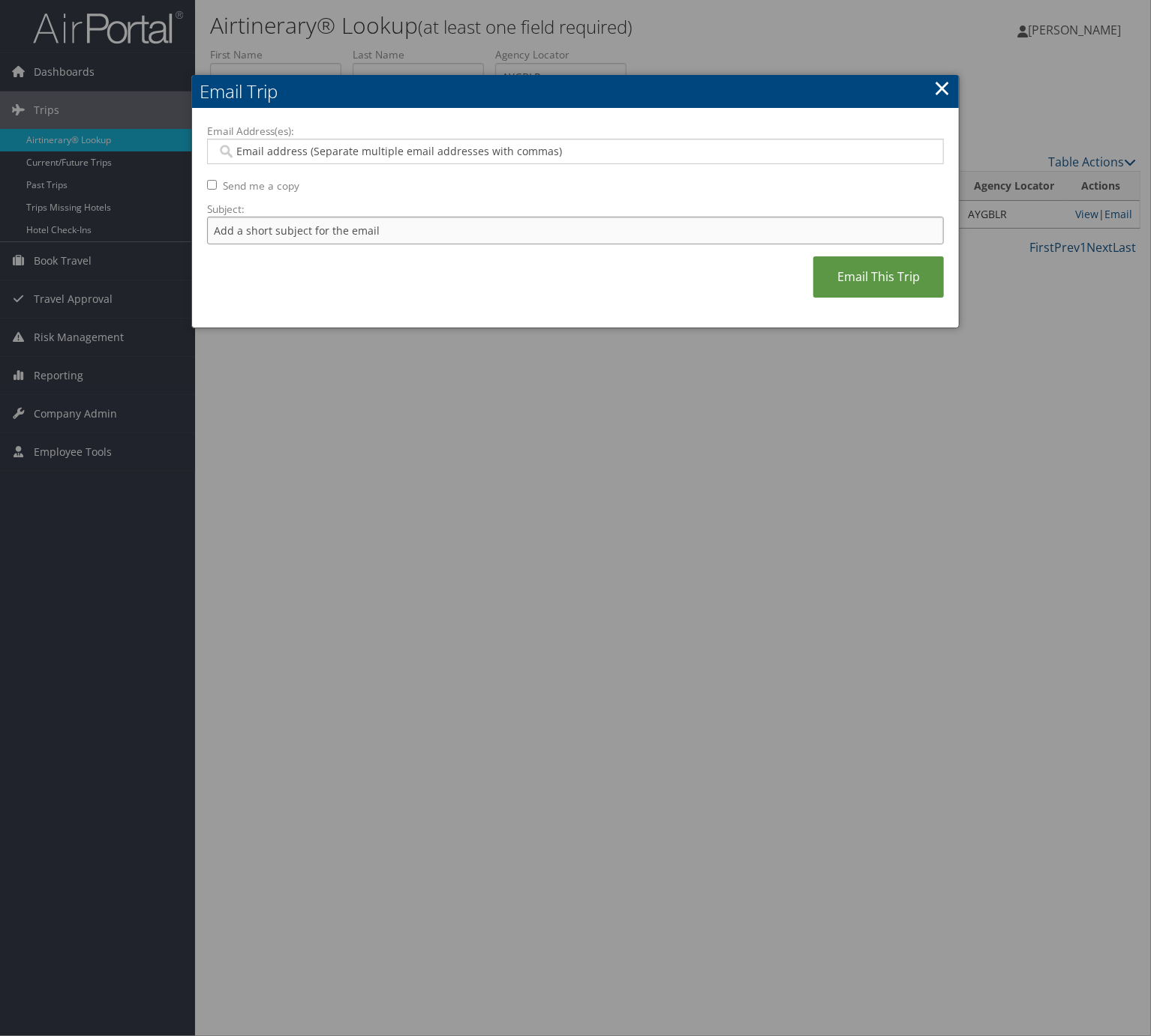
click at [359, 239] on input "Subject:" at bounding box center [576, 230] width 736 height 28
click at [420, 222] on input "Itinerary Change. Please see notes in TR-733167" at bounding box center [576, 230] width 736 height 28
paste input "49060"
type input "Itinerary Change. Please see notes in TR-749060"
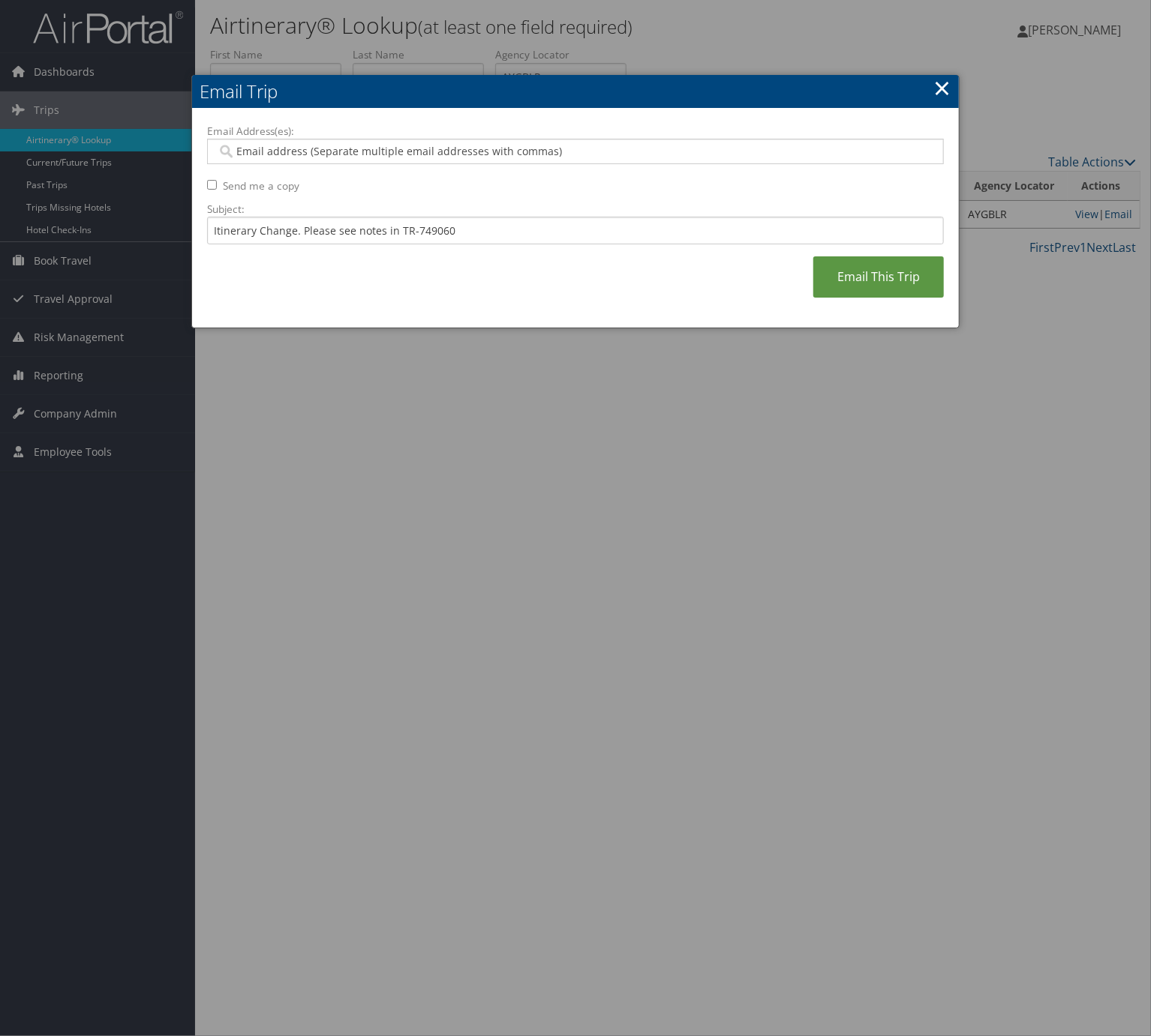
click at [425, 155] on input "Email Address(es):" at bounding box center [573, 152] width 714 height 15
type input "kels"
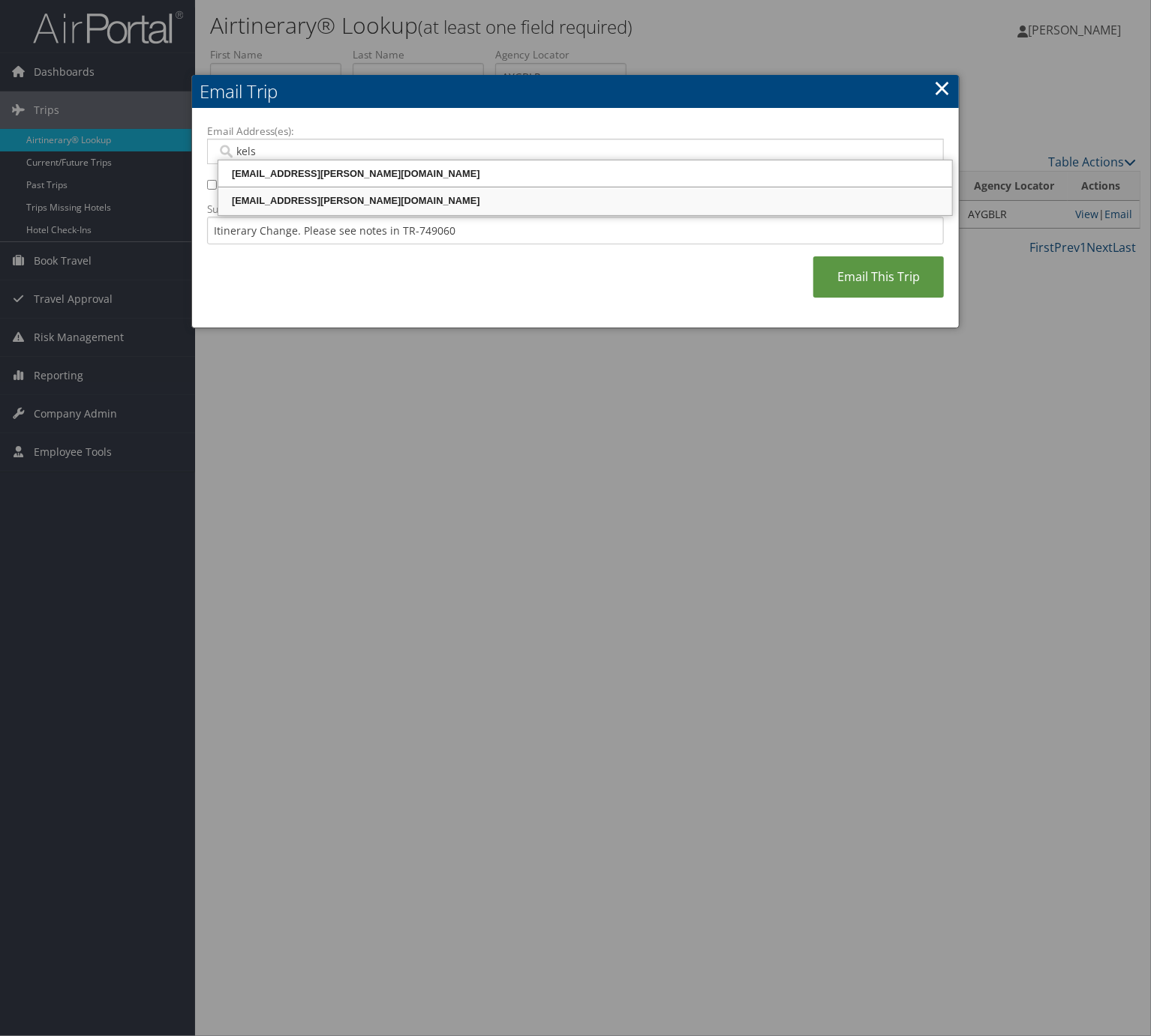
click at [416, 196] on div "[EMAIL_ADDRESS][PERSON_NAME][DOMAIN_NAME]" at bounding box center [585, 201] width 729 height 15
type input "[EMAIL_ADDRESS][PERSON_NAME][DOMAIN_NAME]"
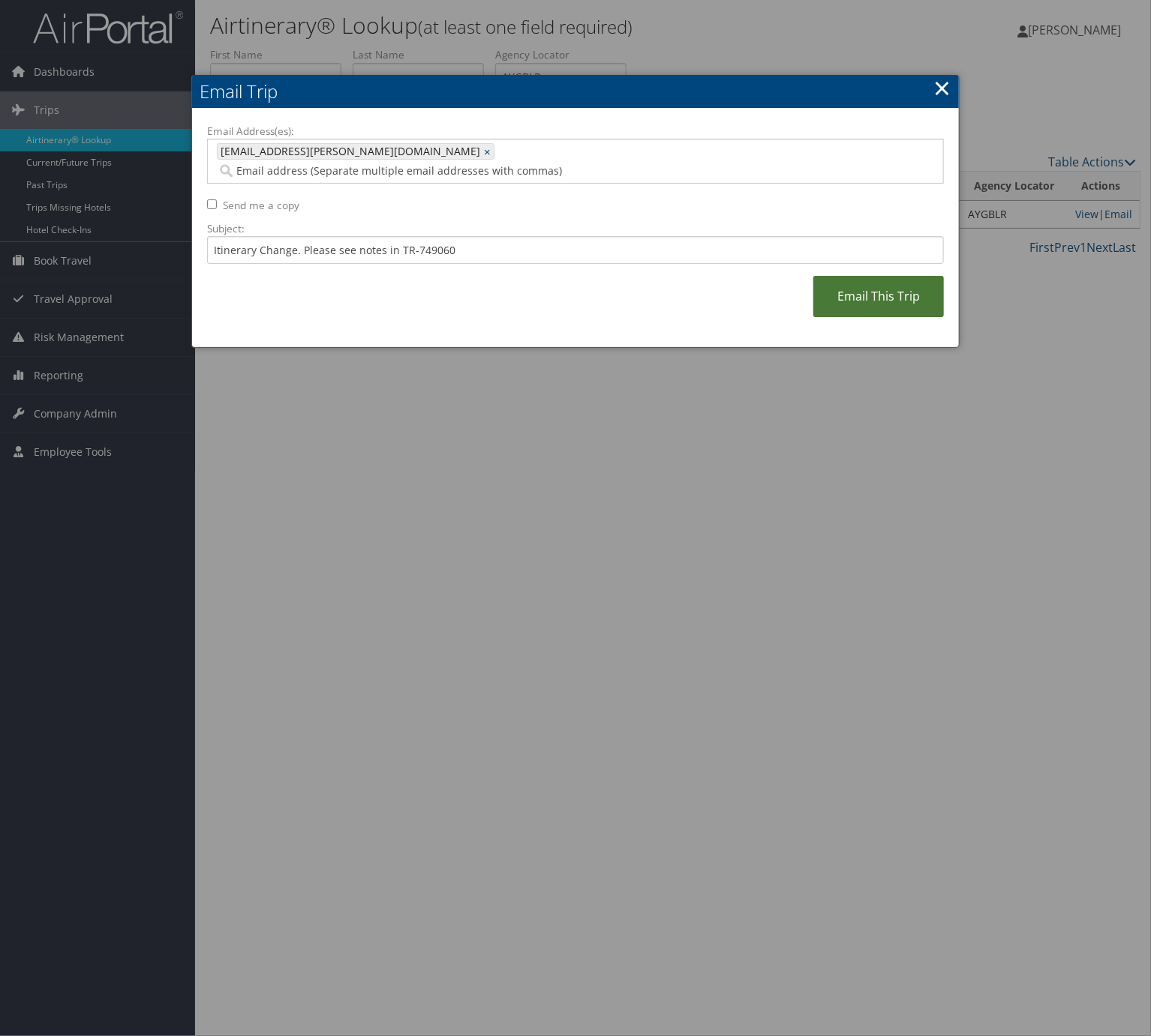
click at [901, 298] on link "Email This Trip" at bounding box center [878, 296] width 131 height 41
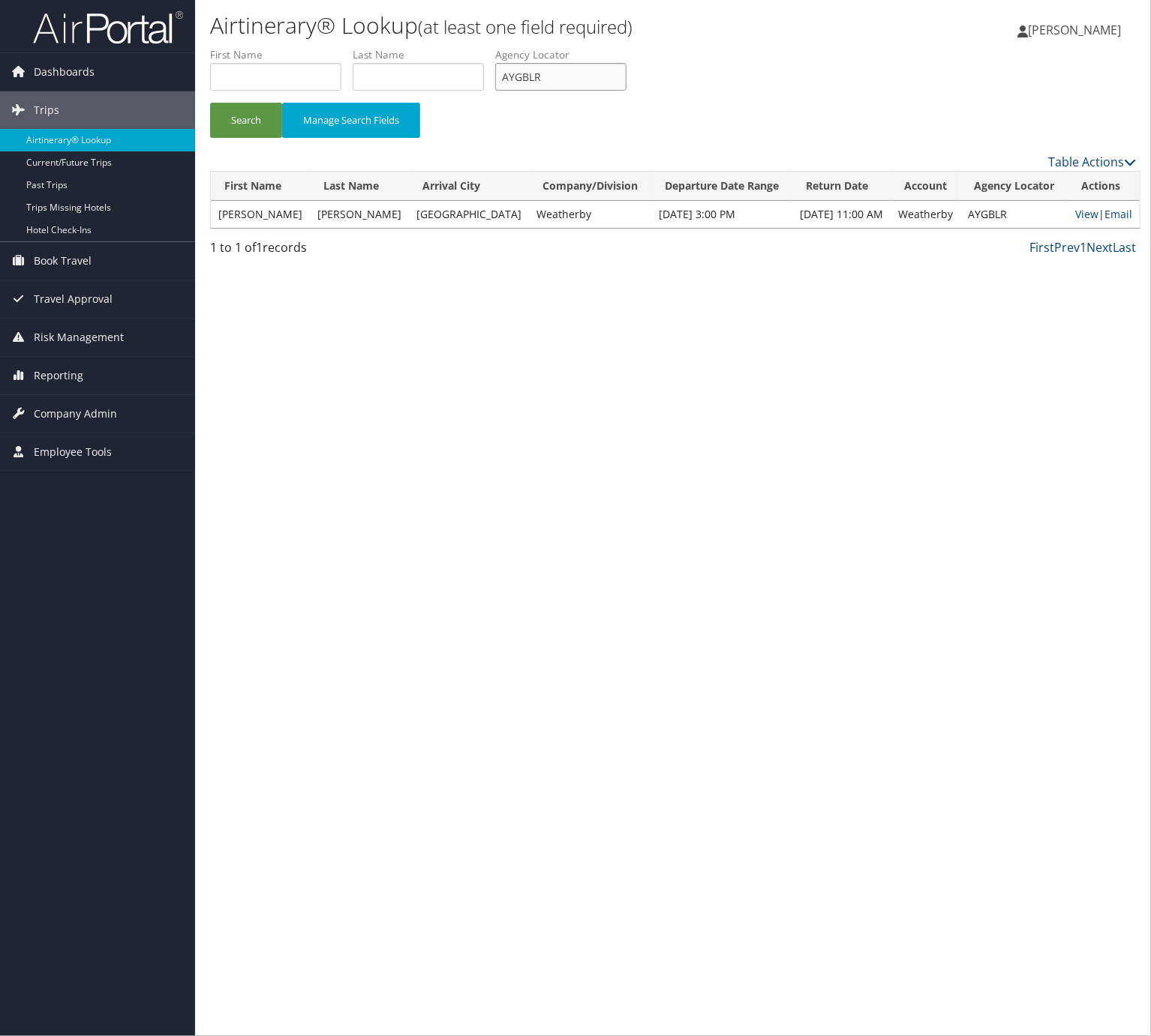
click at [549, 77] on input "AYGBLR" at bounding box center [561, 77] width 131 height 28
paste input "KXSIMH"
click at [549, 77] on input "KXSIMH" at bounding box center [561, 77] width 131 height 28
type input "KXSIMH"
click at [210, 103] on button "Search" at bounding box center [245, 120] width 72 height 35
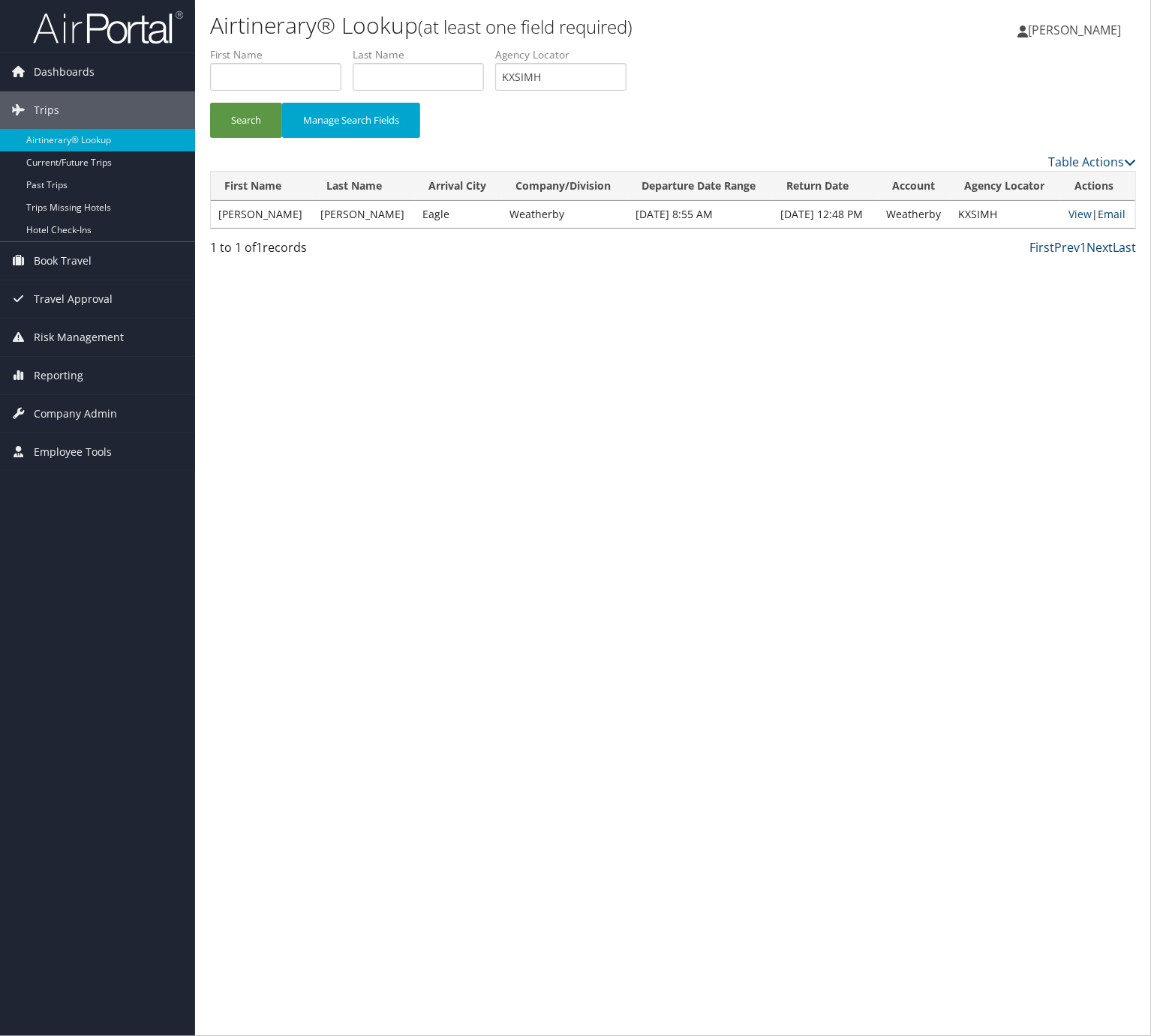
click at [1111, 207] on link "Email" at bounding box center [1111, 214] width 28 height 14
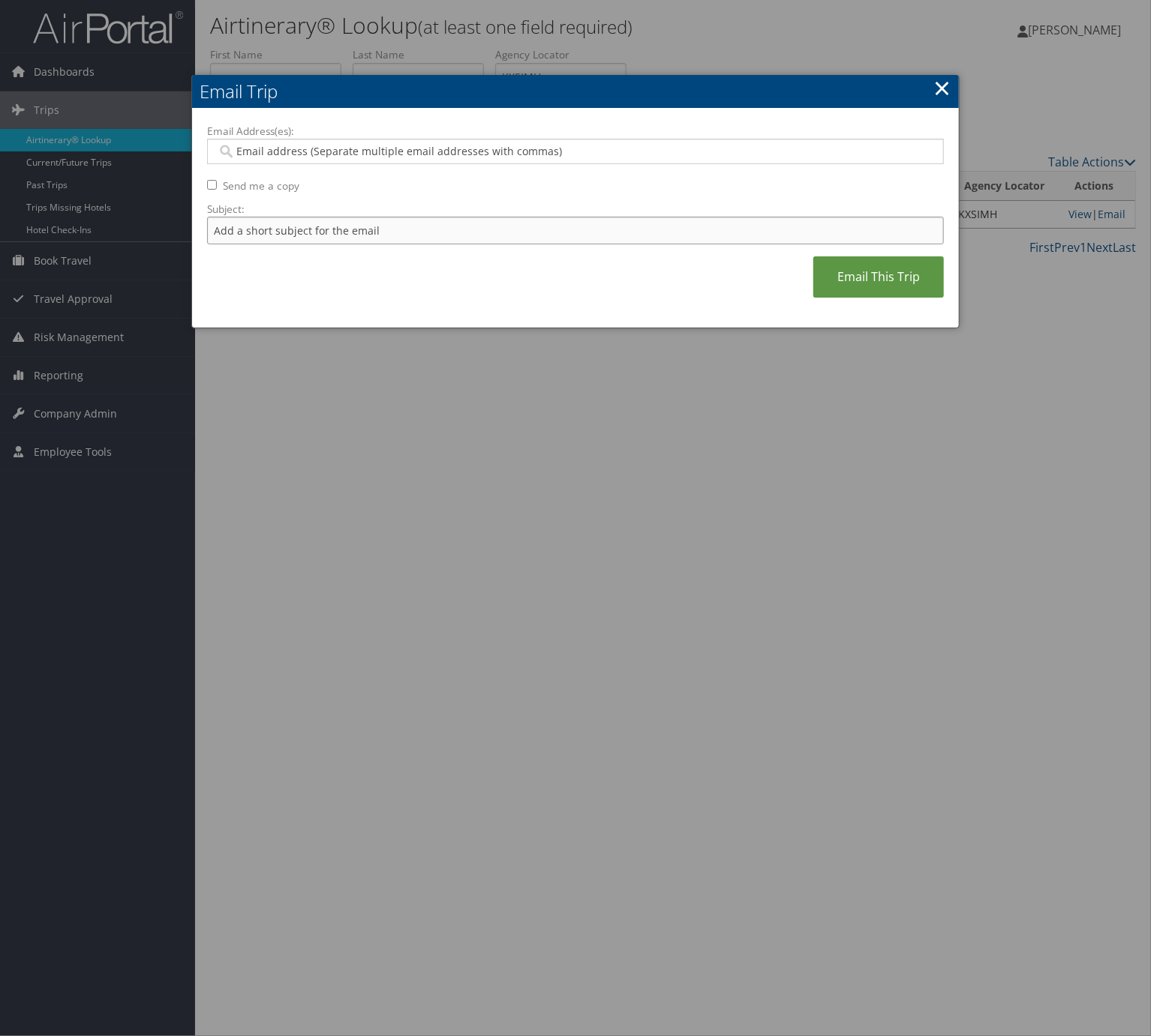
drag, startPoint x: 420, startPoint y: 227, endPoint x: 429, endPoint y: 243, distance: 18.4
click at [420, 227] on input "Subject:" at bounding box center [576, 230] width 736 height 28
click at [429, 229] on input "Itinerary Change. Please see notes in TR-733167" at bounding box center [576, 230] width 736 height 28
paste input "47196"
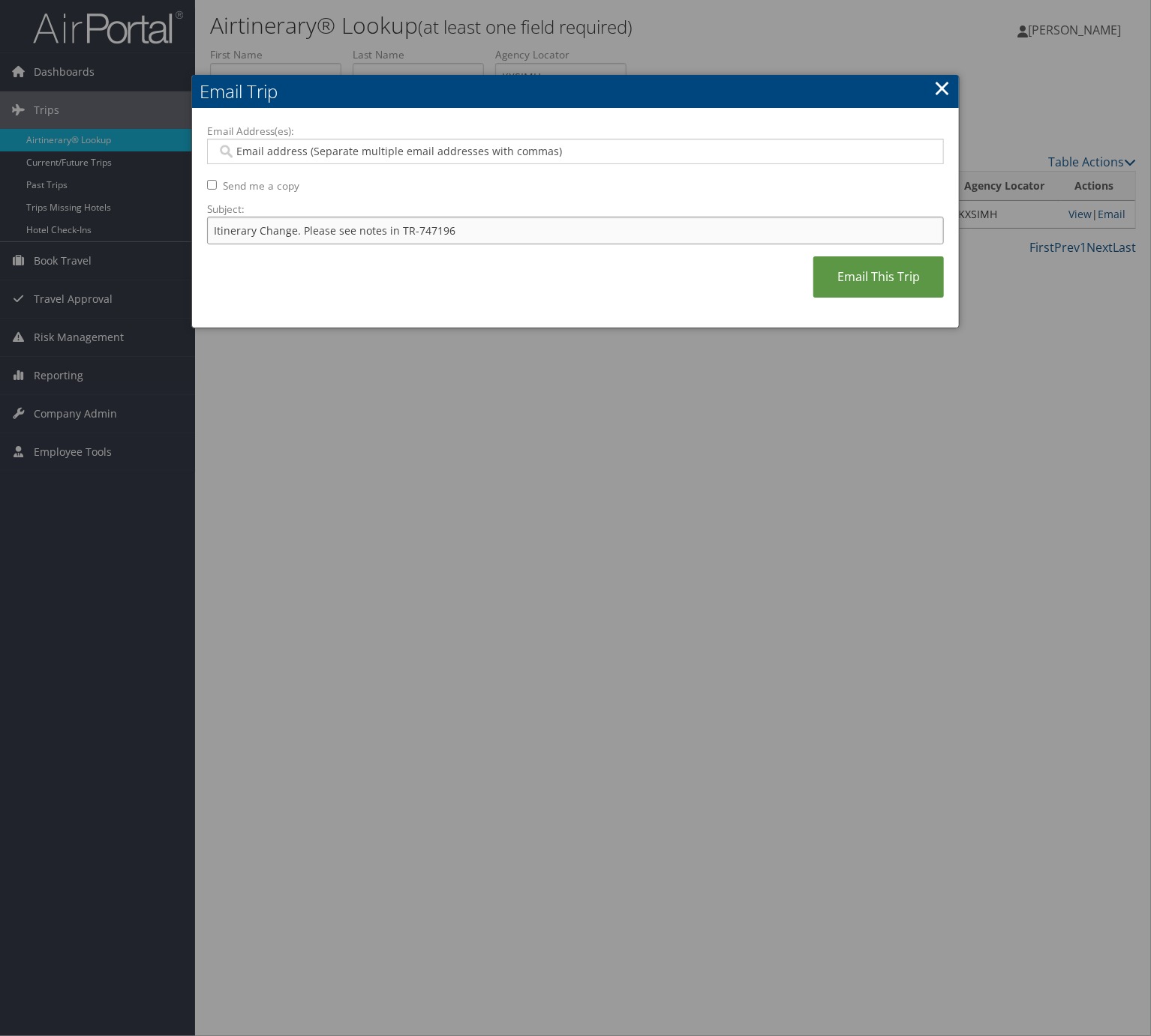
type input "Itinerary Change. Please see notes in TR-747196"
click at [413, 161] on div at bounding box center [576, 152] width 736 height 25
type input "nata"
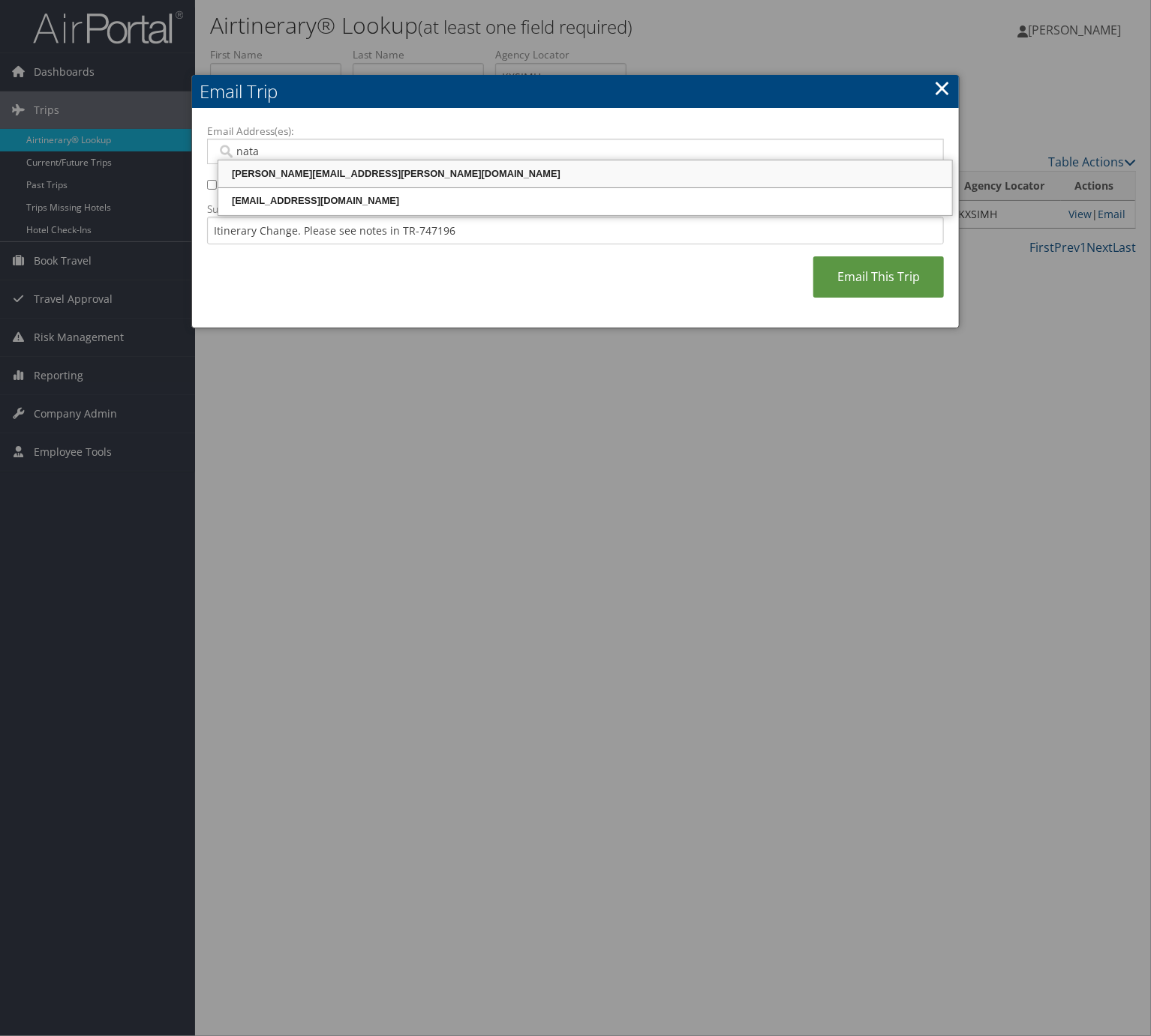
click at [289, 174] on div "[PERSON_NAME][EMAIL_ADDRESS][PERSON_NAME][DOMAIN_NAME]" at bounding box center [585, 174] width 729 height 15
type input "[PERSON_NAME][EMAIL_ADDRESS][PERSON_NAME][DOMAIN_NAME]"
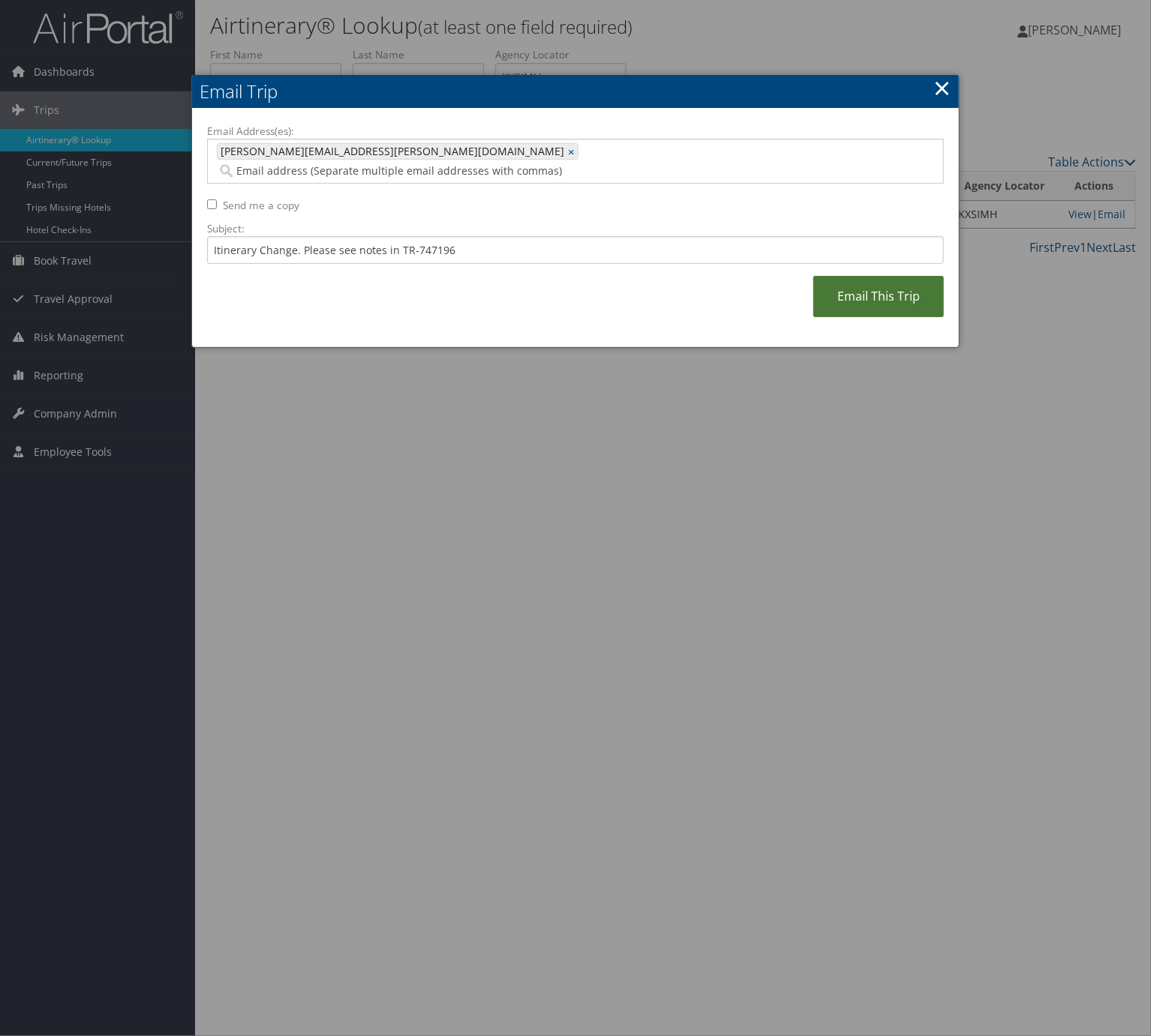
click at [855, 295] on link "Email This Trip" at bounding box center [878, 296] width 131 height 41
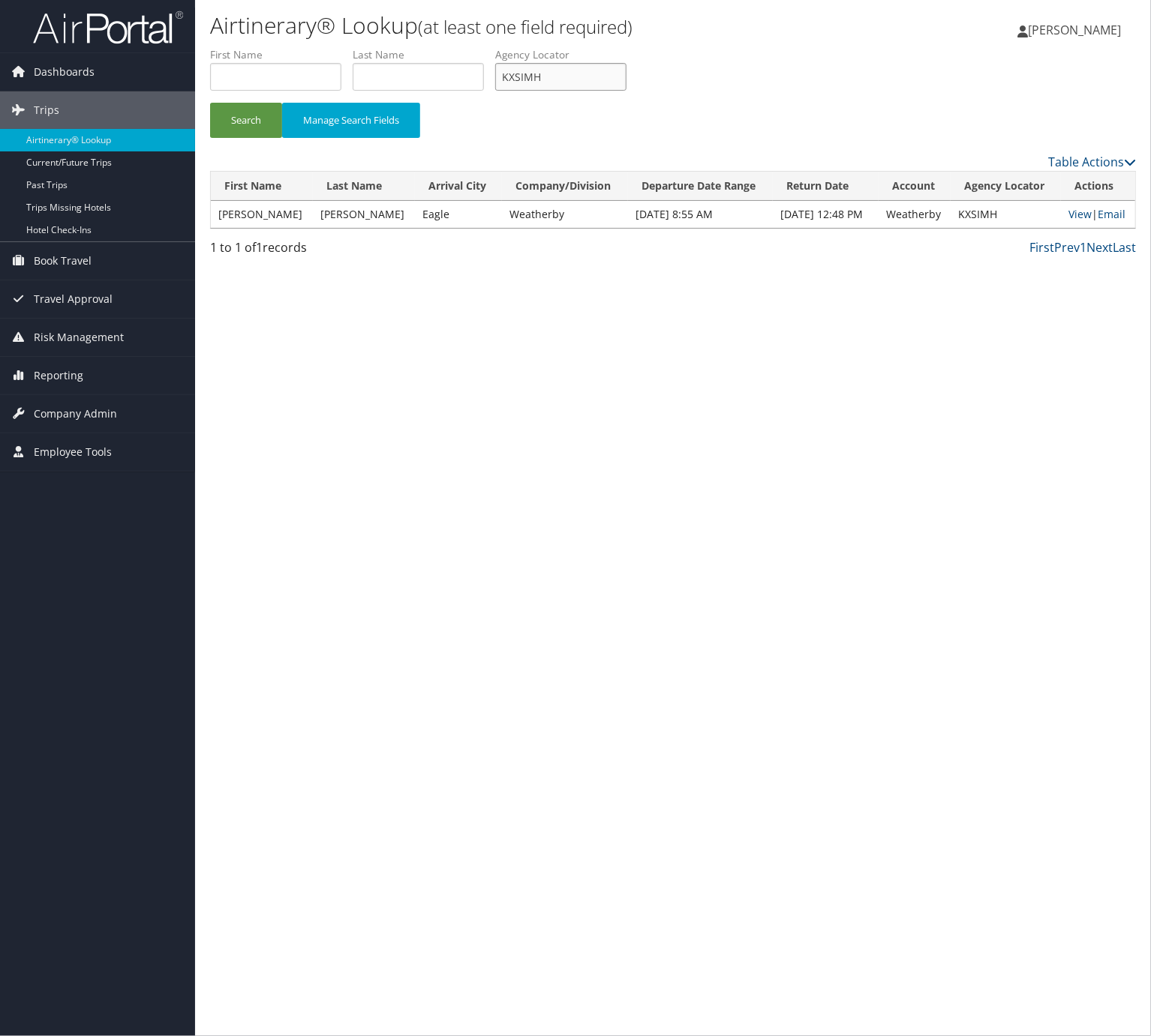
click at [555, 85] on input "KXSIMH" at bounding box center [561, 77] width 131 height 28
paste input "HLTMFR"
click at [217, 111] on button "Search" at bounding box center [245, 120] width 72 height 35
drag, startPoint x: 573, startPoint y: 56, endPoint x: 583, endPoint y: 85, distance: 30.7
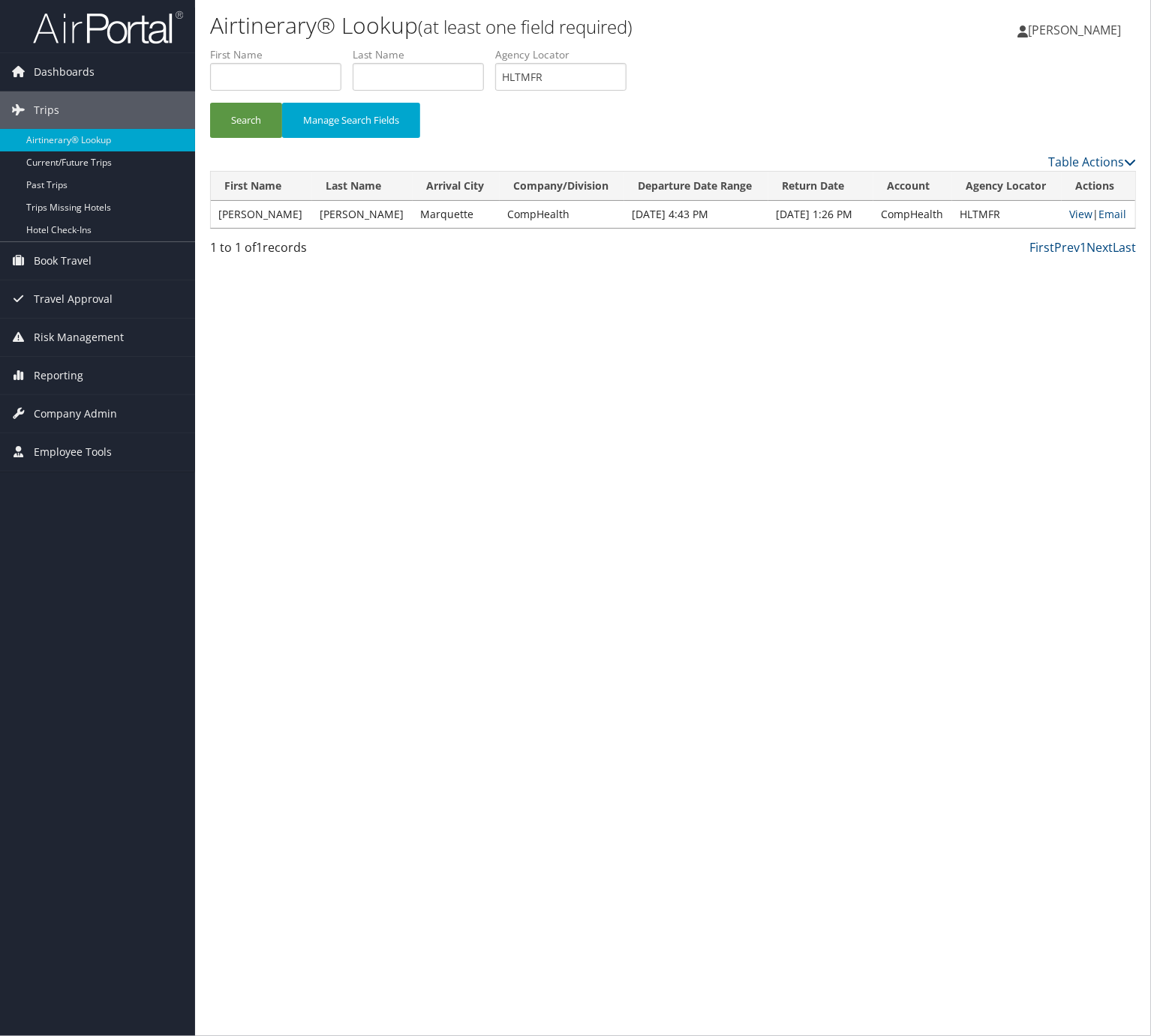
click at [578, 69] on li "Agency Locator HLTMFR" at bounding box center [566, 74] width 142 height 55
click at [589, 83] on input "HLTMFR" at bounding box center [561, 77] width 131 height 28
paste input "KTQCOE"
type input "KTQCOE"
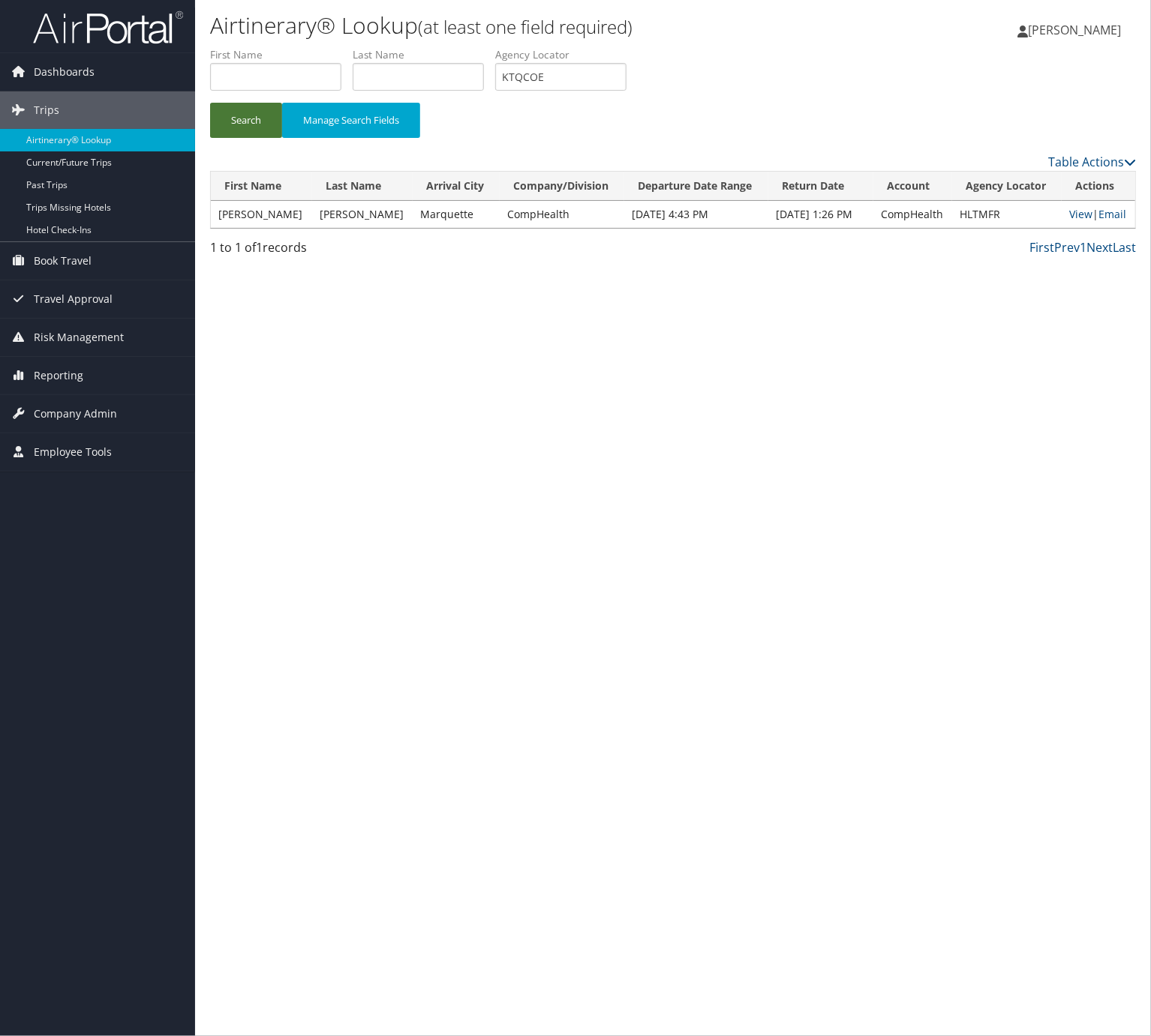
click at [236, 117] on button "Search" at bounding box center [245, 120] width 72 height 35
click at [1116, 213] on link "Email" at bounding box center [1118, 214] width 28 height 14
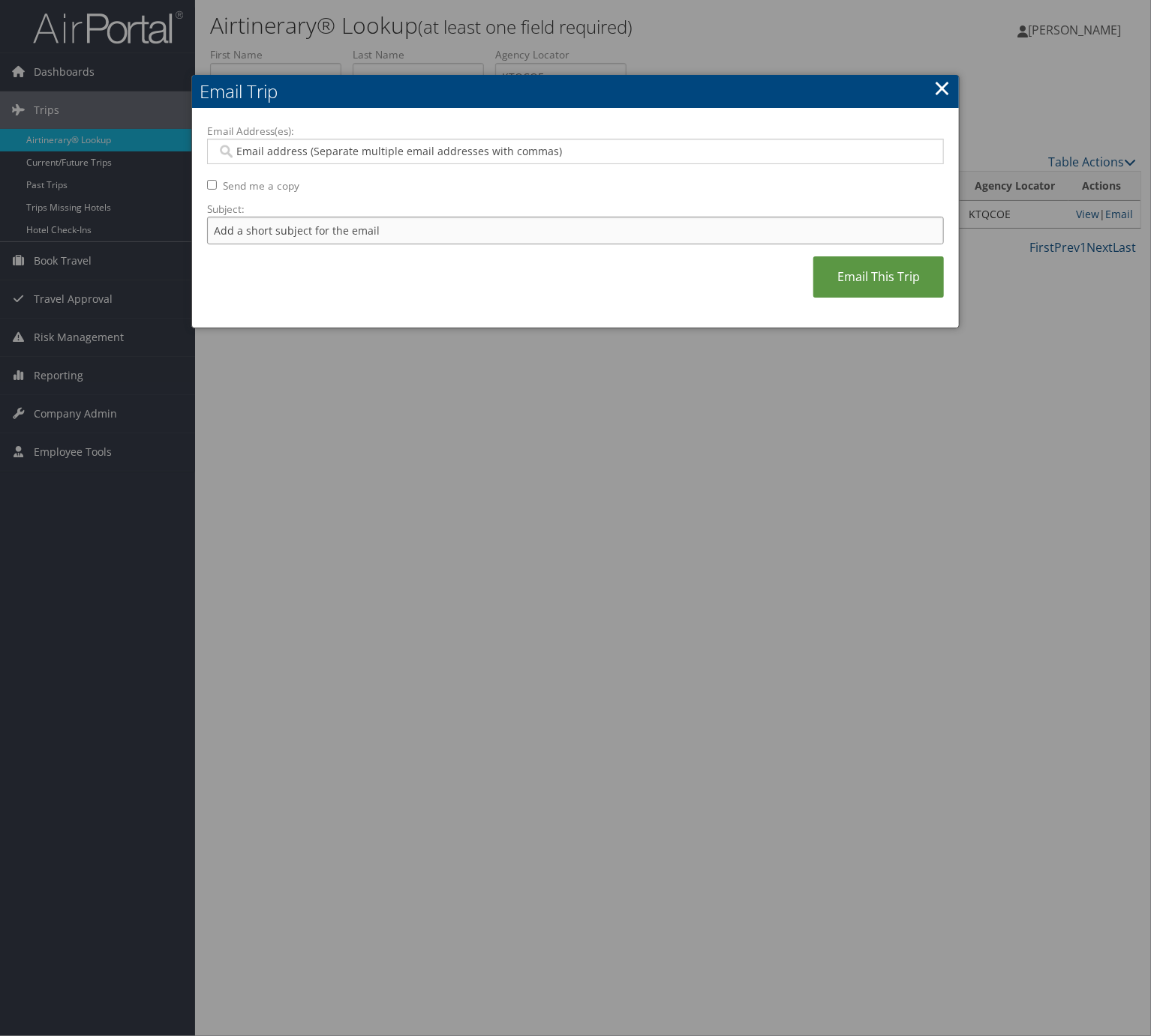
click at [357, 243] on input "Subject:" at bounding box center [576, 230] width 736 height 28
click at [426, 229] on input "Itinerary Change. Please see notes in TR-733167" at bounding box center [576, 230] width 736 height 28
paste input "51064"
type input "Itinerary Change. Please see notes in TR-751064"
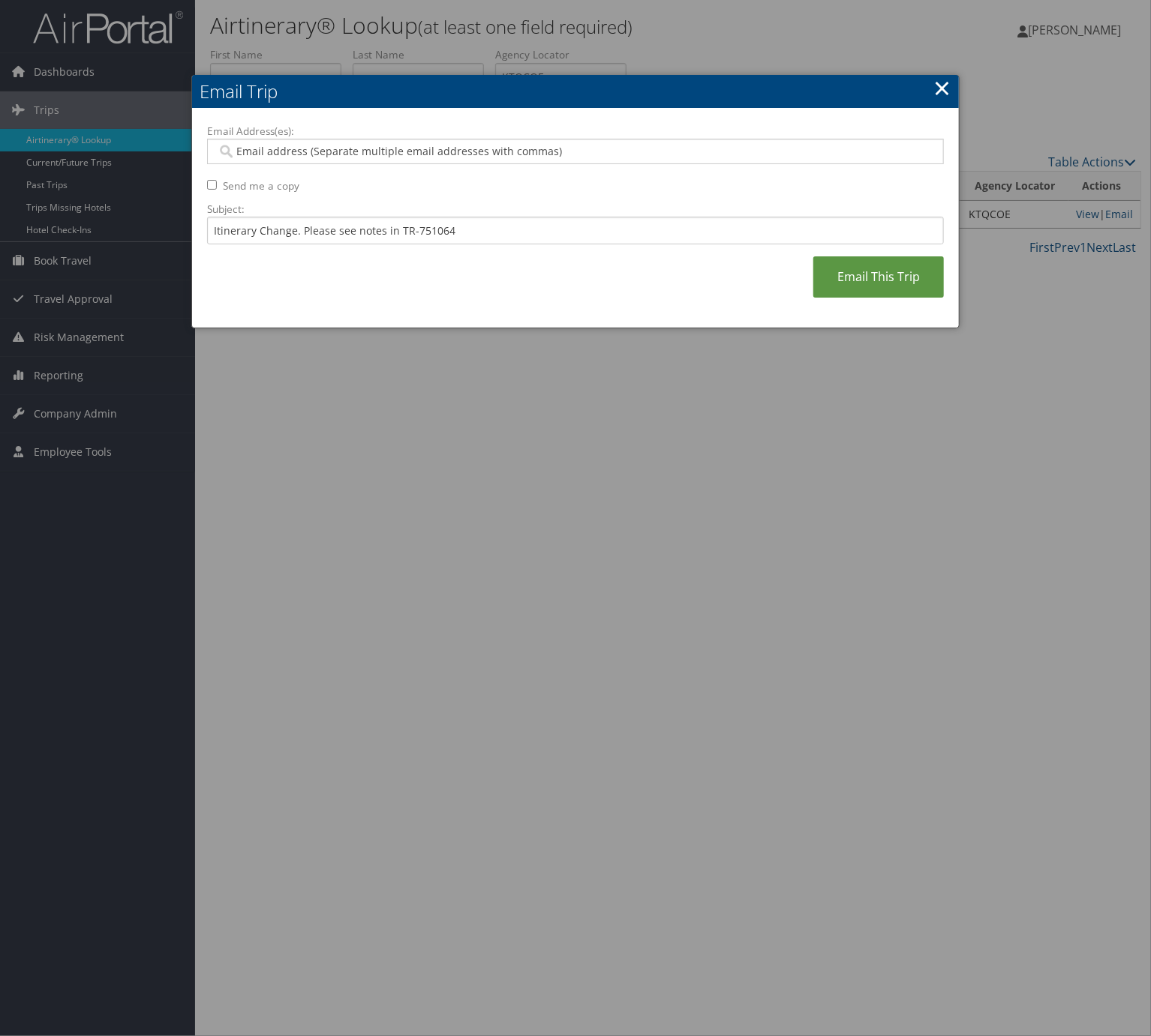
click at [410, 158] on input "Email Address(es):" at bounding box center [573, 152] width 714 height 15
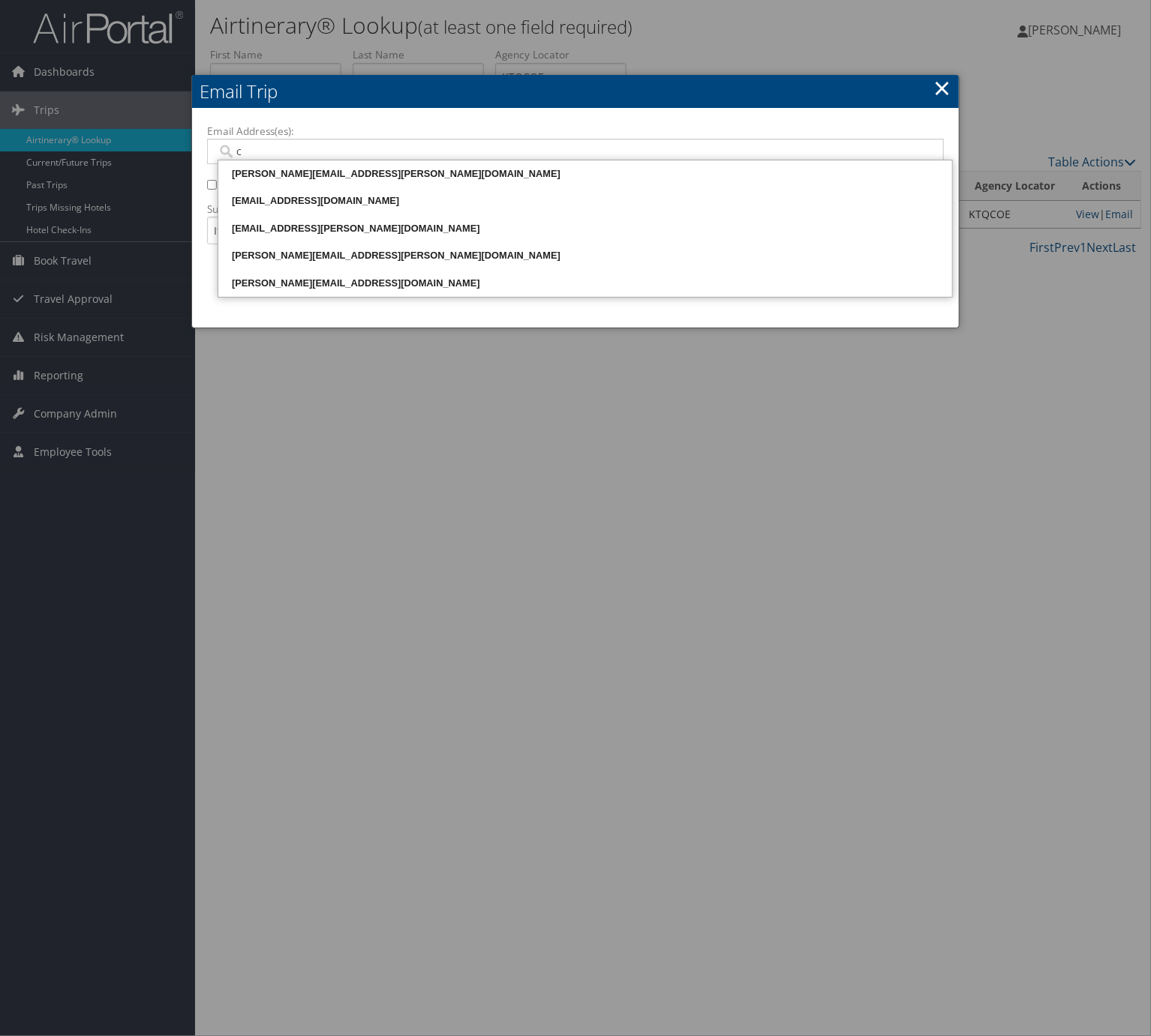
type input "cj"
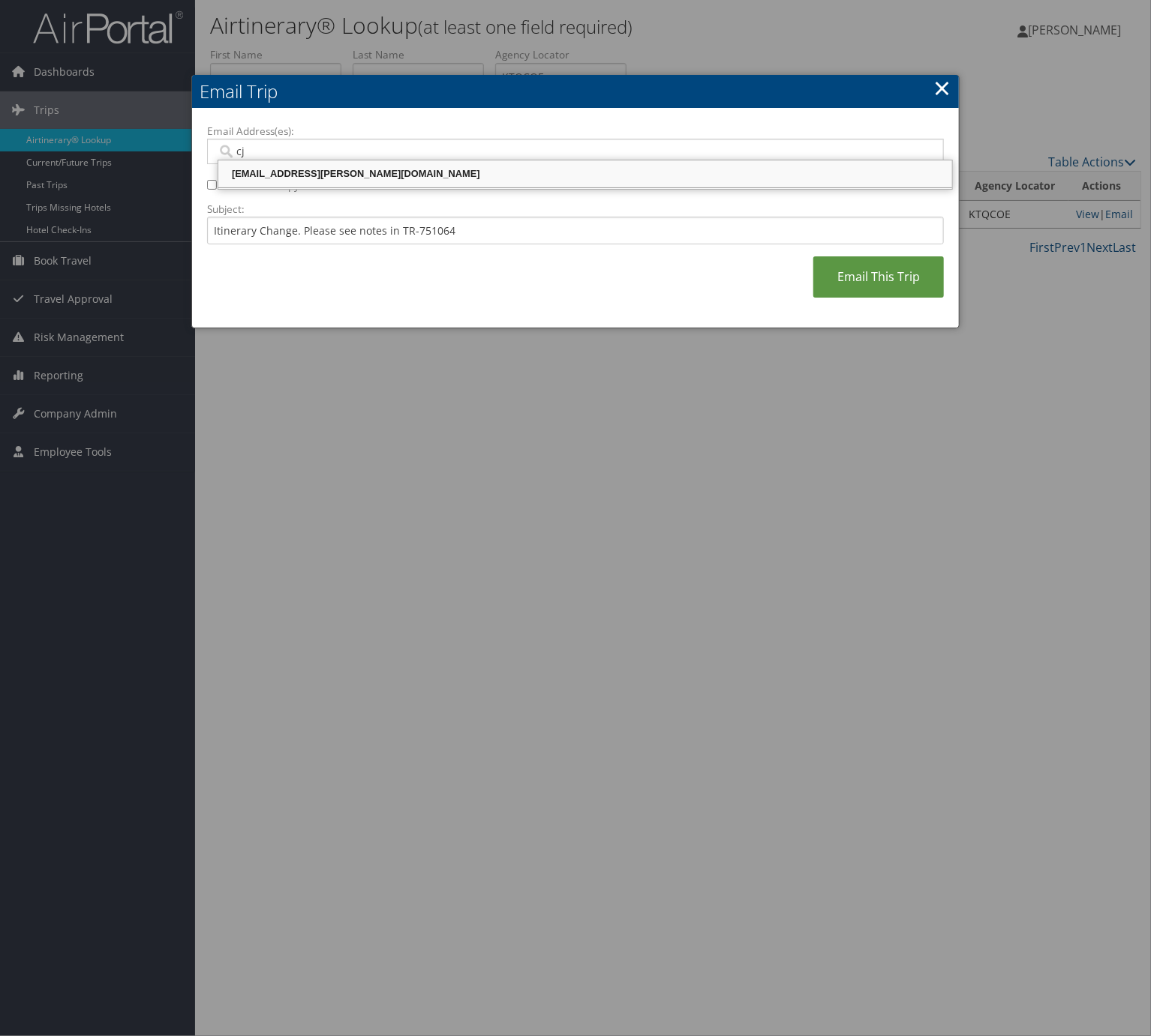
click at [400, 173] on div "[EMAIL_ADDRESS][PERSON_NAME][DOMAIN_NAME]" at bounding box center [585, 174] width 729 height 15
type input "[EMAIL_ADDRESS][PERSON_NAME][DOMAIN_NAME]"
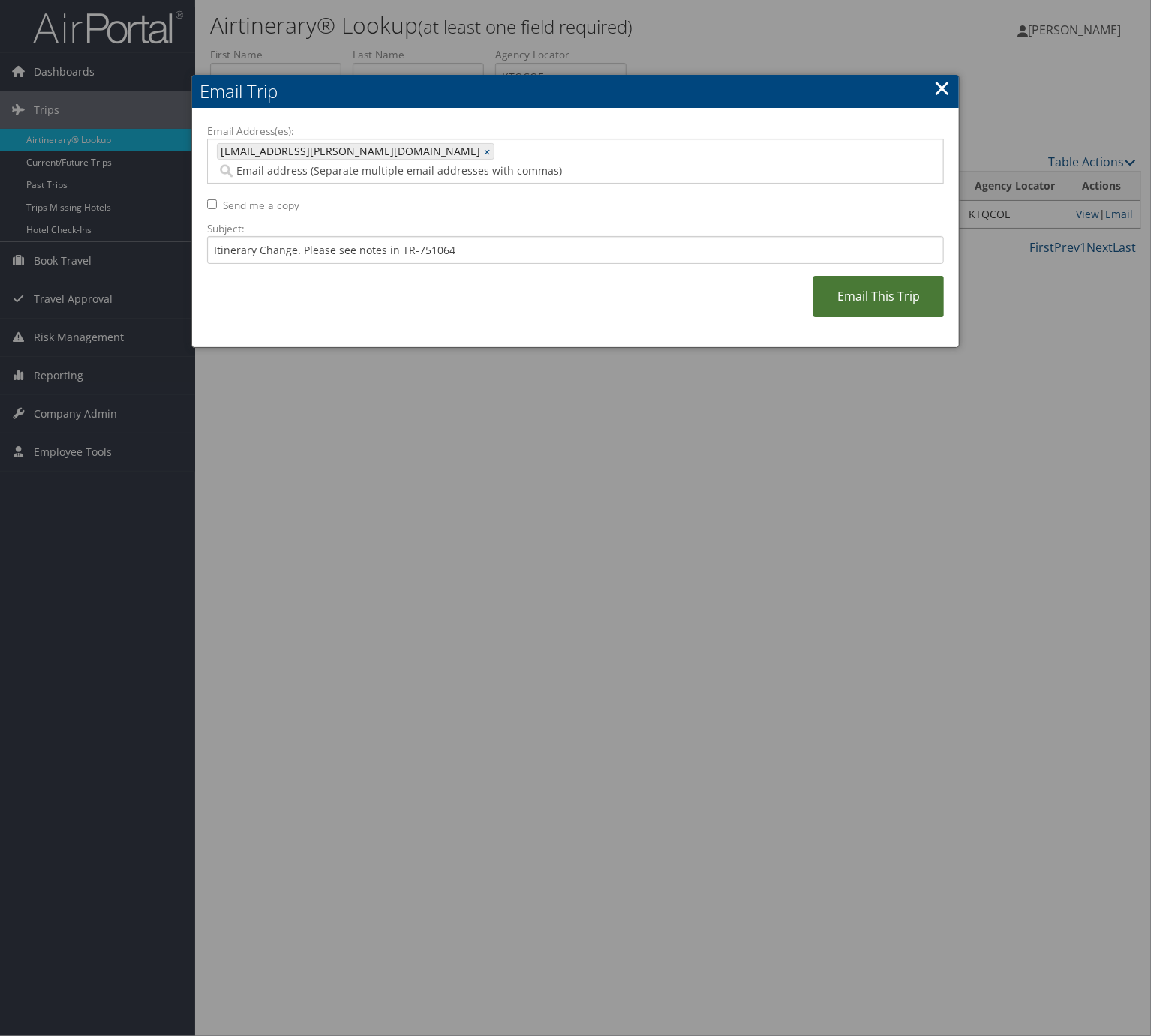
click at [891, 290] on link "Email This Trip" at bounding box center [878, 296] width 131 height 41
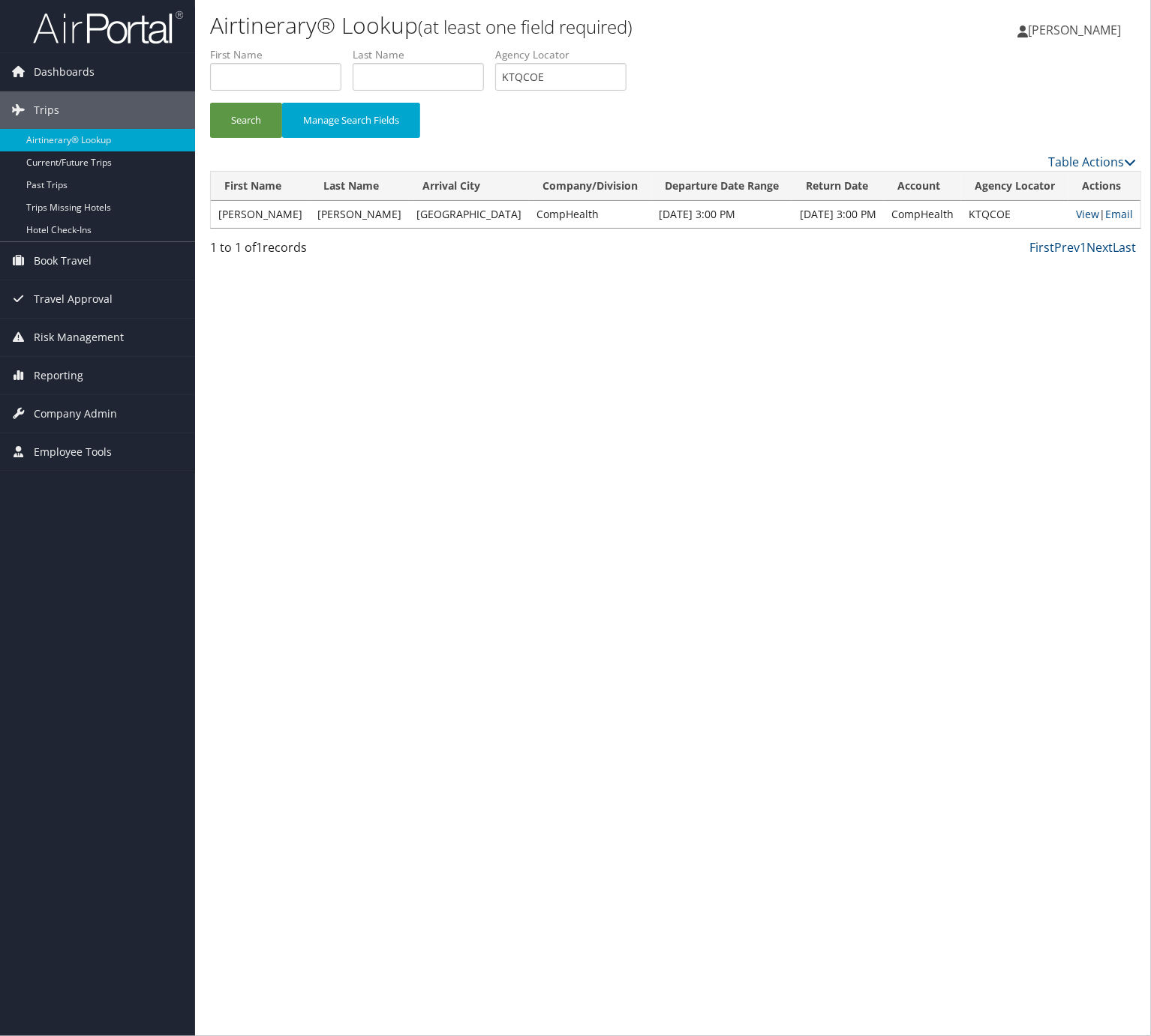
drag, startPoint x: 564, startPoint y: 53, endPoint x: 563, endPoint y: 67, distance: 14.0
click at [564, 53] on label "Agency Locator" at bounding box center [566, 55] width 142 height 15
click at [559, 77] on input "KTQCOE" at bounding box center [561, 77] width 131 height 28
paste input "ECTUXL"
drag, startPoint x: 559, startPoint y: 77, endPoint x: 365, endPoint y: 97, distance: 195.0
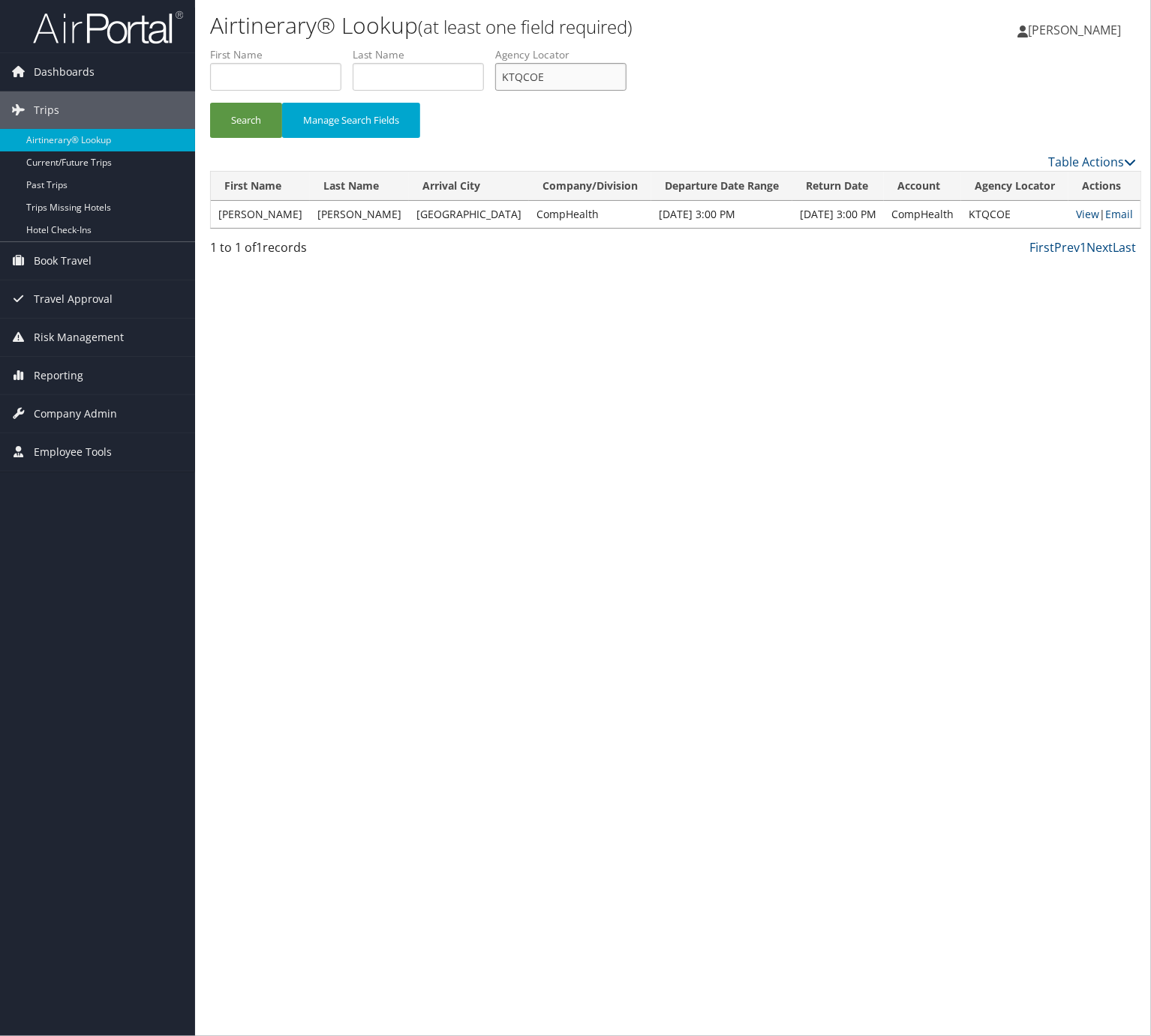
click at [558, 78] on input "KTQCOE" at bounding box center [561, 77] width 131 height 28
drag, startPoint x: 241, startPoint y: 131, endPoint x: 233, endPoint y: 3, distance: 128.2
click at [241, 120] on button "Search" at bounding box center [245, 120] width 72 height 35
click at [572, 63] on input "ECTUXL" at bounding box center [561, 77] width 131 height 28
drag, startPoint x: 572, startPoint y: 63, endPoint x: 529, endPoint y: 79, distance: 45.9
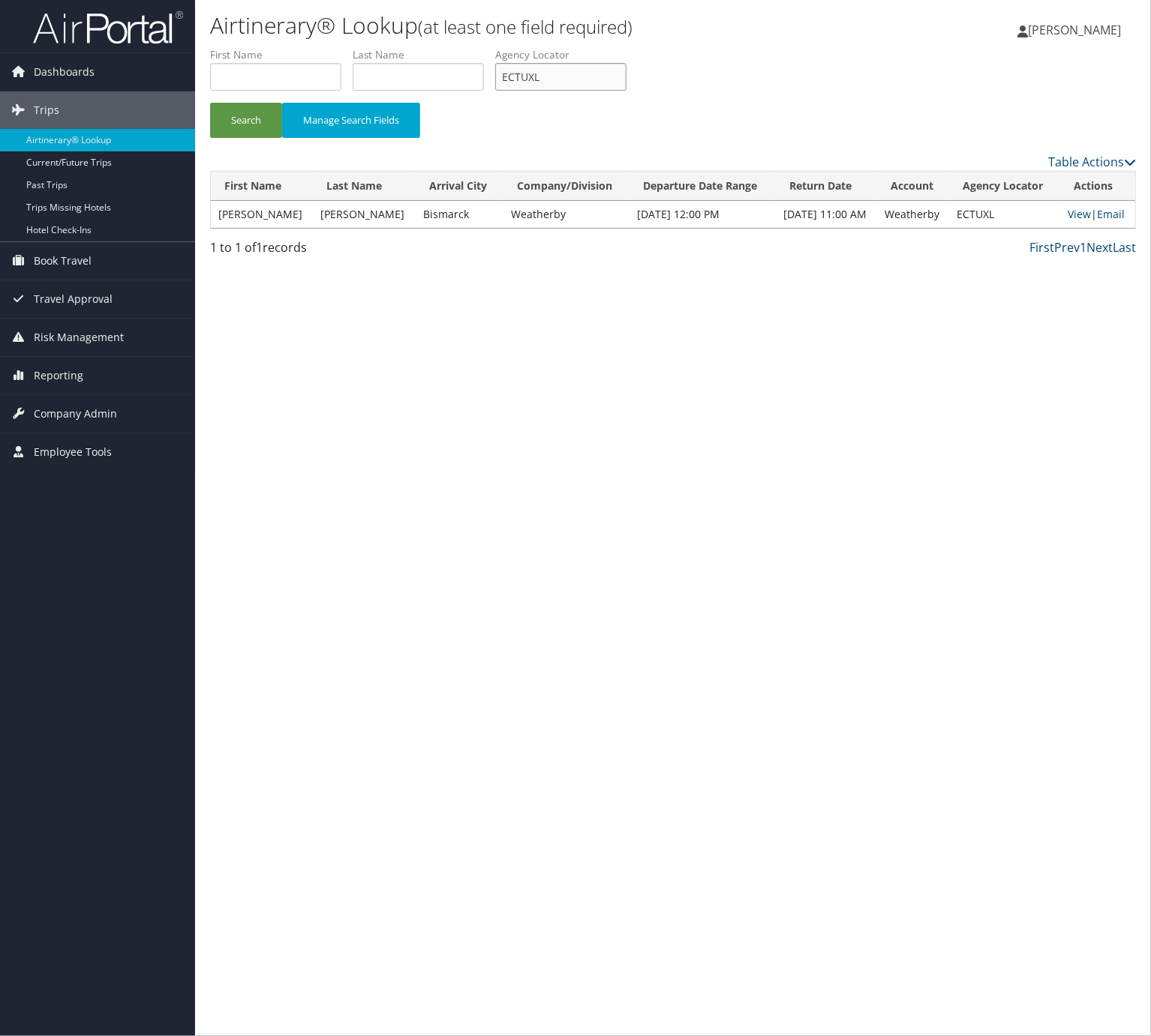
click at [569, 65] on input "ECTUXL" at bounding box center [561, 77] width 131 height 28
paste input "WTJZUM"
type input "WTJZUM"
click at [218, 106] on button "Search" at bounding box center [245, 120] width 72 height 35
click at [1095, 211] on td "View | Email" at bounding box center [1098, 215] width 74 height 27
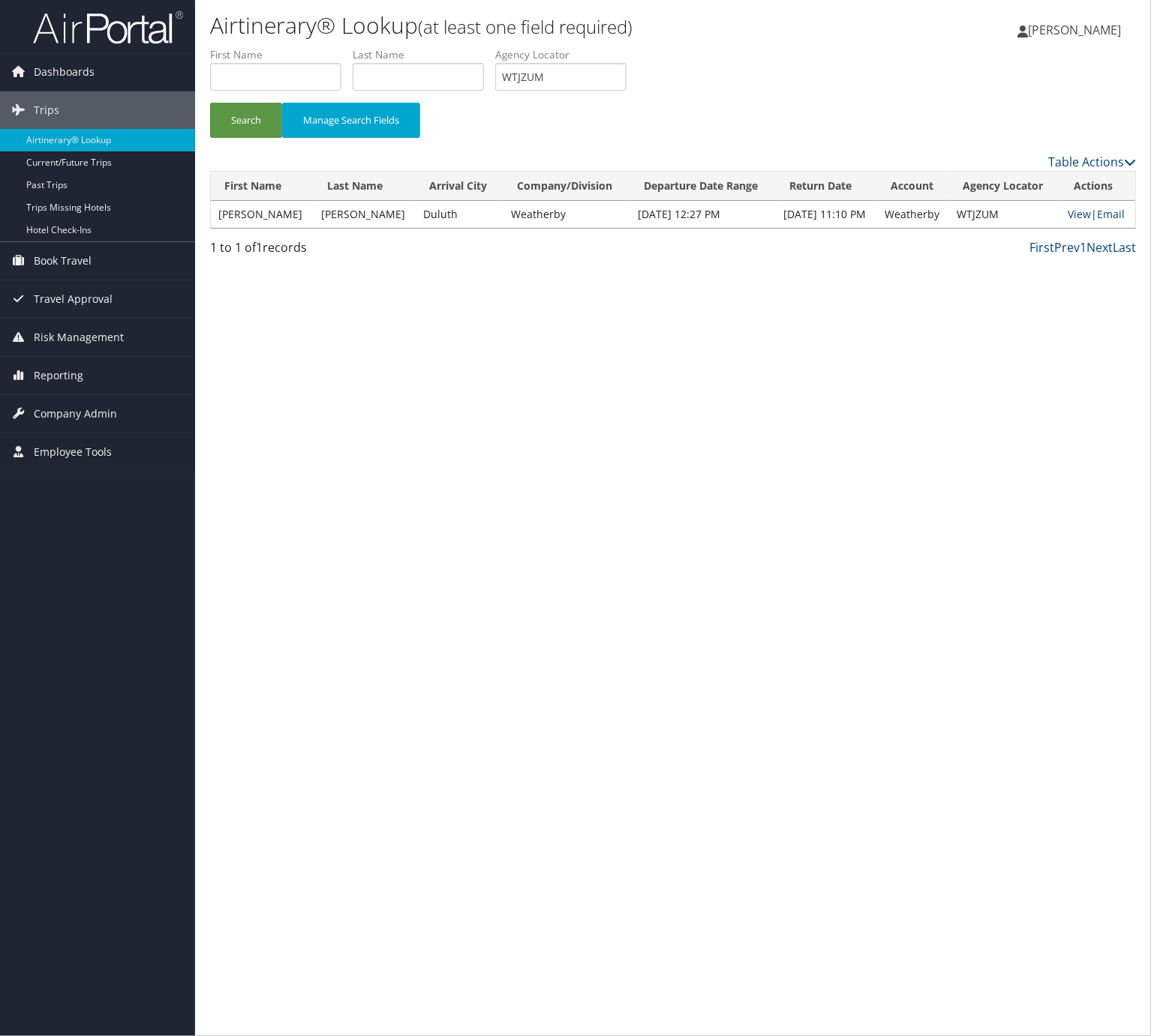
click at [1109, 225] on td "View | Email" at bounding box center [1098, 215] width 74 height 27
click at [1109, 211] on link "Email" at bounding box center [1111, 214] width 28 height 14
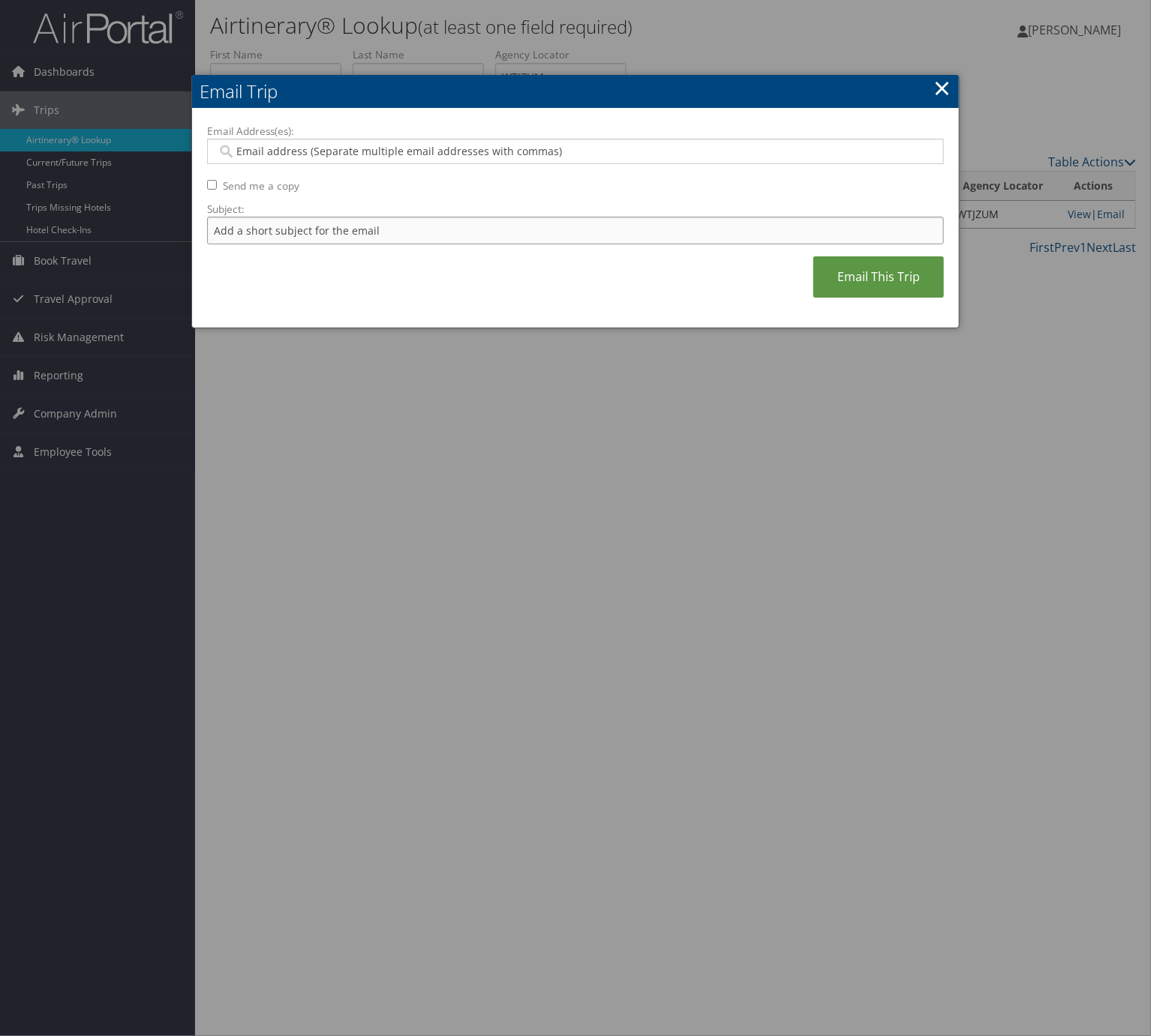
drag, startPoint x: 336, startPoint y: 223, endPoint x: 342, endPoint y: 232, distance: 10.8
click at [336, 223] on input "Subject:" at bounding box center [576, 230] width 736 height 28
click at [428, 227] on input "Itinerary Change. Please see notes in TR-733167" at bounding box center [576, 230] width 736 height 28
paste input "48730"
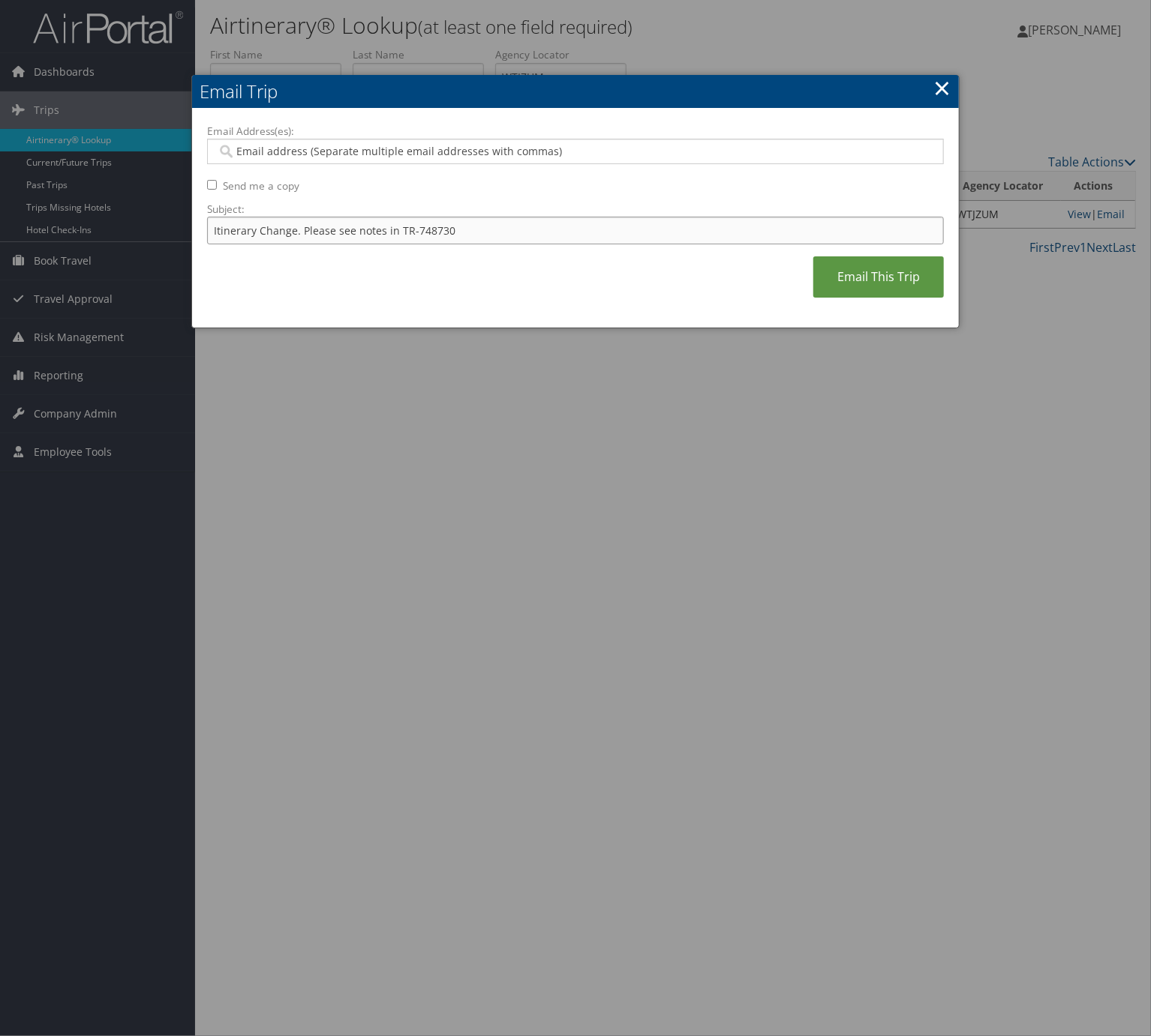
type input "Itinerary Change. Please see notes in TR-748730"
click at [394, 154] on input "Email Address(es):" at bounding box center [573, 152] width 714 height 15
type input "er"
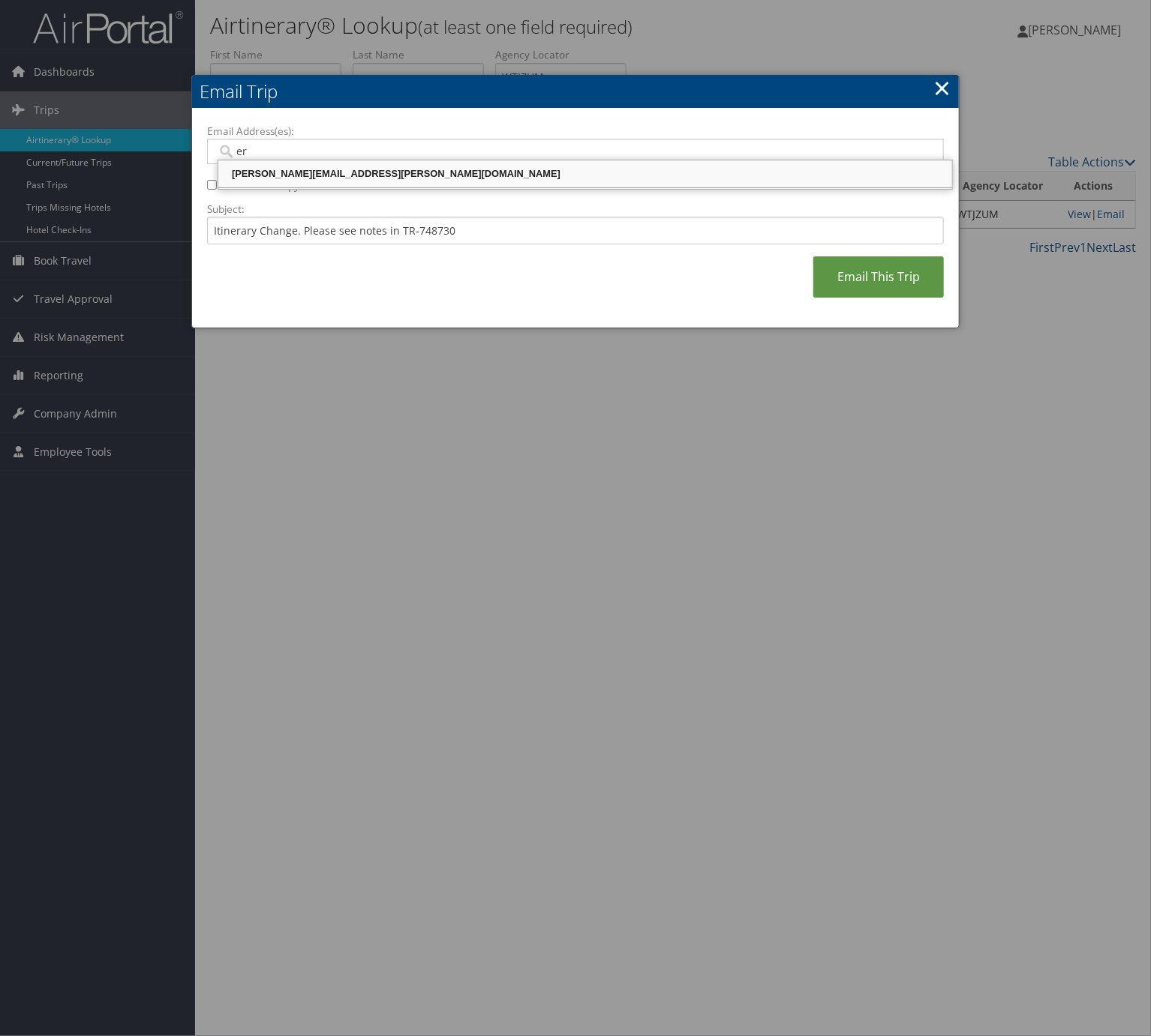
click at [375, 167] on div "[PERSON_NAME][EMAIL_ADDRESS][PERSON_NAME][DOMAIN_NAME]" at bounding box center [585, 174] width 729 height 15
type input "[PERSON_NAME][EMAIL_ADDRESS][PERSON_NAME][DOMAIN_NAME]"
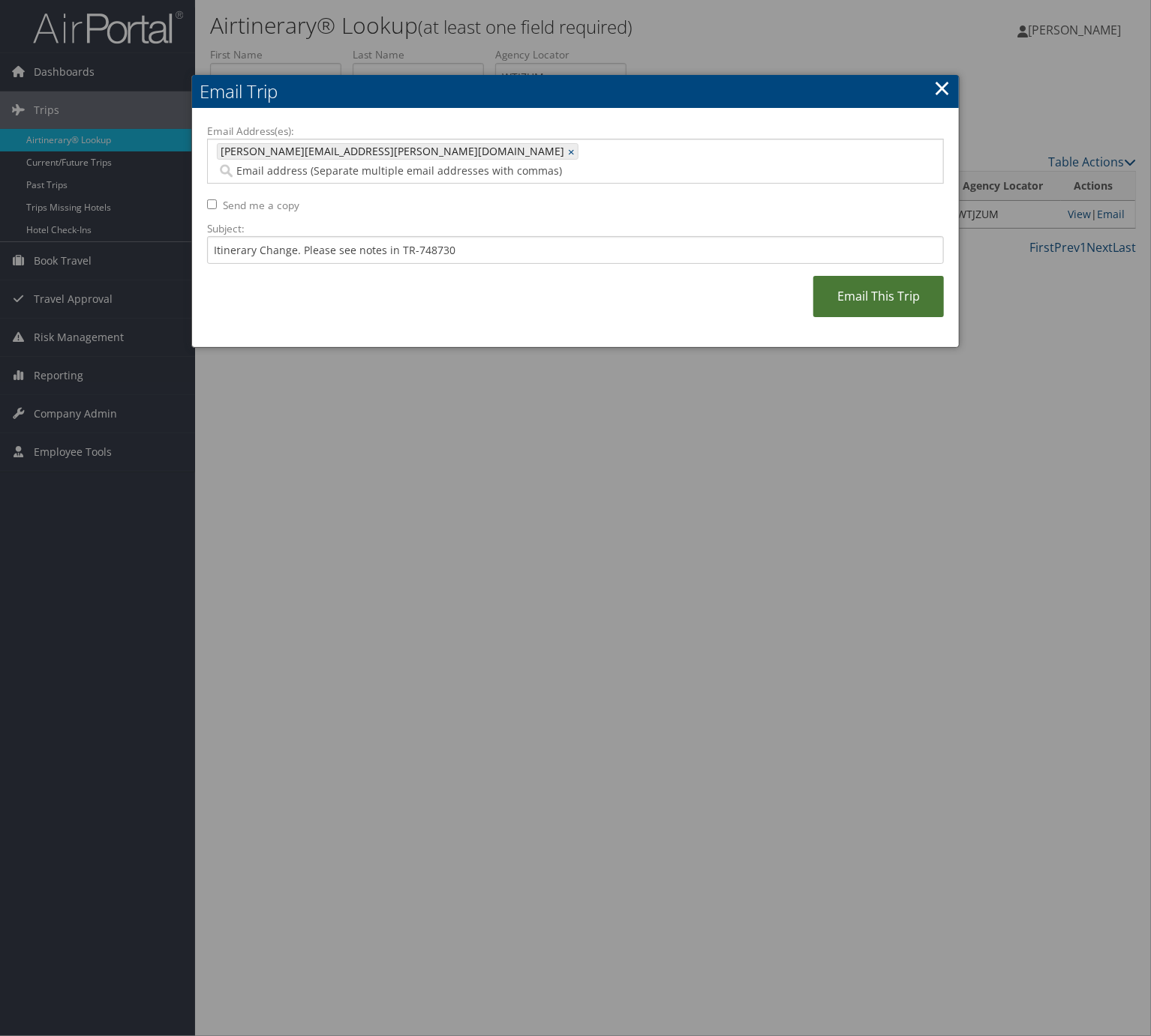
click at [919, 292] on link "Email This Trip" at bounding box center [878, 296] width 131 height 41
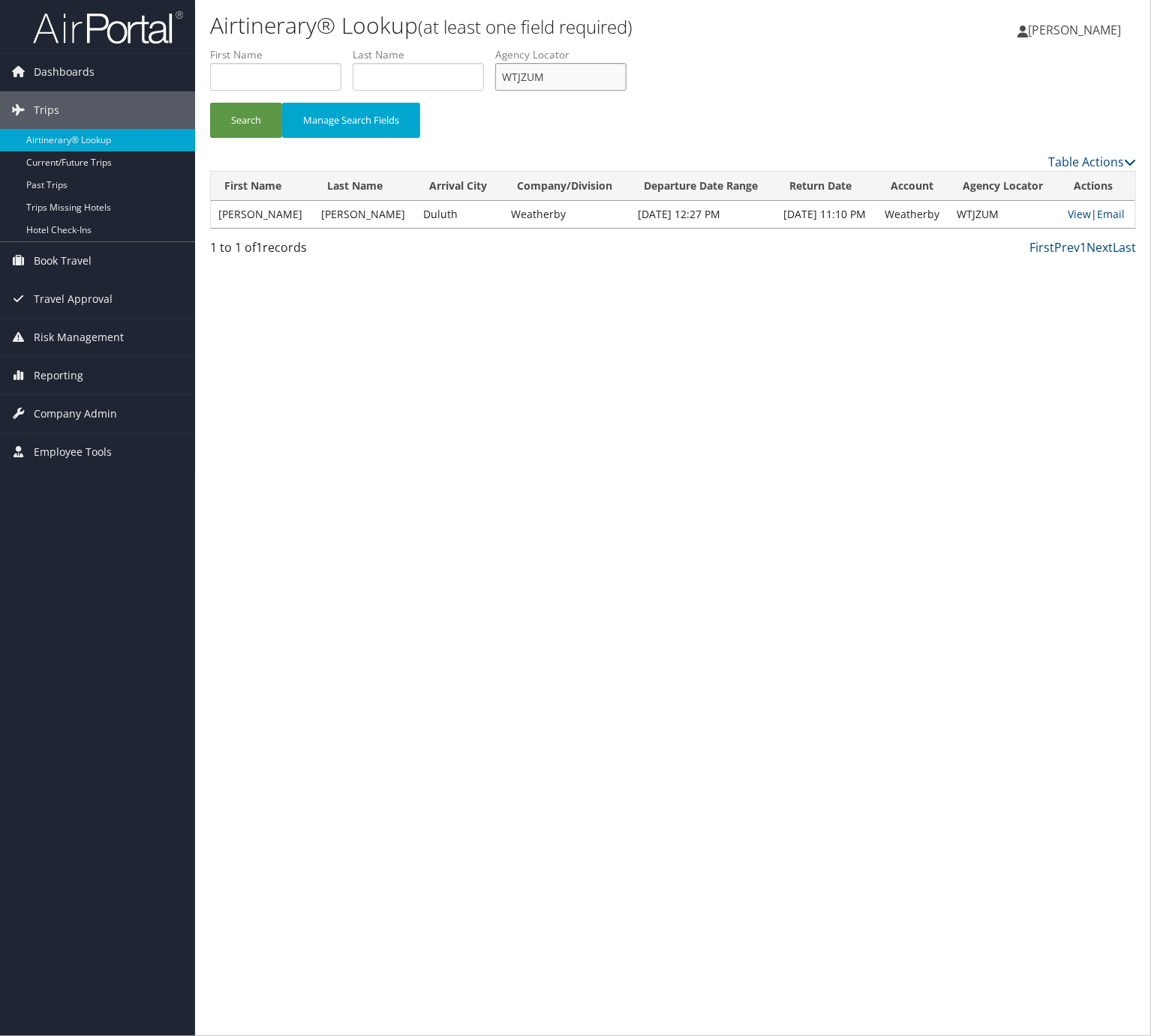
click at [591, 73] on input "WTJZUM" at bounding box center [561, 77] width 131 height 28
paste input "YJOVSI"
type input "YJOVSI"
click at [249, 121] on button "Search" at bounding box center [245, 120] width 72 height 35
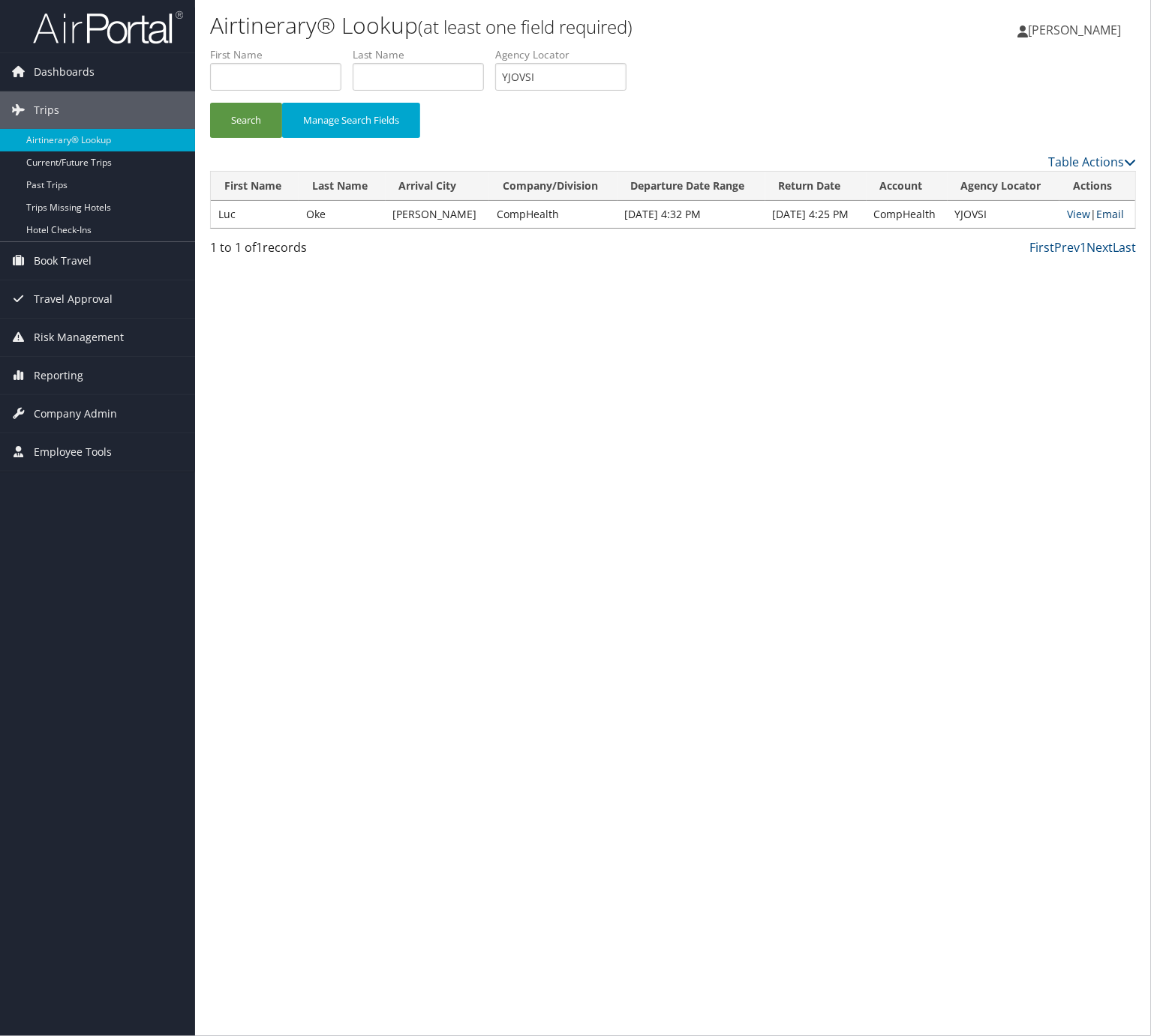
click at [1098, 215] on link "Email" at bounding box center [1110, 214] width 28 height 14
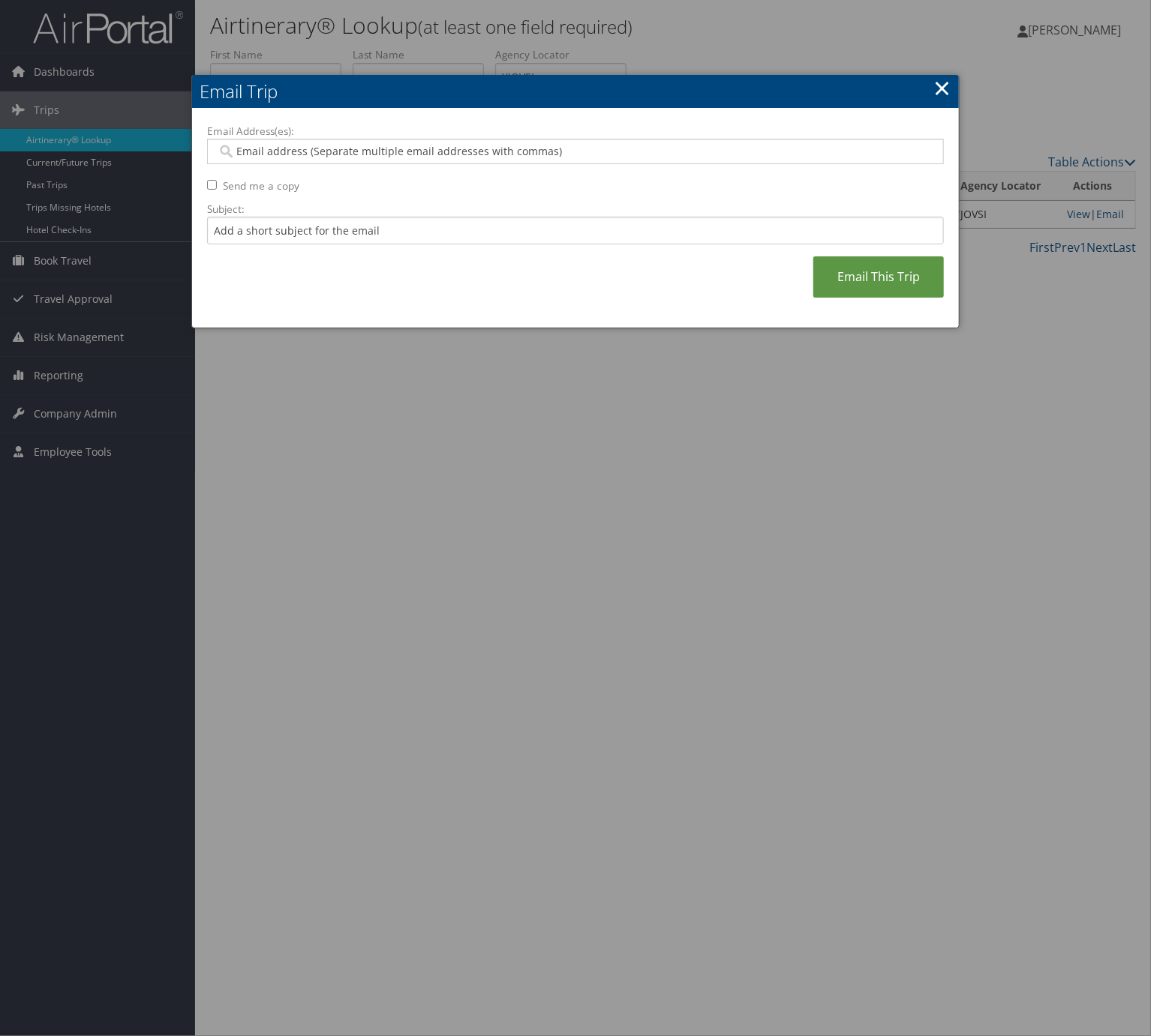
drag, startPoint x: 272, startPoint y: 208, endPoint x: 272, endPoint y: 229, distance: 21.0
click at [272, 213] on label "Subject:" at bounding box center [576, 209] width 736 height 15
click at [272, 216] on input "Subject:" at bounding box center [576, 230] width 736 height 28
click at [272, 229] on input "Subject:" at bounding box center [576, 230] width 736 height 28
click at [423, 238] on input "Itinerary Change. Please see notes in TR-733167" at bounding box center [576, 230] width 736 height 28
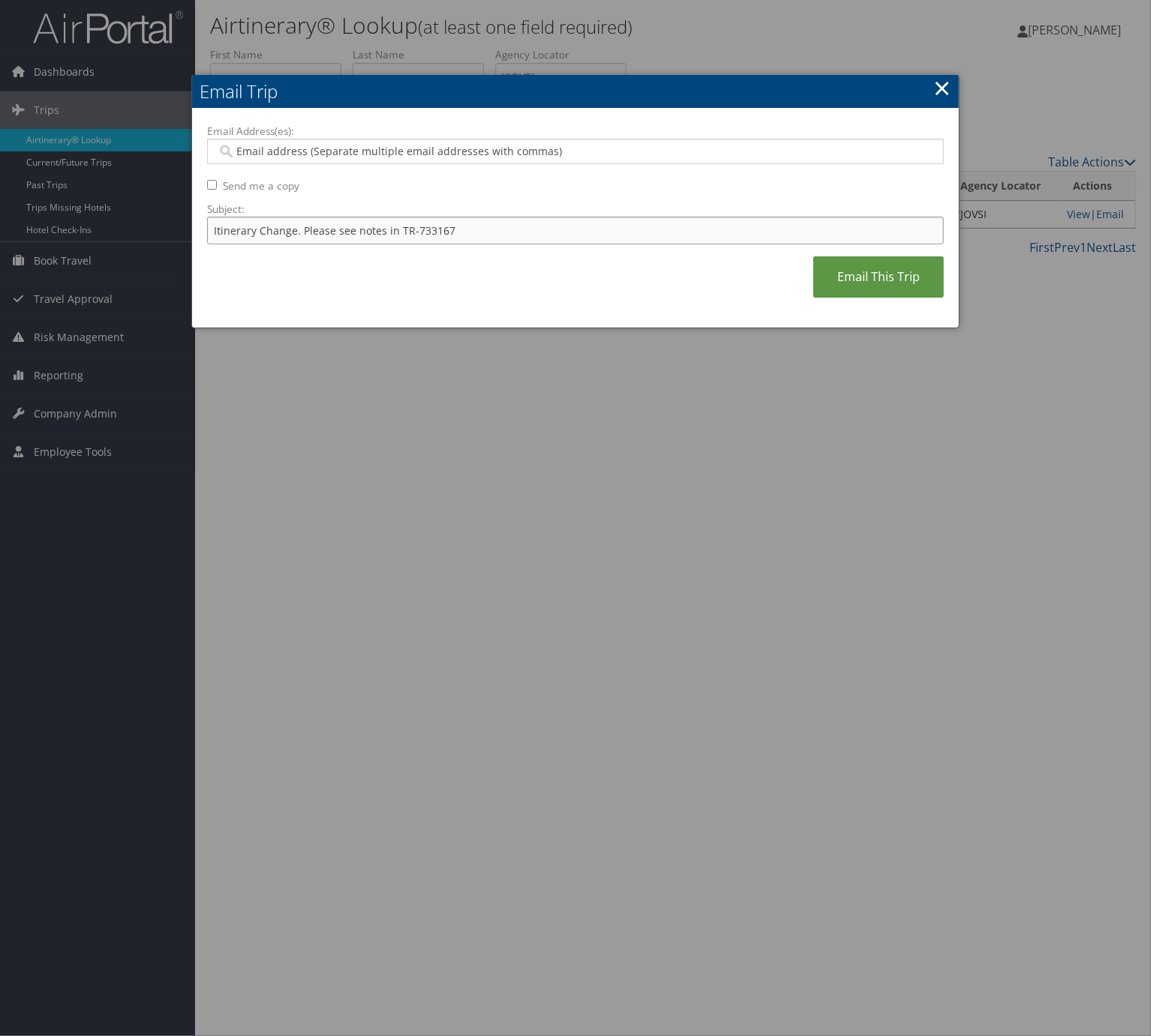
click at [423, 238] on input "Itinerary Change. Please see notes in TR-733167" at bounding box center [576, 230] width 736 height 28
paste input "50516"
type input "Itinerary Change. Please see notes in TR-750516"
click at [380, 145] on input "Email Address(es):" at bounding box center [573, 152] width 714 height 15
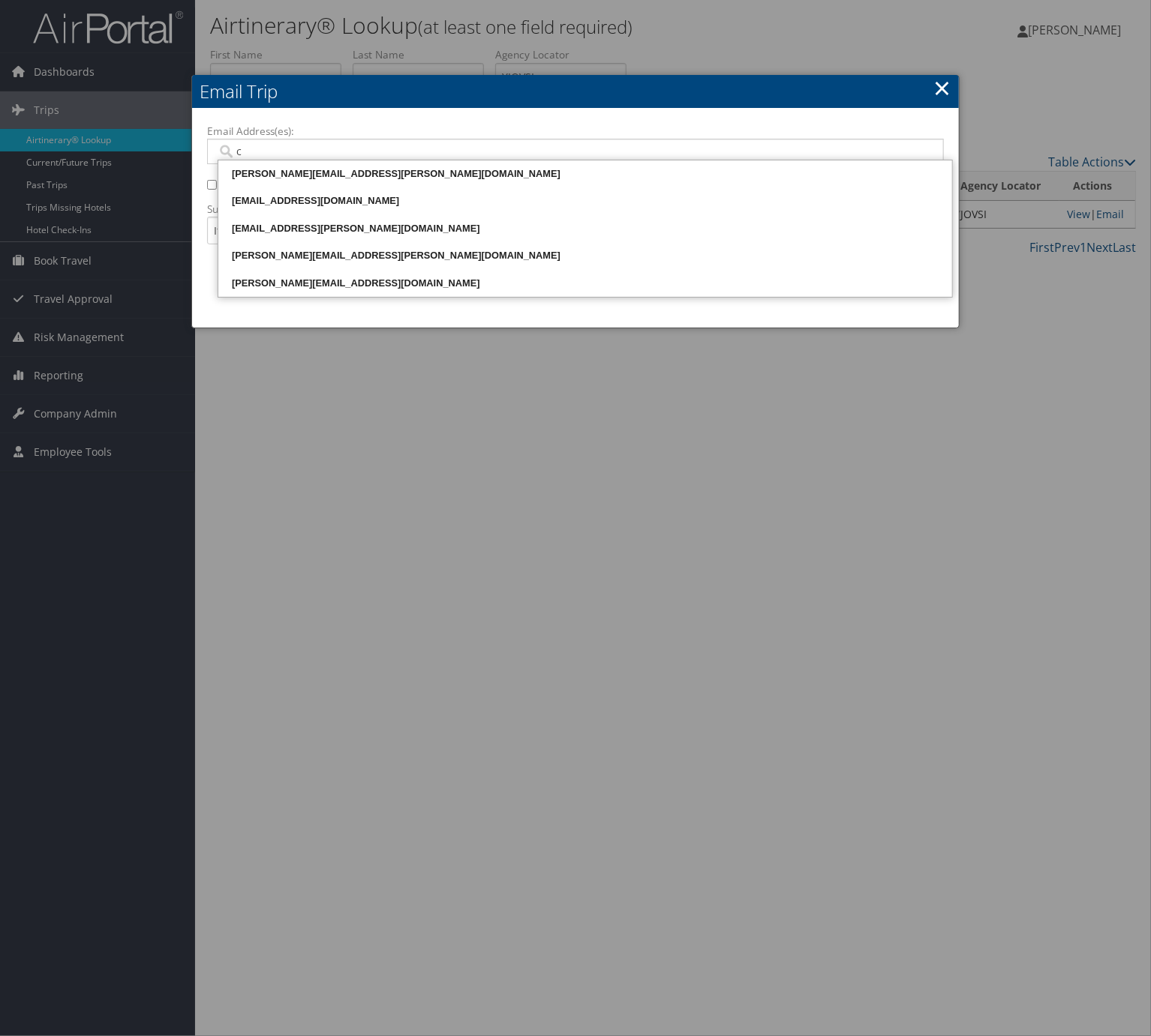
type input "cj"
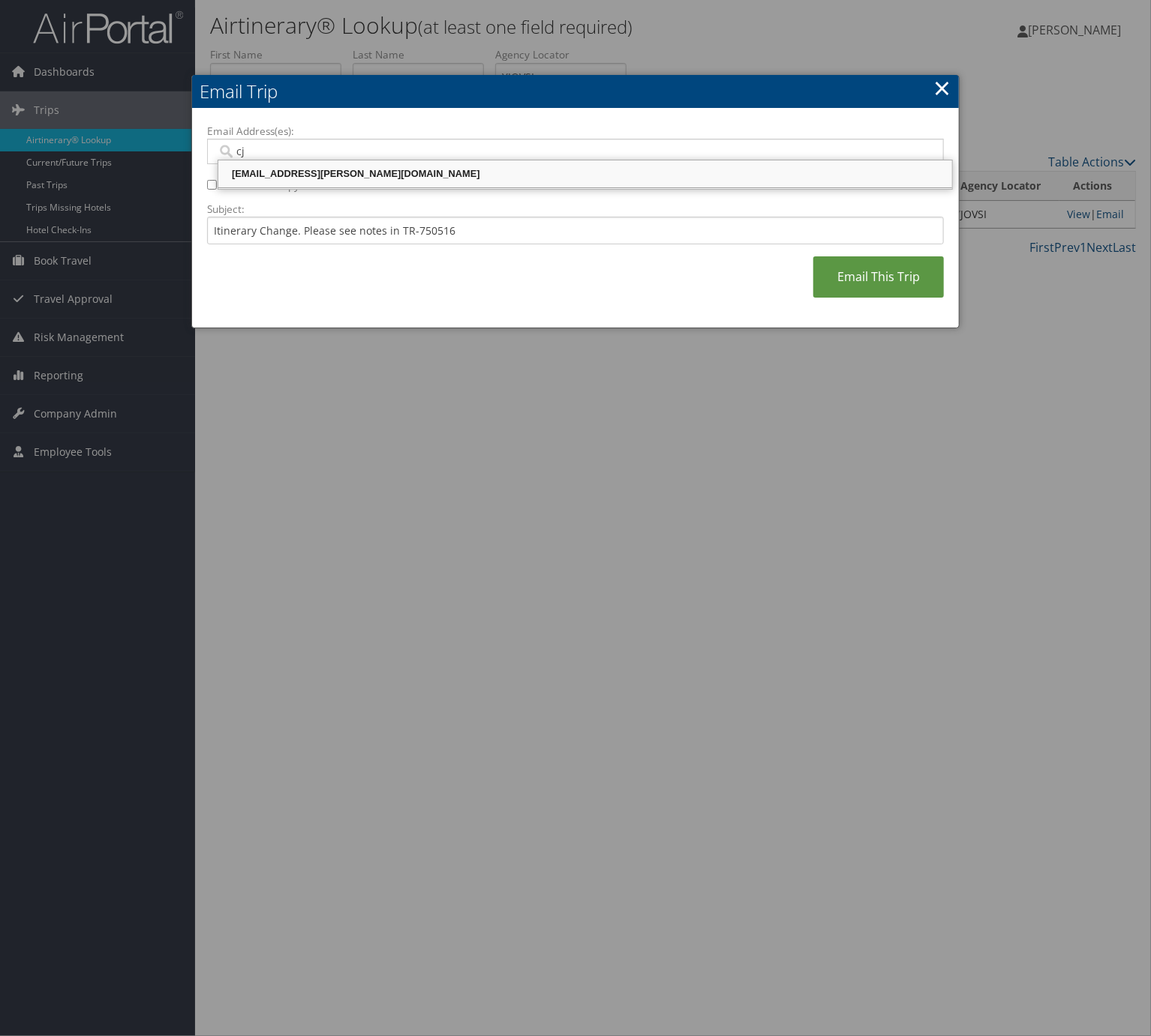
click at [391, 174] on div "[EMAIL_ADDRESS][PERSON_NAME][DOMAIN_NAME]" at bounding box center [585, 174] width 729 height 15
type input "[EMAIL_ADDRESS][PERSON_NAME][DOMAIN_NAME]"
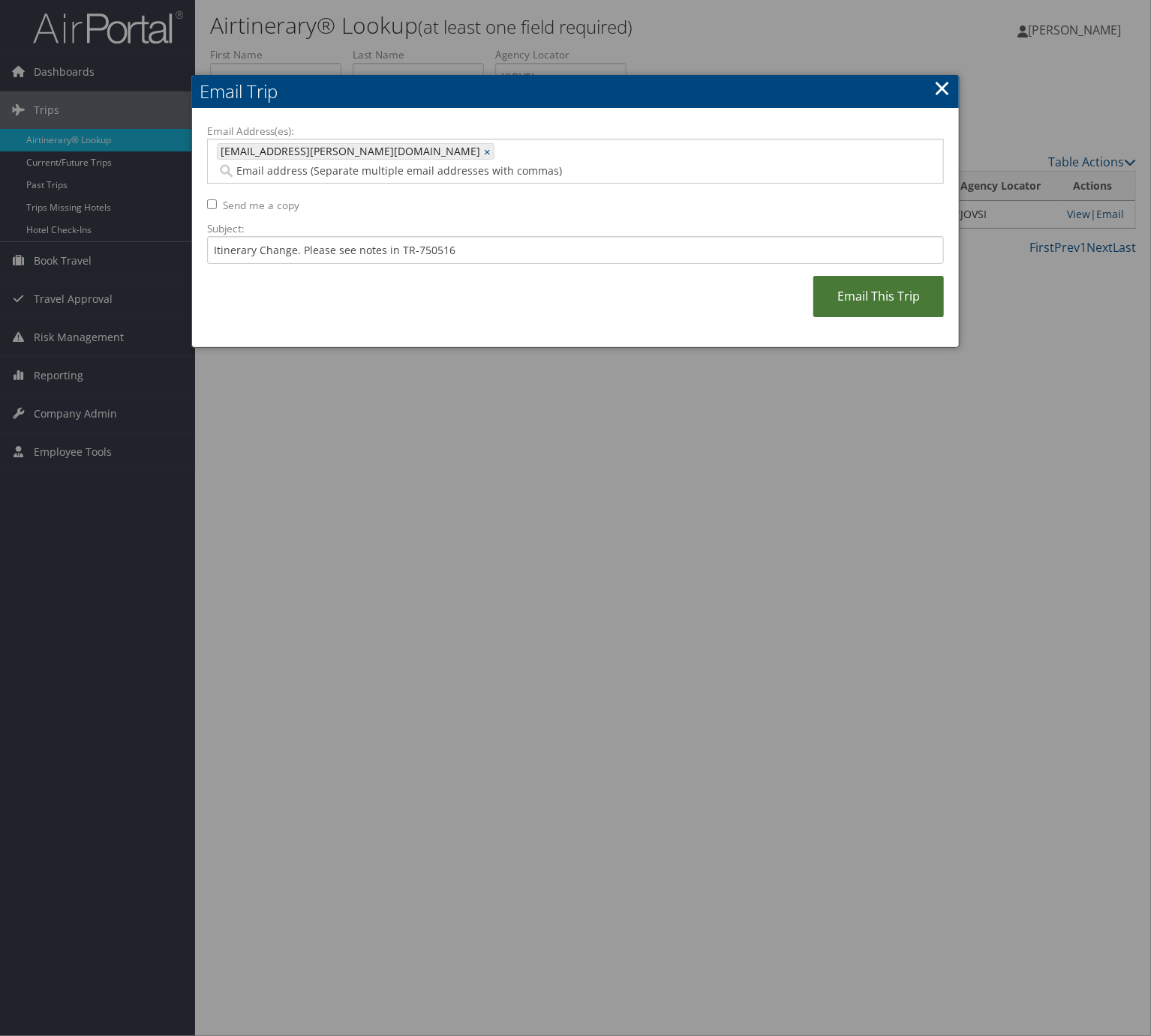
click at [876, 276] on link "Email This Trip" at bounding box center [878, 296] width 131 height 41
